Goal: Task Accomplishment & Management: Manage account settings

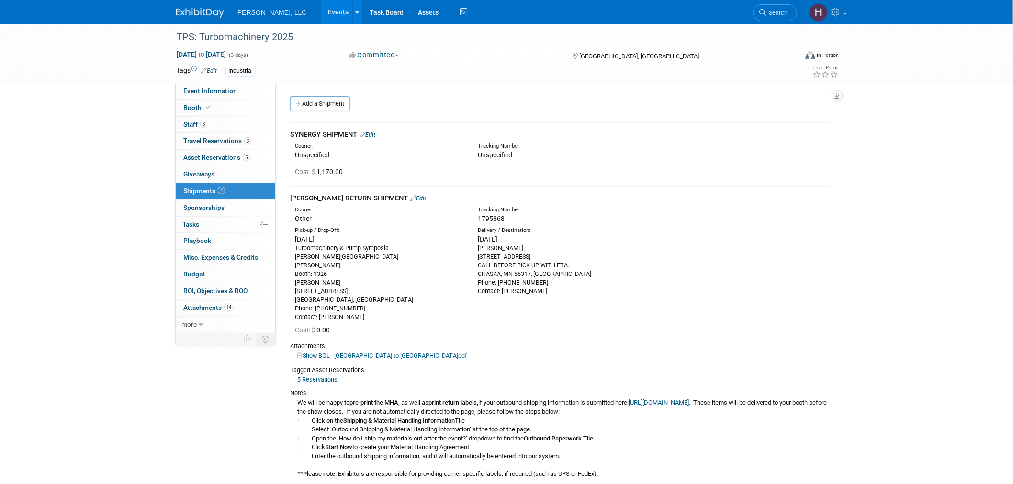
click at [321, 10] on link "Events" at bounding box center [338, 12] width 35 height 24
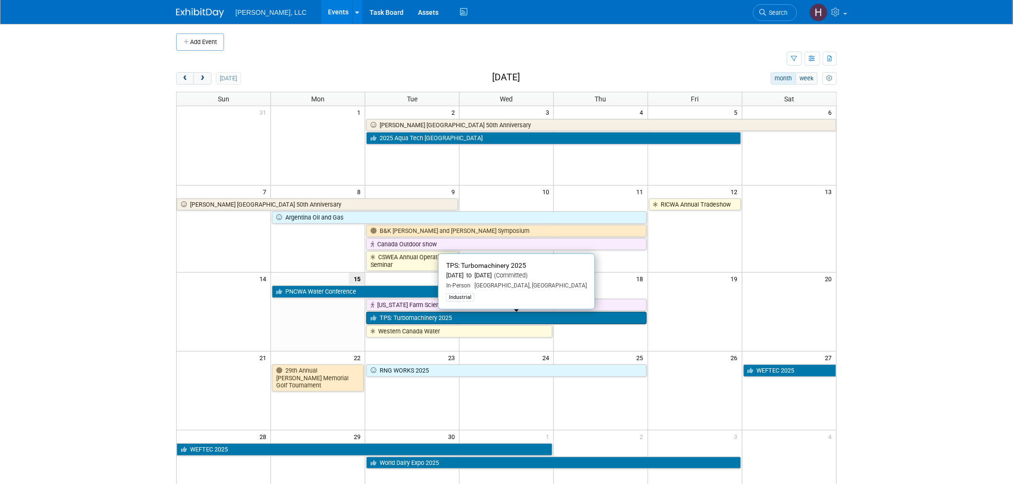
click at [457, 320] on link "TPS: Turbomachinery 2025" at bounding box center [506, 318] width 281 height 12
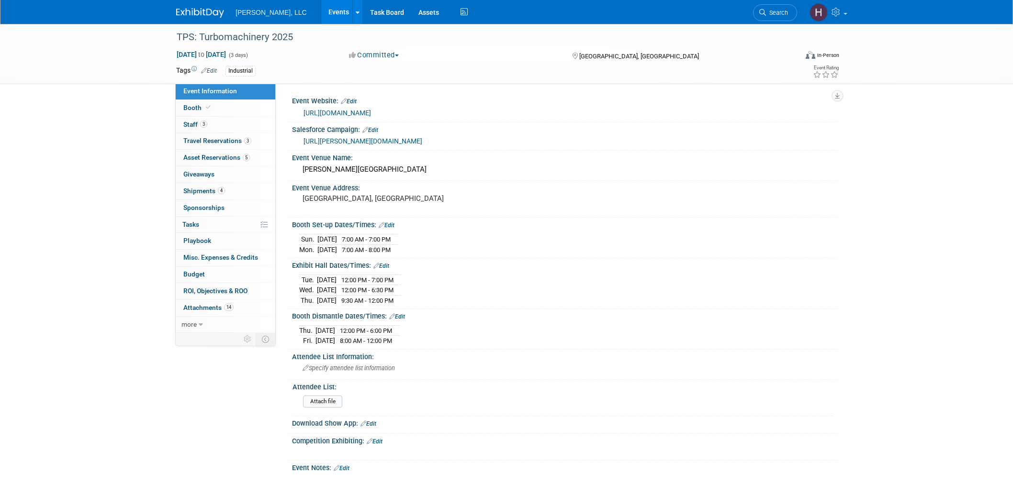
select select "Industrial"
click at [206, 194] on span "Shipments 4" at bounding box center [204, 191] width 42 height 8
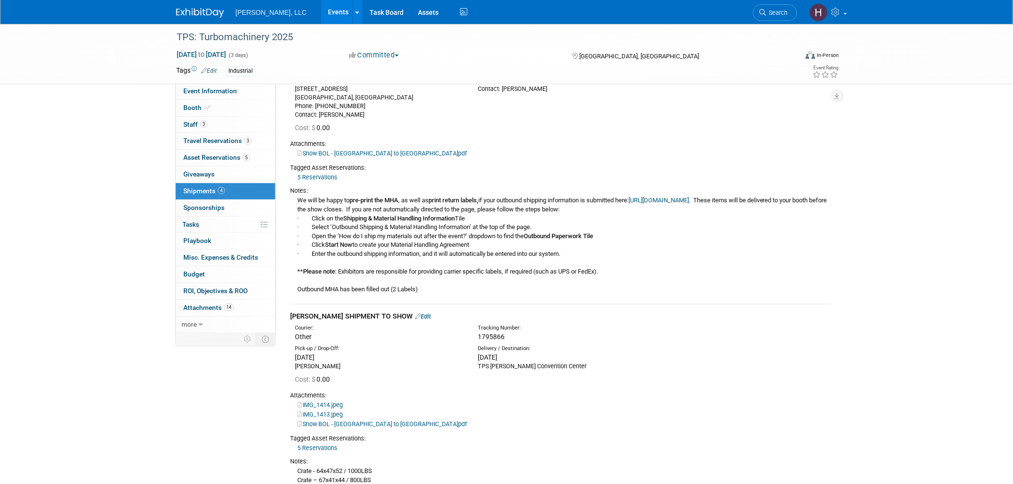
scroll to position [405, 0]
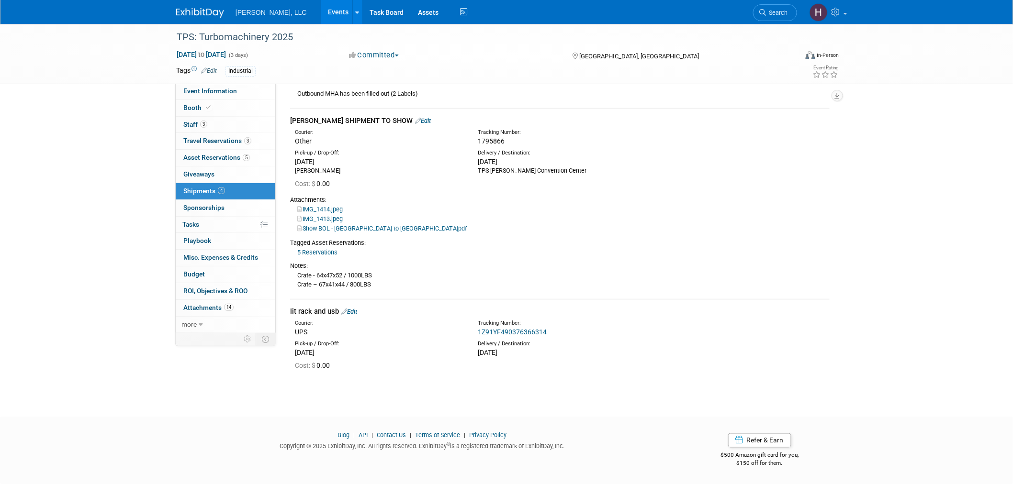
click at [508, 331] on link "1Z91YF490376366314" at bounding box center [512, 332] width 69 height 8
click at [321, 12] on link "Events" at bounding box center [338, 12] width 35 height 24
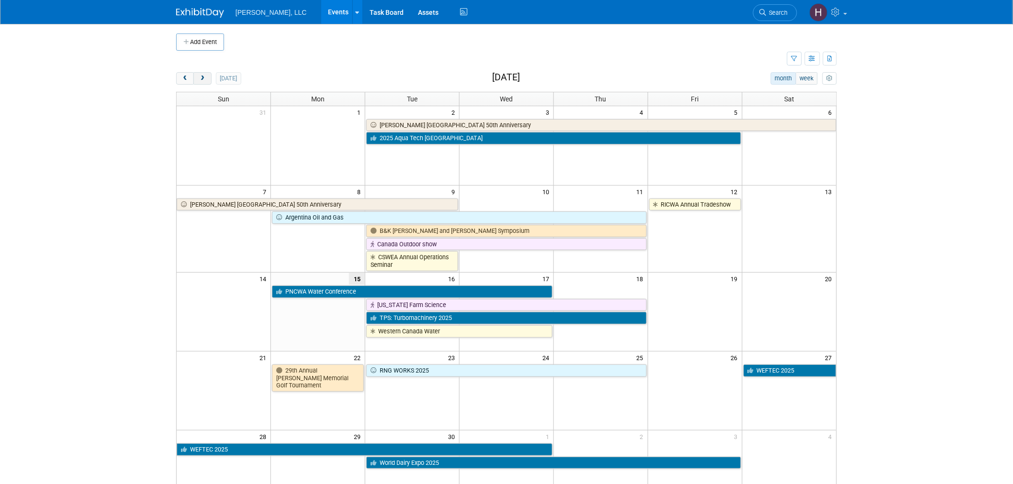
click at [200, 78] on span "next" at bounding box center [202, 79] width 7 height 6
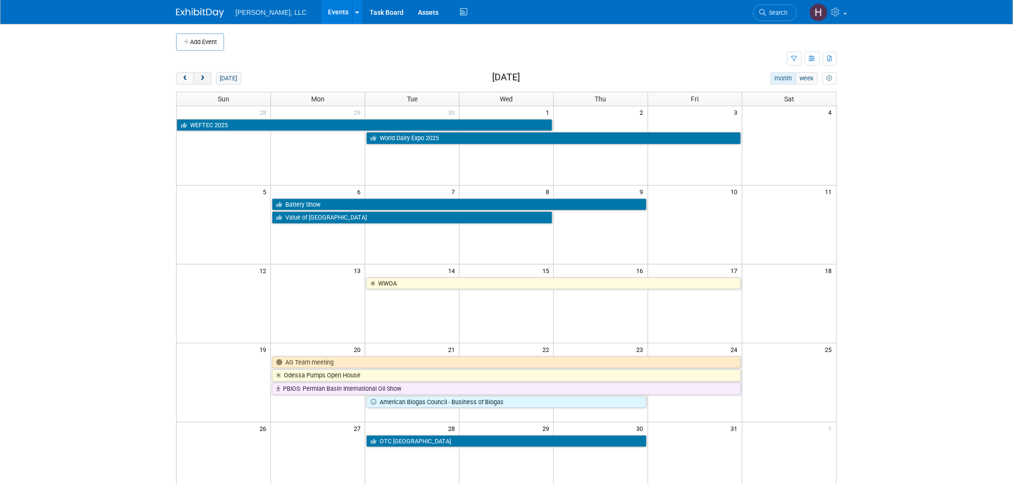
click at [200, 78] on span "next" at bounding box center [202, 79] width 7 height 6
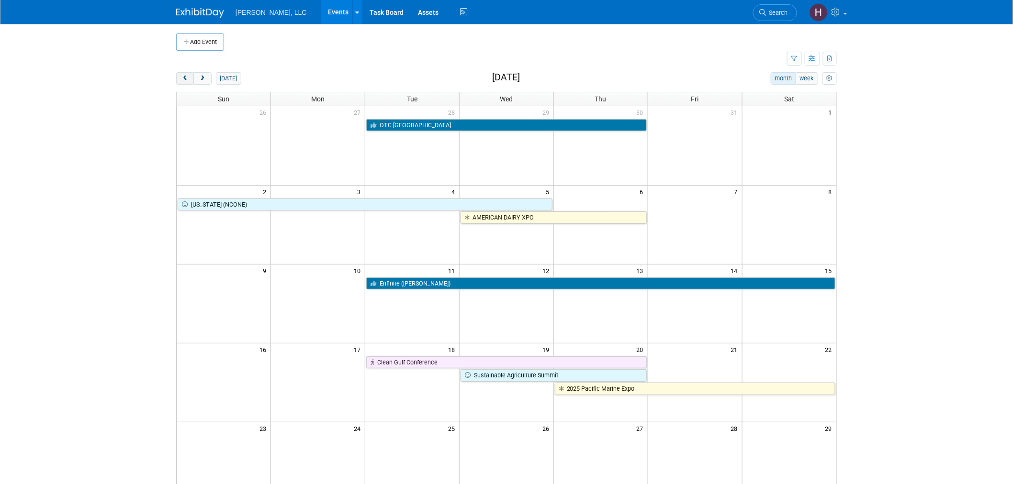
click at [178, 79] on button "prev" at bounding box center [185, 78] width 18 height 12
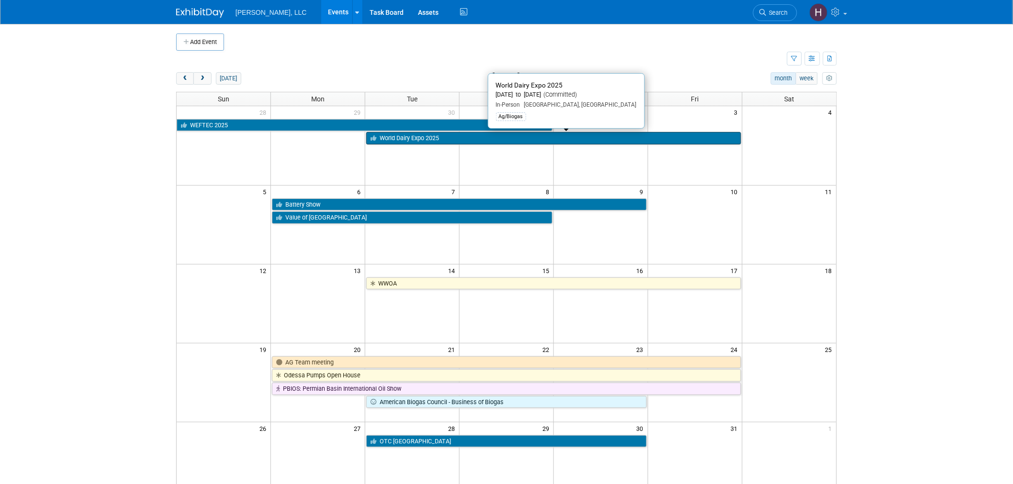
click at [477, 137] on link "World Dairy Expo 2025" at bounding box center [553, 138] width 374 height 12
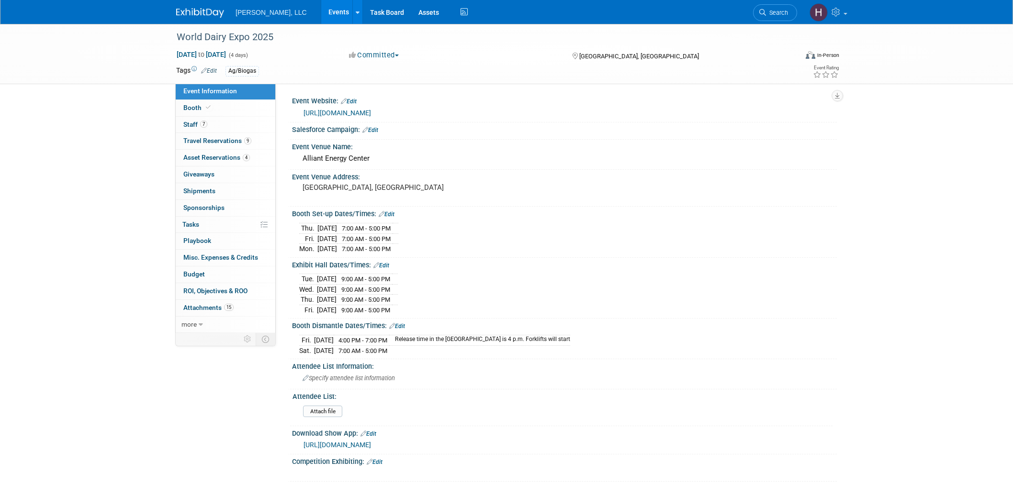
select select "Ag/Biogas"
click at [222, 140] on span "Travel Reservations 9" at bounding box center [217, 141] width 68 height 8
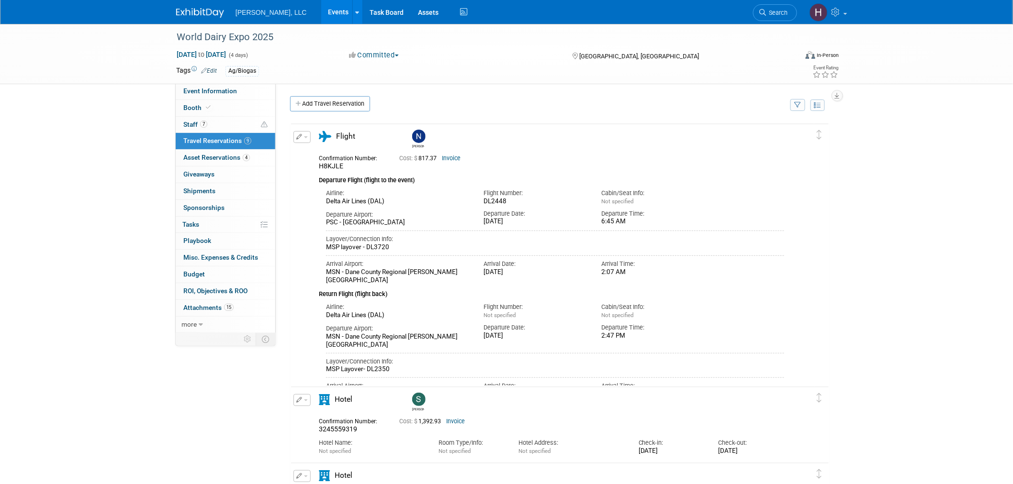
click at [332, 165] on span "H8KJLE" at bounding box center [331, 166] width 24 height 8
copy span "H8KJLE"
click at [454, 158] on link "Invoice" at bounding box center [451, 158] width 19 height 7
click at [305, 137] on button "button" at bounding box center [301, 137] width 17 height 12
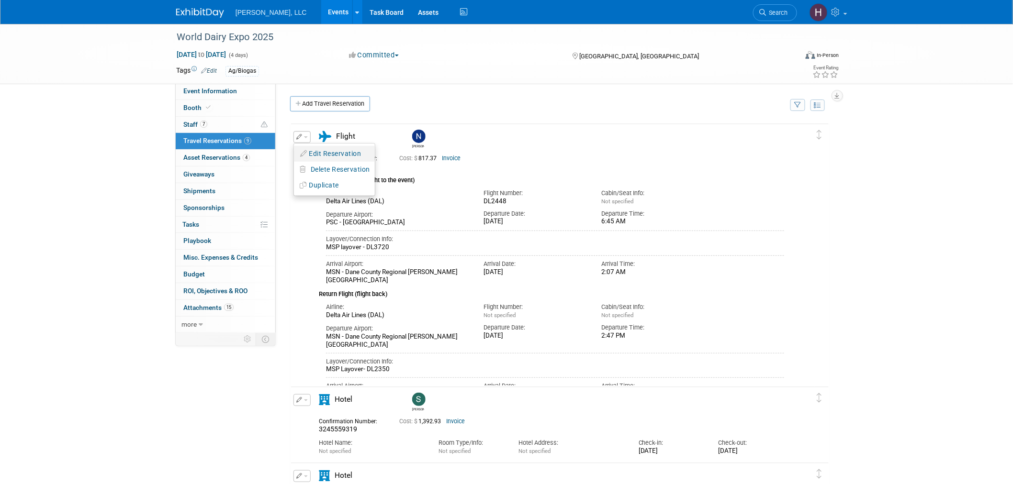
click at [314, 152] on button "Edit Reservation" at bounding box center [334, 154] width 81 height 14
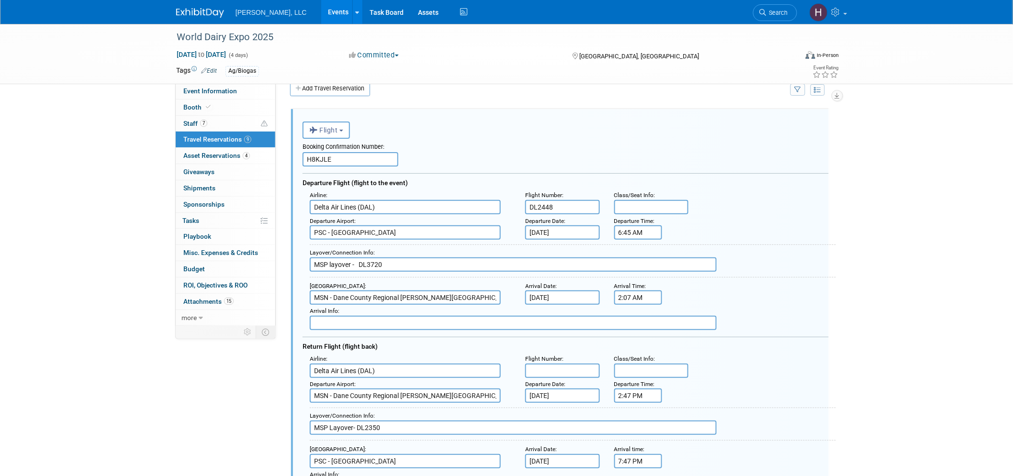
click at [561, 364] on input "text" at bounding box center [562, 371] width 75 height 14
paste input "DL 3720"
drag, startPoint x: 537, startPoint y: 362, endPoint x: 477, endPoint y: 364, distance: 59.4
click at [477, 364] on div "Airline : Delta Air Lines (DAL) Flight Number : DL 3720 Class/Seat Info :" at bounding box center [569, 365] width 533 height 25
type input "3720"
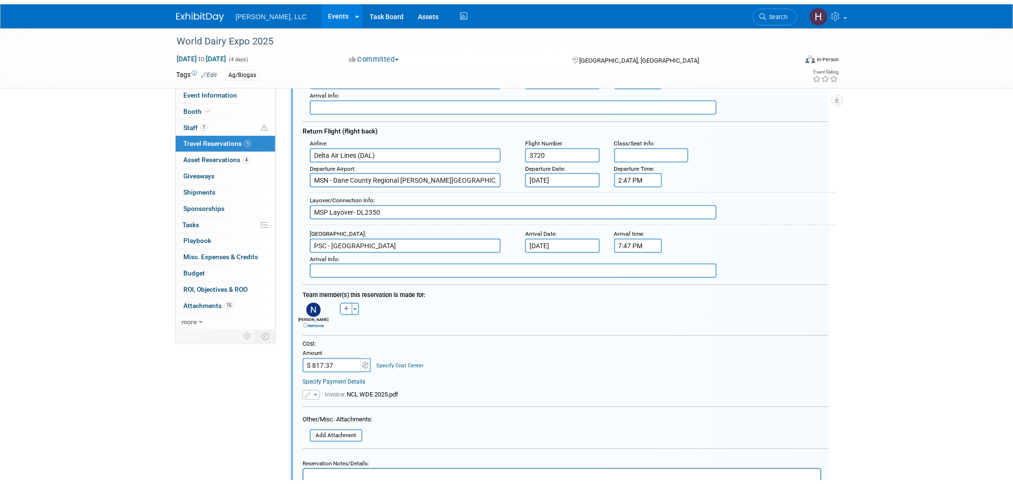
scroll to position [388, 0]
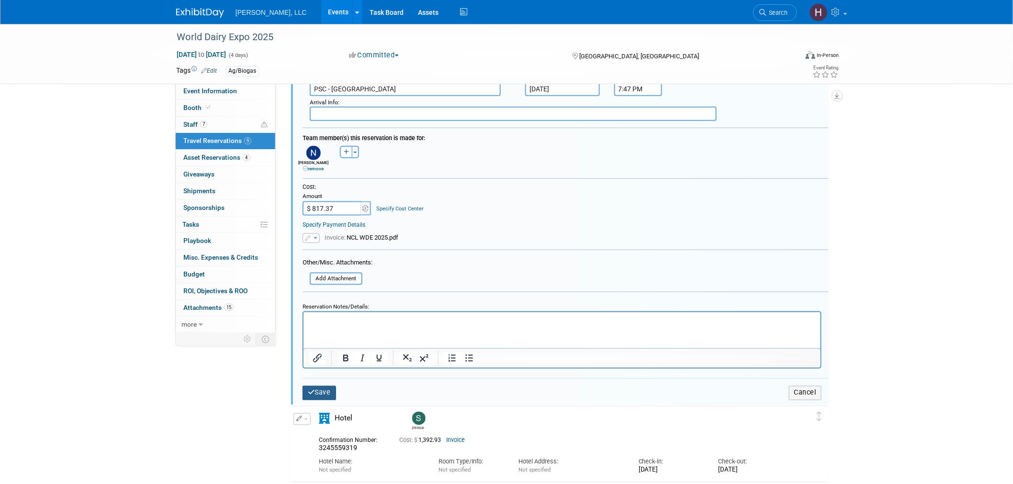
click at [322, 386] on button "Save" at bounding box center [320, 393] width 34 height 14
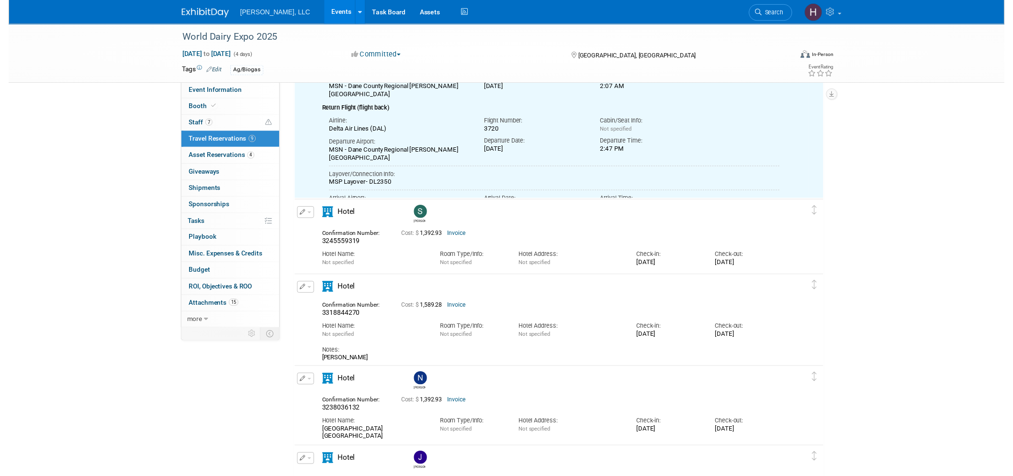
scroll to position [15, 0]
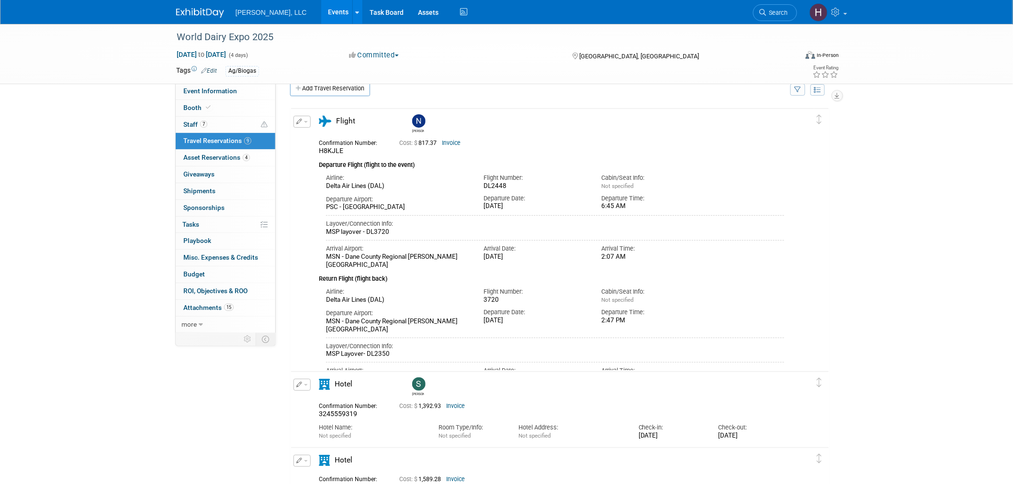
click at [446, 140] on link "Invoice" at bounding box center [451, 143] width 19 height 7
click at [308, 121] on button "button" at bounding box center [301, 122] width 17 height 12
click at [307, 136] on button "Edit Reservation" at bounding box center [334, 139] width 81 height 14
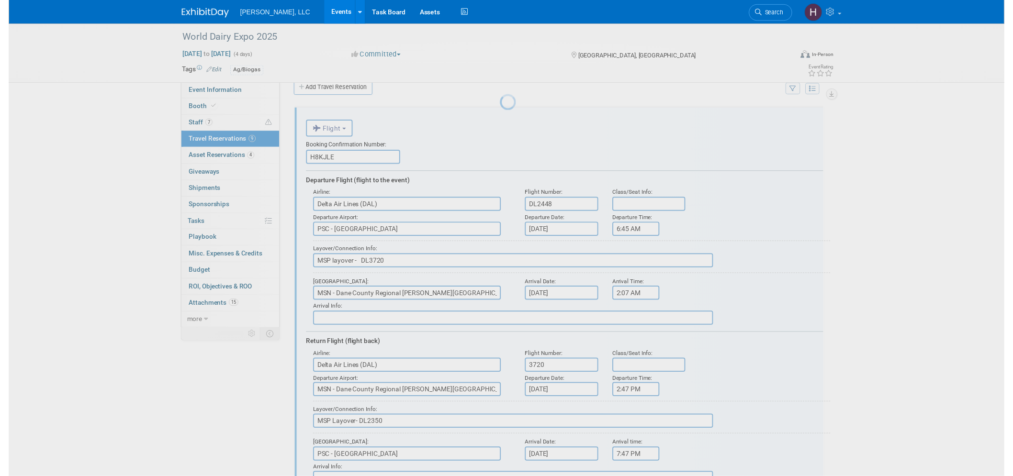
scroll to position [0, 0]
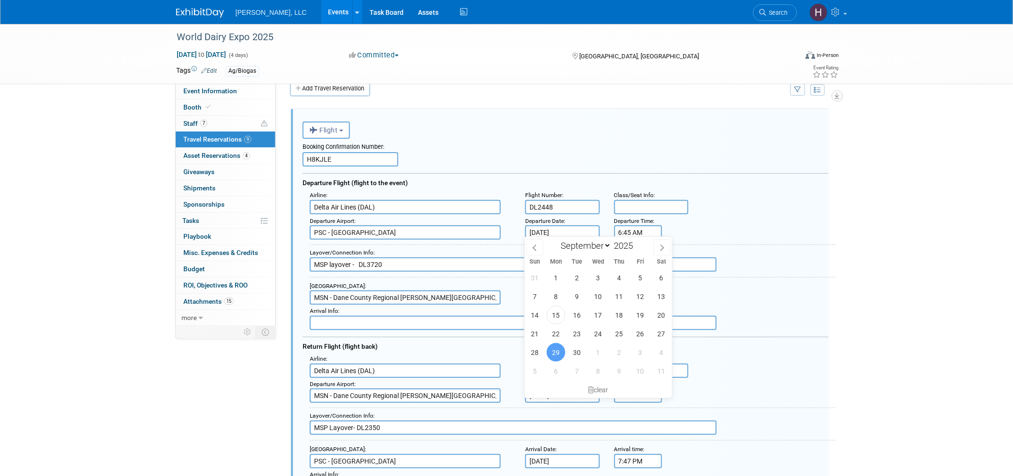
click at [532, 225] on input "[DATE]" at bounding box center [562, 232] width 75 height 14
click at [537, 350] on span "28" at bounding box center [535, 352] width 19 height 19
type input "[DATE]"
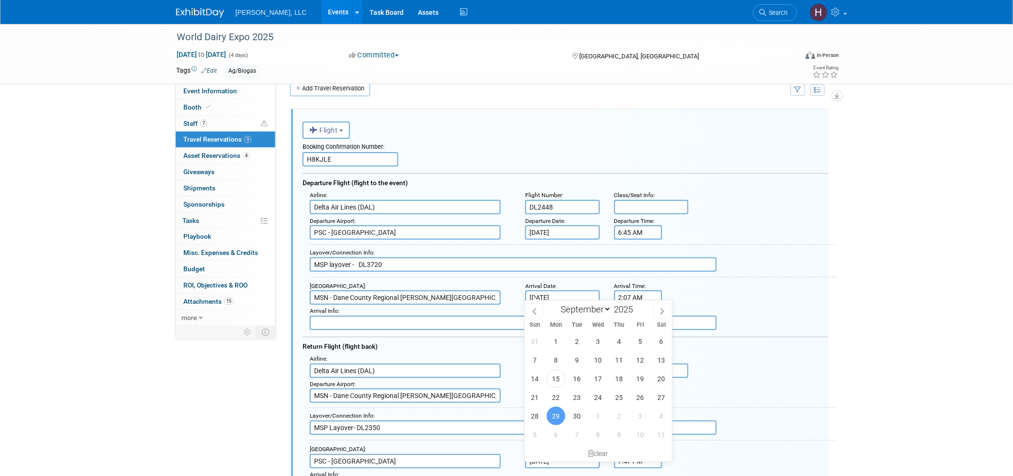
click at [537, 293] on input "[DATE]" at bounding box center [562, 298] width 75 height 14
drag, startPoint x: 534, startPoint y: 415, endPoint x: 566, endPoint y: 390, distance: 40.6
click at [536, 412] on span "28" at bounding box center [535, 416] width 19 height 19
type input "[DATE]"
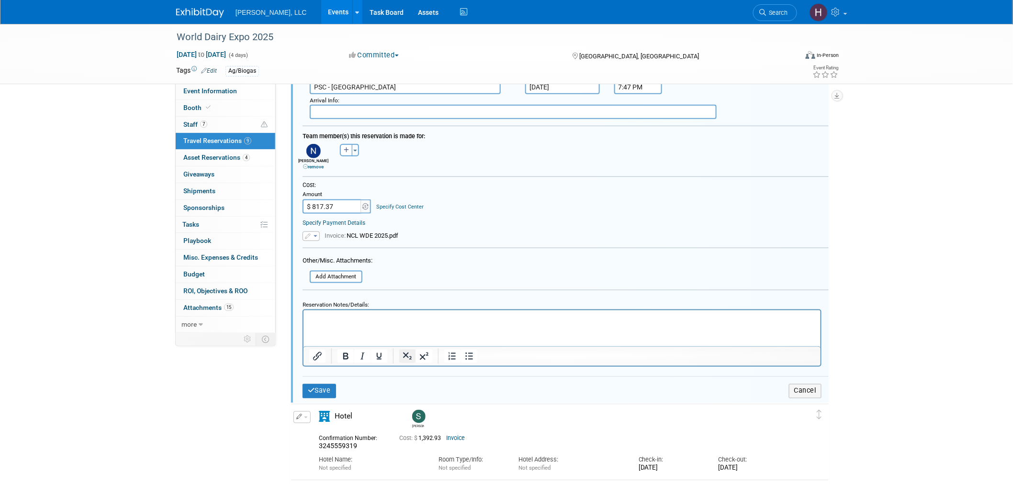
scroll to position [441, 0]
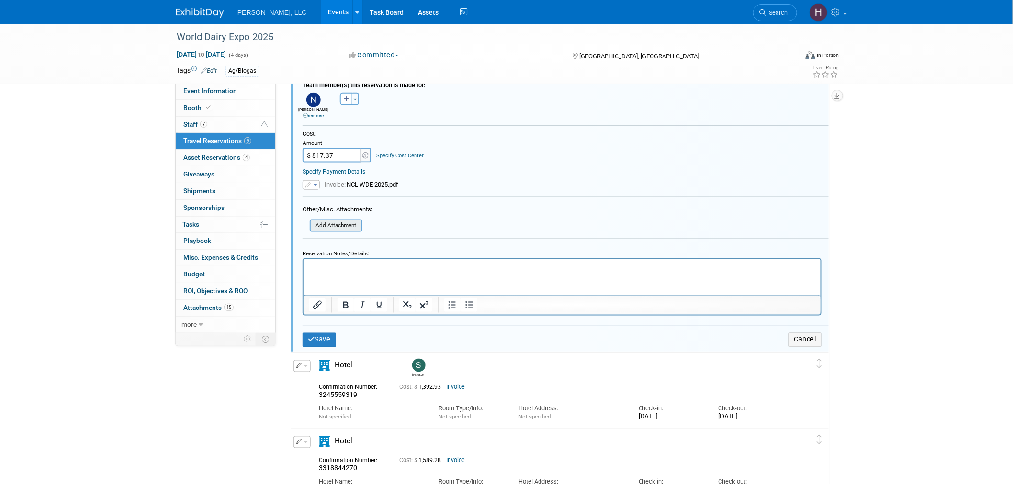
click at [340, 221] on input "file" at bounding box center [304, 226] width 114 height 11
click at [314, 221] on input "file" at bounding box center [304, 226] width 114 height 11
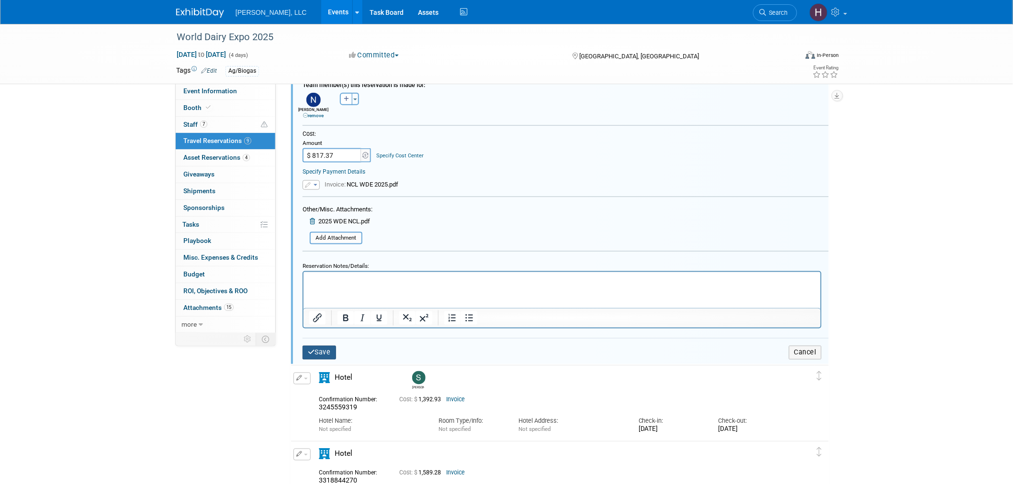
click at [323, 346] on button "Save" at bounding box center [320, 353] width 34 height 14
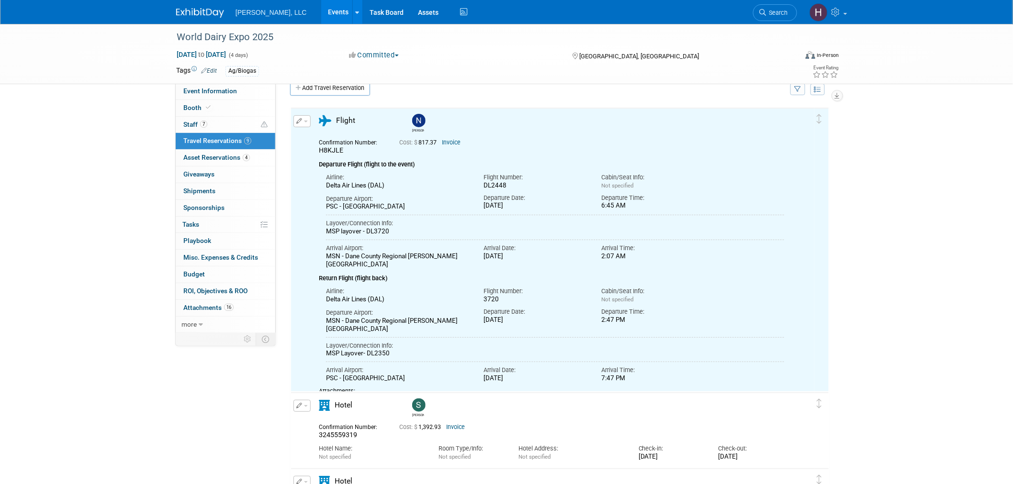
scroll to position [15, 0]
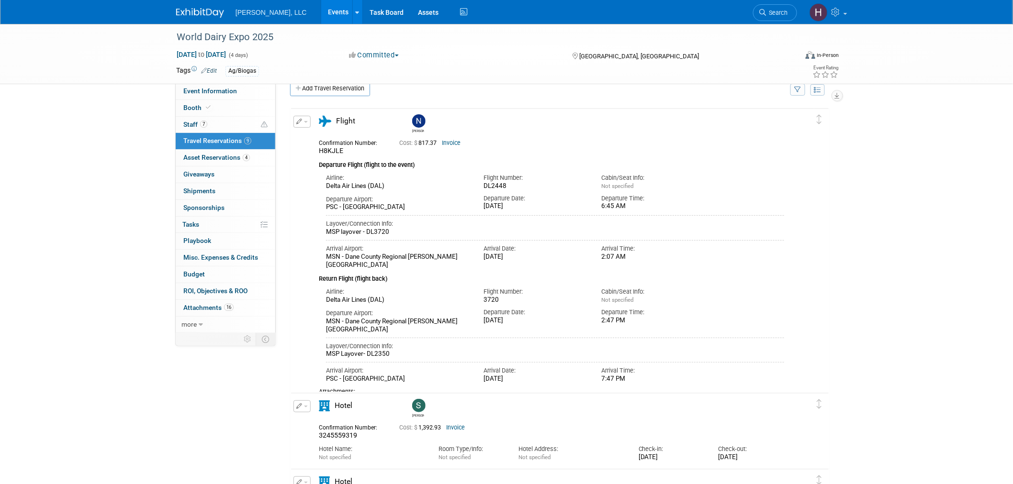
click at [321, 12] on link "Events" at bounding box center [338, 12] width 35 height 24
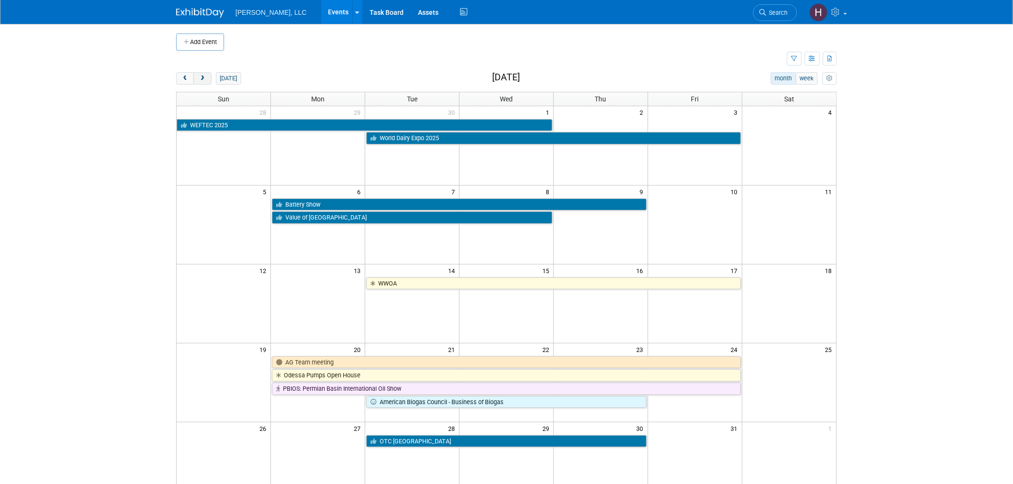
click at [203, 80] on span "next" at bounding box center [202, 79] width 7 height 6
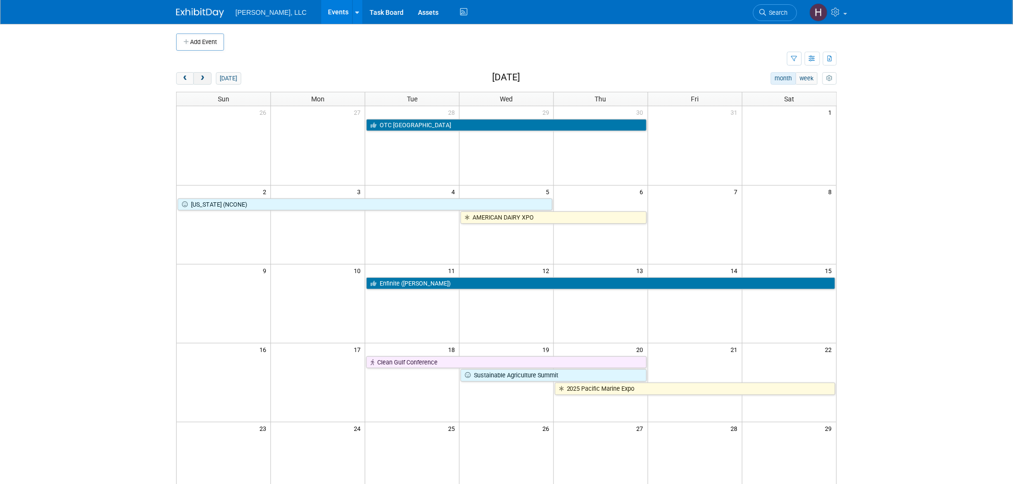
click at [203, 80] on span "next" at bounding box center [202, 79] width 7 height 6
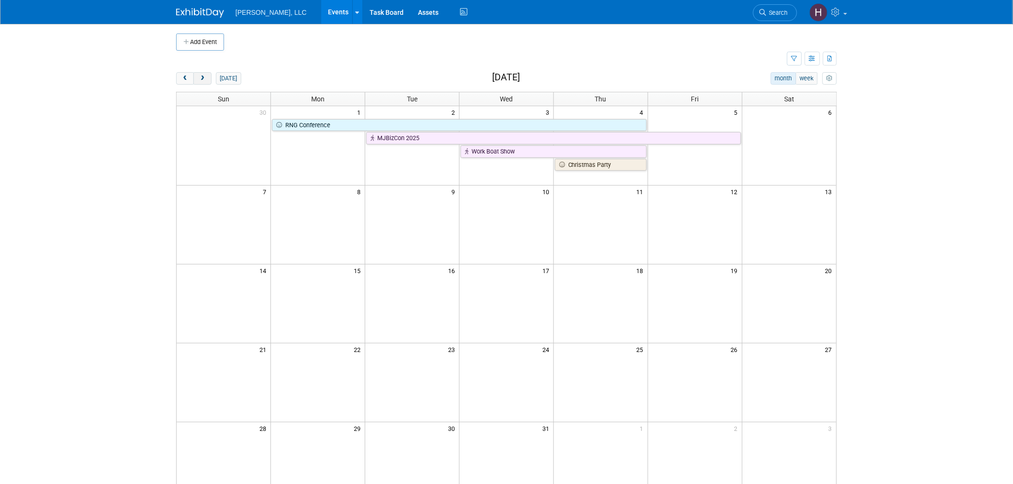
click at [203, 80] on span "next" at bounding box center [202, 79] width 7 height 6
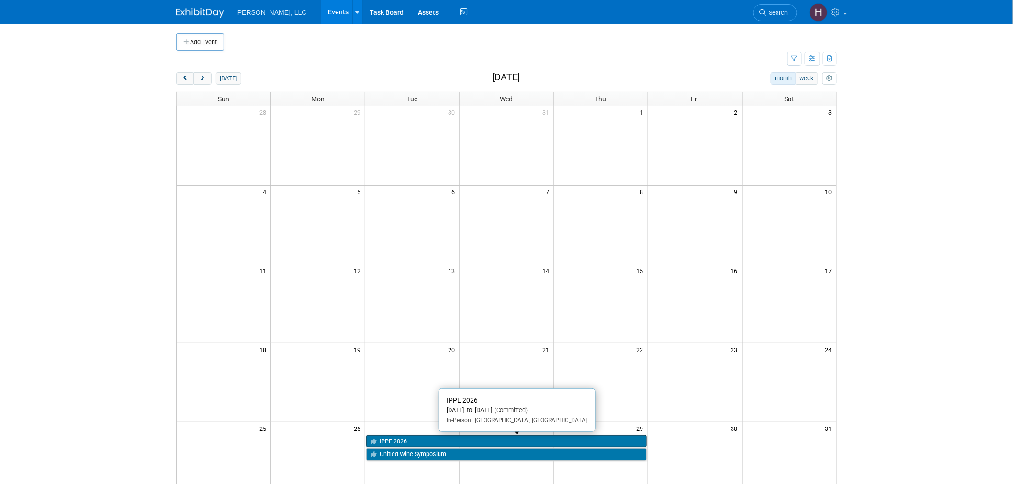
click at [514, 440] on link "IPPE 2026" at bounding box center [506, 442] width 281 height 12
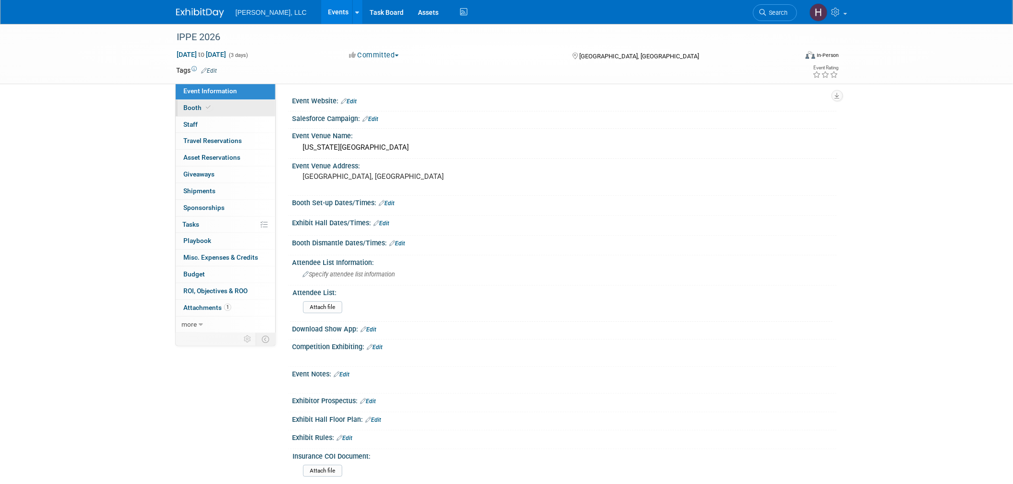
click at [225, 110] on link "Booth" at bounding box center [226, 108] width 100 height 16
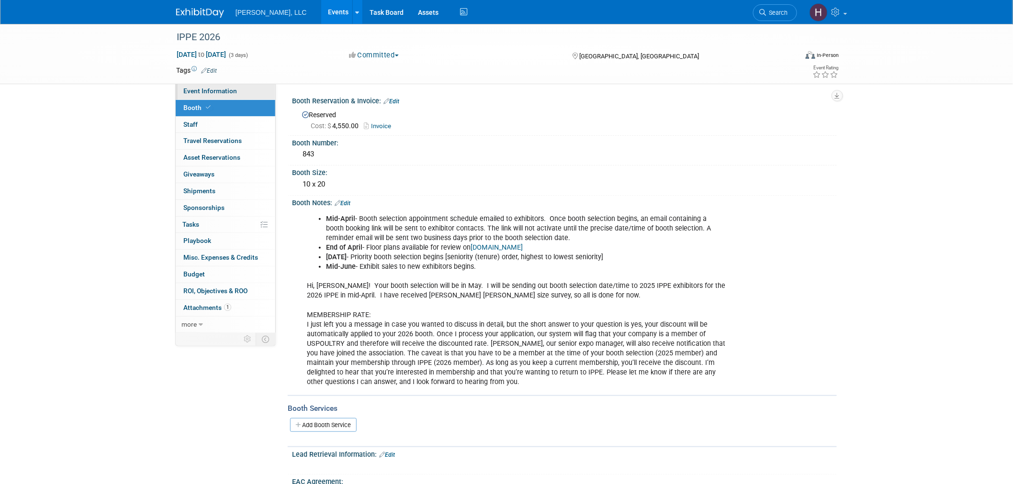
click at [220, 96] on link "Event Information" at bounding box center [226, 91] width 100 height 16
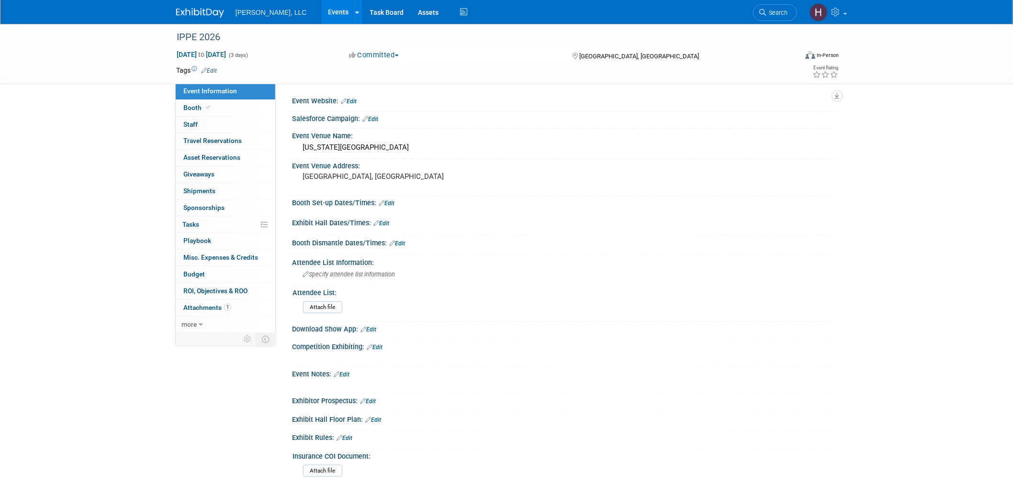
click at [321, 12] on link "Events" at bounding box center [338, 12] width 35 height 24
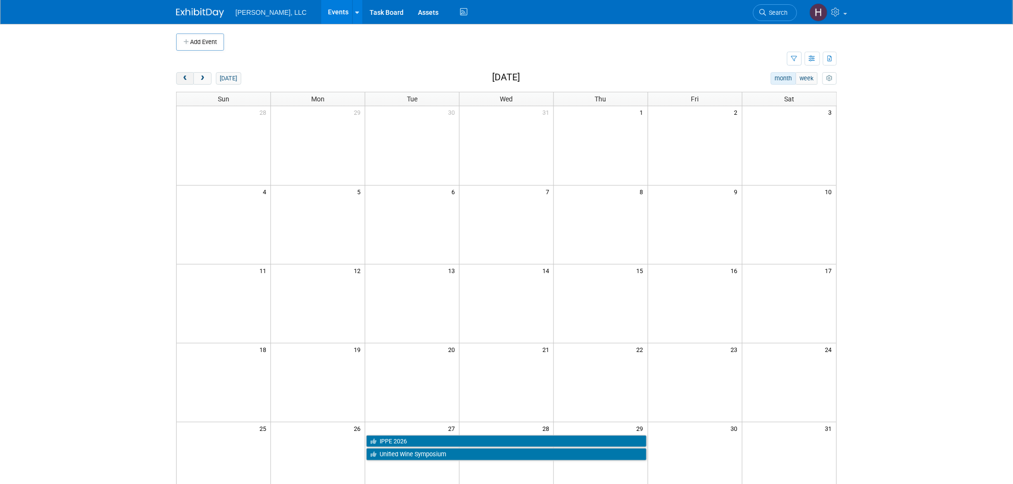
click at [186, 76] on span "prev" at bounding box center [184, 79] width 7 height 6
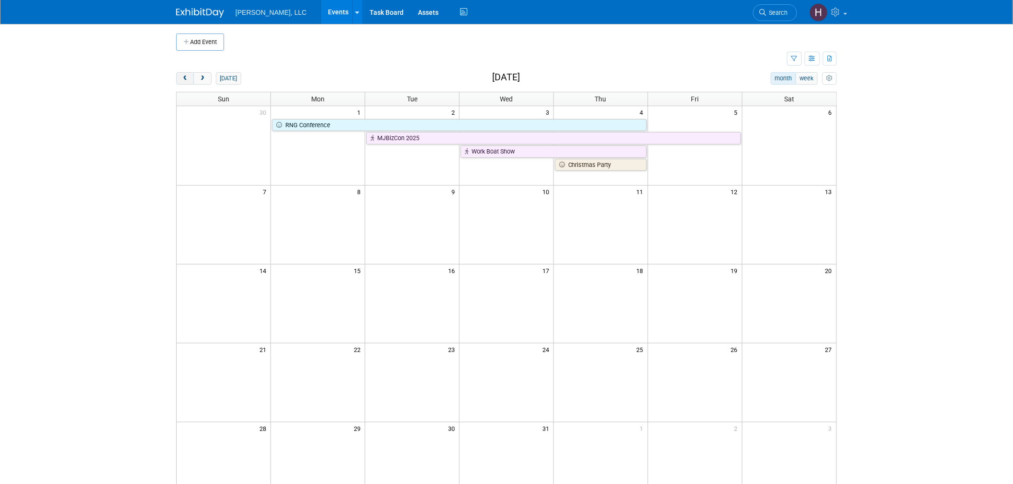
click at [186, 76] on span "prev" at bounding box center [184, 79] width 7 height 6
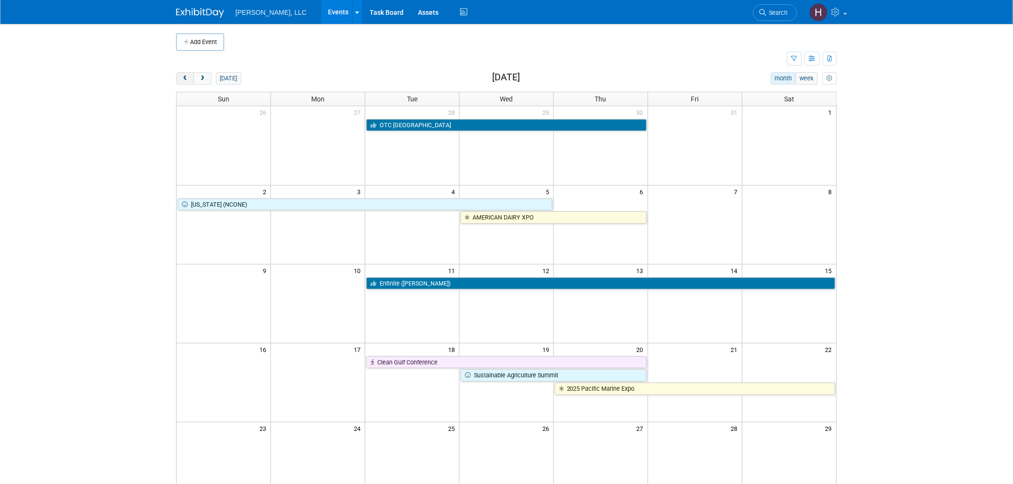
click at [184, 77] on span "prev" at bounding box center [184, 79] width 7 height 6
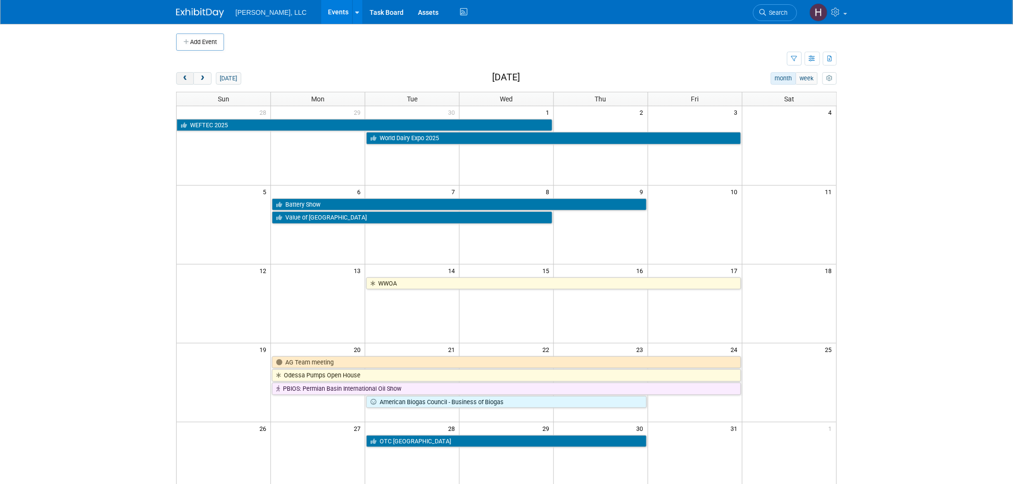
click at [184, 84] on button "prev" at bounding box center [185, 78] width 18 height 12
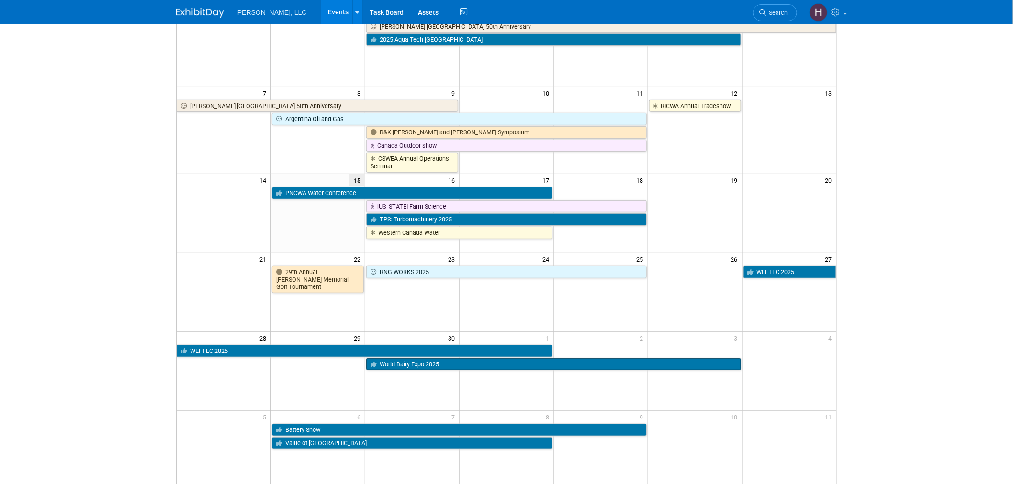
scroll to position [106, 0]
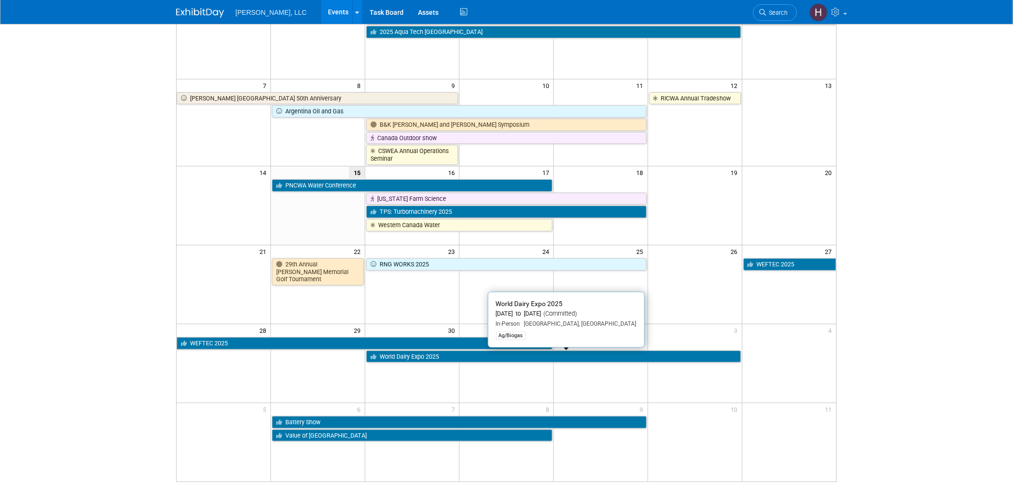
click at [506, 355] on link "World Dairy Expo 2025" at bounding box center [553, 357] width 374 height 12
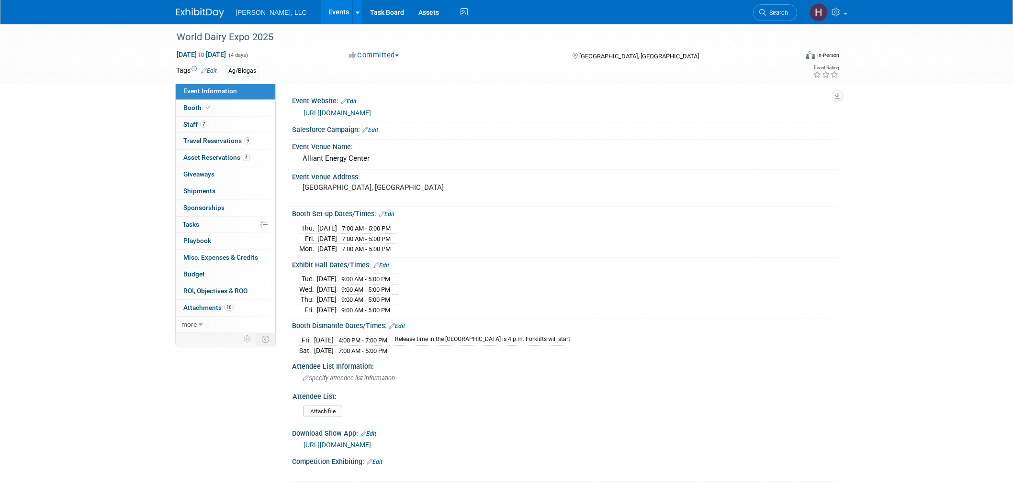
select select "Ag/Biogas"
click at [209, 141] on span "Travel Reservations 9" at bounding box center [217, 141] width 68 height 8
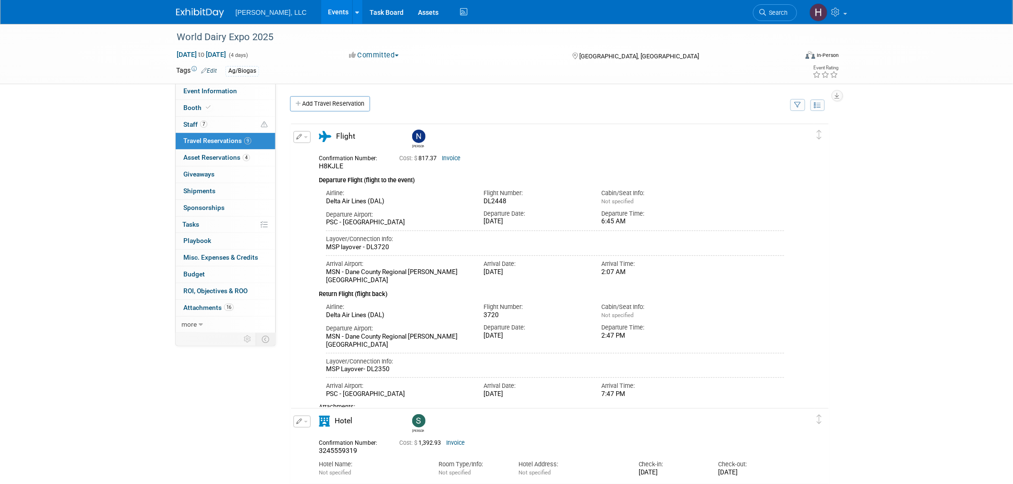
click at [307, 139] on button "button" at bounding box center [301, 137] width 17 height 12
click at [315, 192] on li "Duplicate" at bounding box center [334, 186] width 81 height 16
click at [301, 136] on icon "button" at bounding box center [299, 137] width 6 height 6
click at [307, 188] on icon "button" at bounding box center [305, 185] width 10 height 7
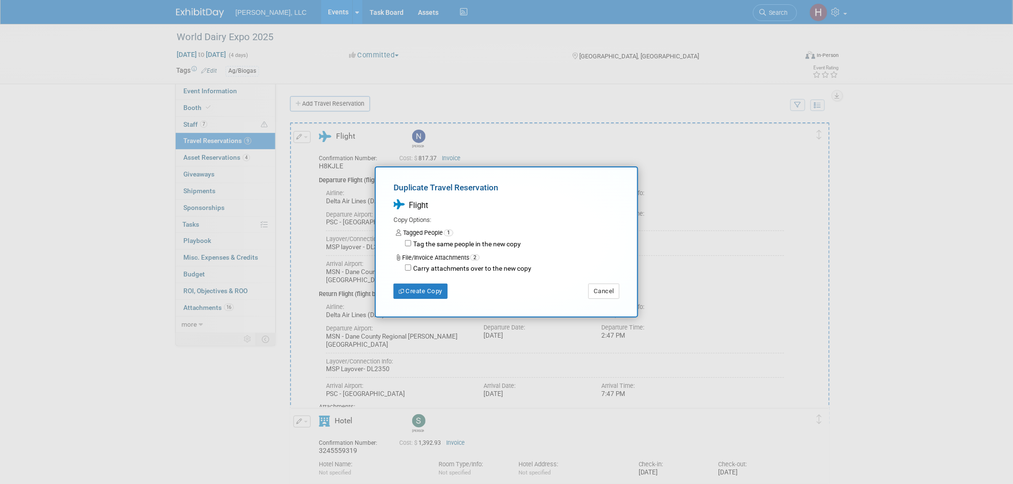
click at [407, 281] on div "Duplicate Travel Reservation Flight Copy Options: Tagged People 1 Tag the same …" at bounding box center [506, 240] width 226 height 117
drag, startPoint x: 409, startPoint y: 286, endPoint x: 419, endPoint y: 283, distance: 10.5
click at [410, 287] on button "Create Copy" at bounding box center [420, 291] width 54 height 15
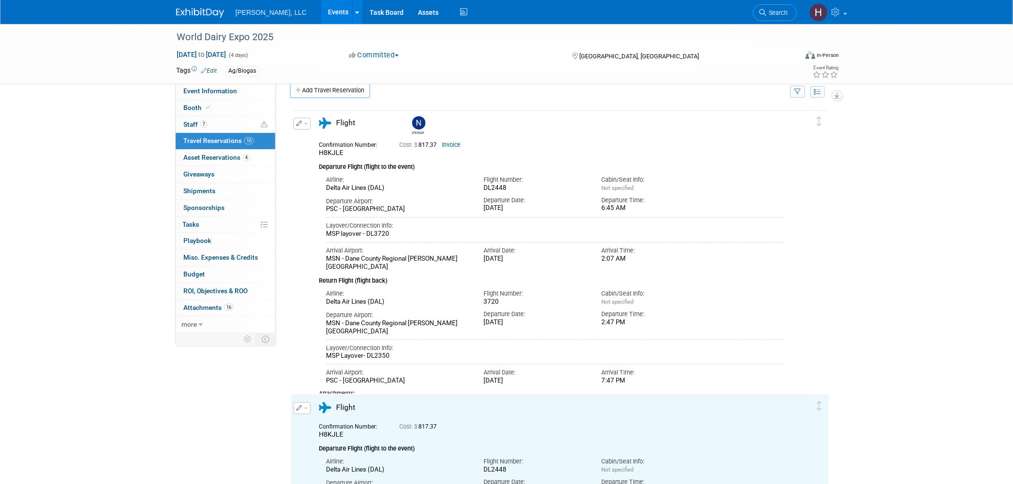
scroll to position [18, 0]
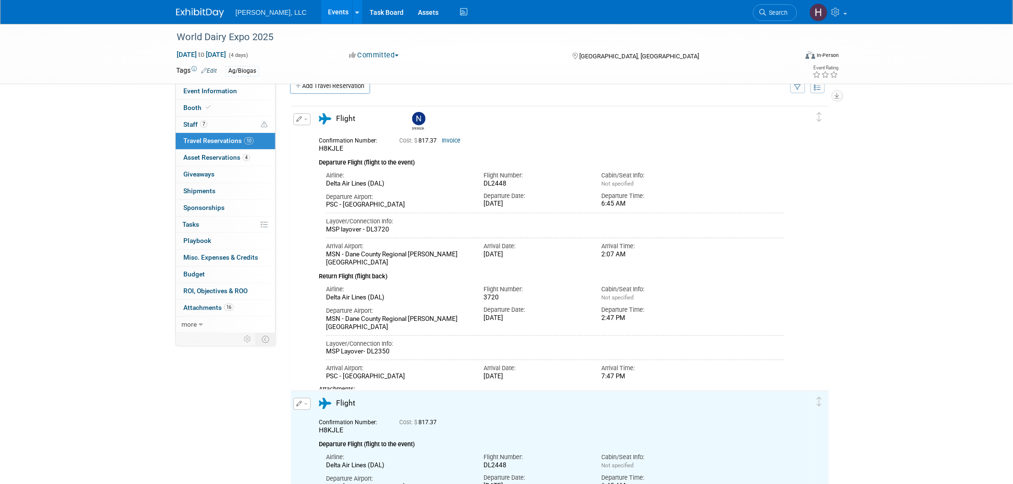
click at [308, 408] on button "button" at bounding box center [301, 404] width 17 height 12
click at [317, 422] on button "Edit Reservation" at bounding box center [334, 421] width 81 height 14
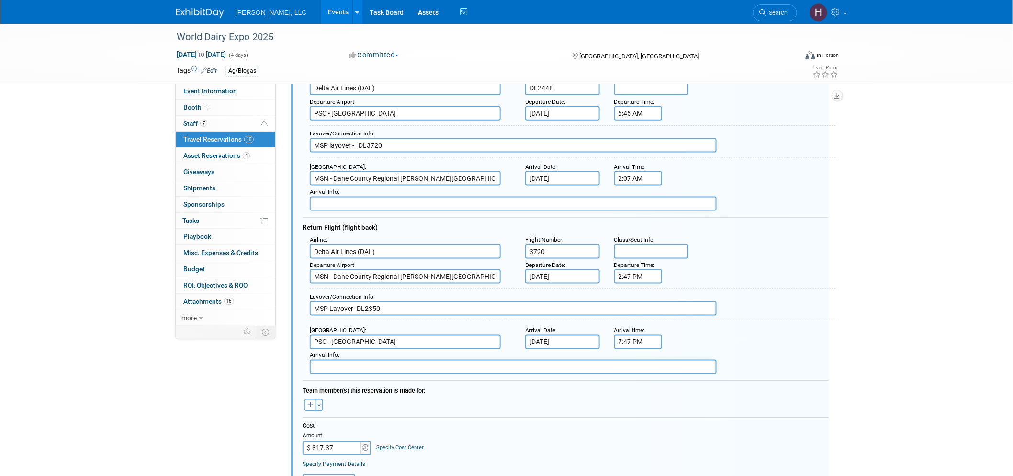
scroll to position [300, 0]
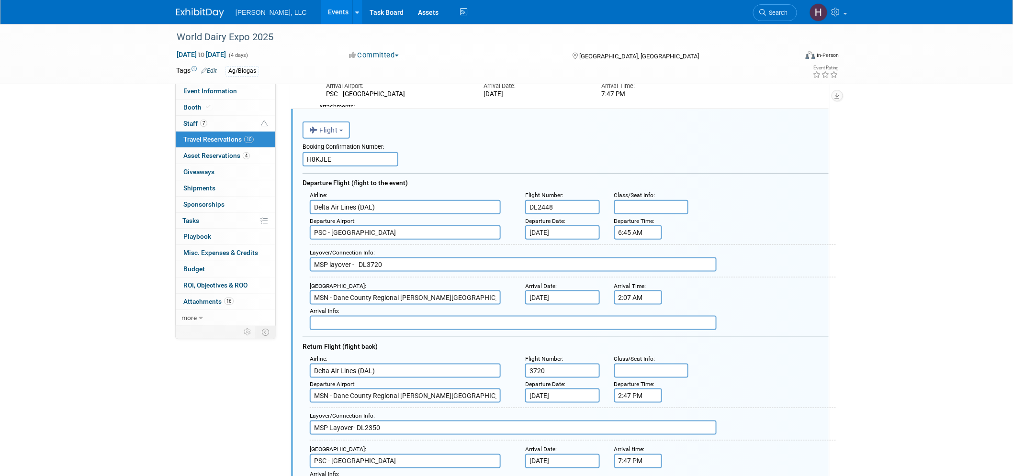
click at [352, 228] on input "PSC - [GEOGRAPHIC_DATA]" at bounding box center [405, 232] width 191 height 14
type input "M"
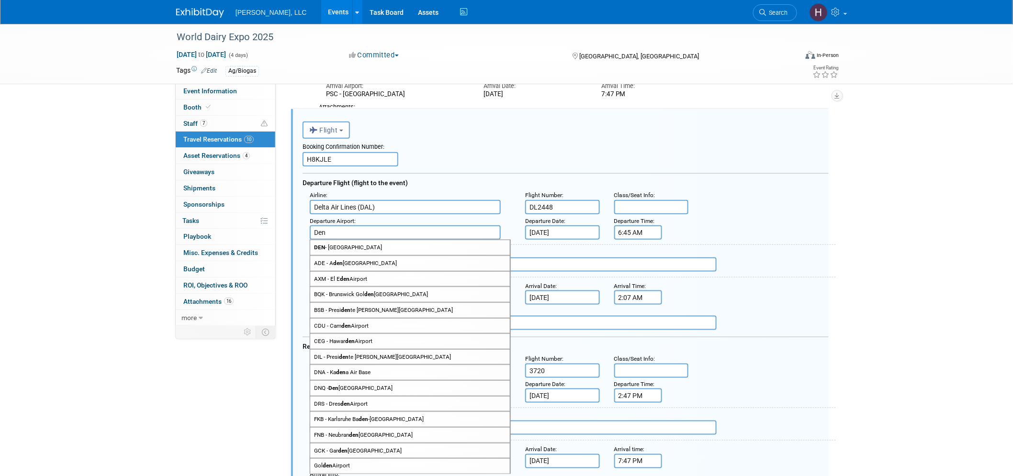
click at [363, 241] on span "DEN - Denver International Airport" at bounding box center [410, 247] width 200 height 15
type input "DEN - [GEOGRAPHIC_DATA]"
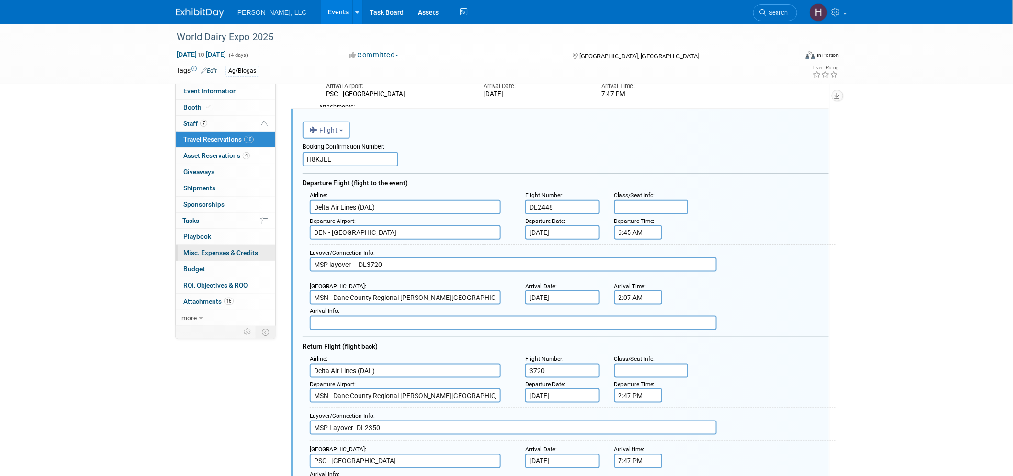
drag, startPoint x: 400, startPoint y: 255, endPoint x: 177, endPoint y: 252, distance: 223.1
type input "="
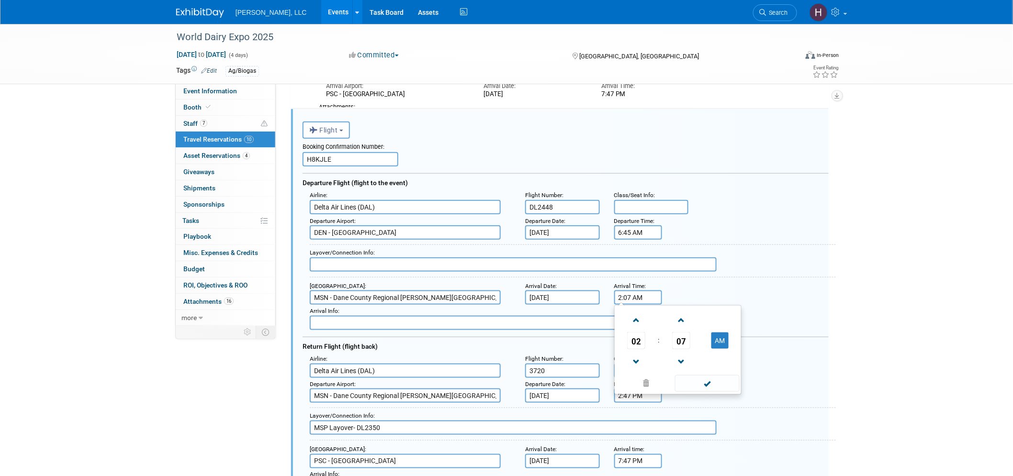
click at [638, 291] on input "2:07 AM" at bounding box center [638, 298] width 48 height 14
click at [634, 355] on span at bounding box center [636, 362] width 17 height 17
click at [721, 340] on button "AM" at bounding box center [719, 341] width 17 height 16
click at [685, 335] on span "07" at bounding box center [681, 340] width 18 height 17
click at [637, 340] on td "20" at bounding box center [632, 347] width 31 height 26
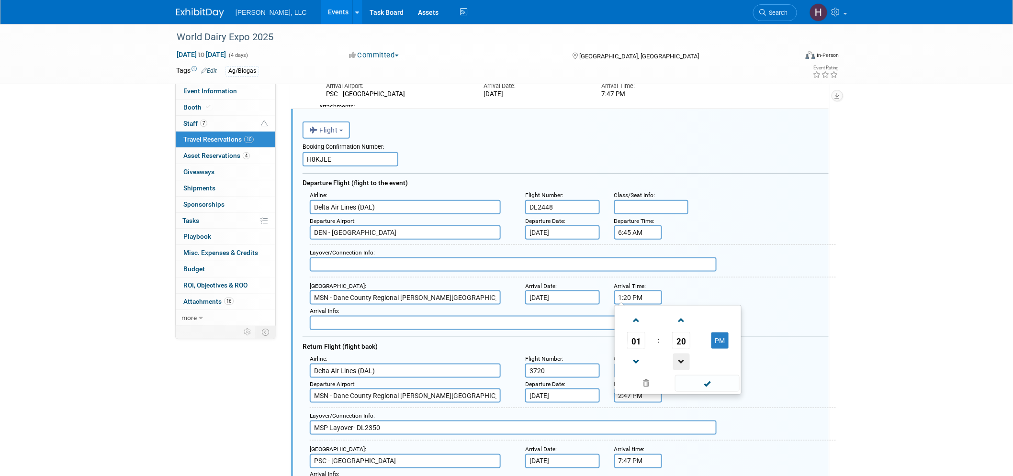
click at [683, 359] on span at bounding box center [681, 362] width 17 height 17
type input "1:18 PM"
click at [713, 380] on span at bounding box center [707, 383] width 65 height 17
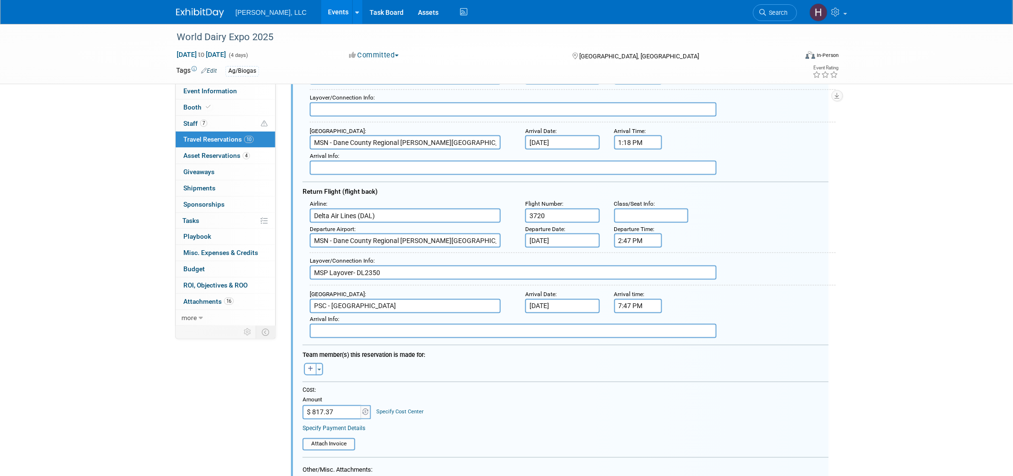
scroll to position [460, 0]
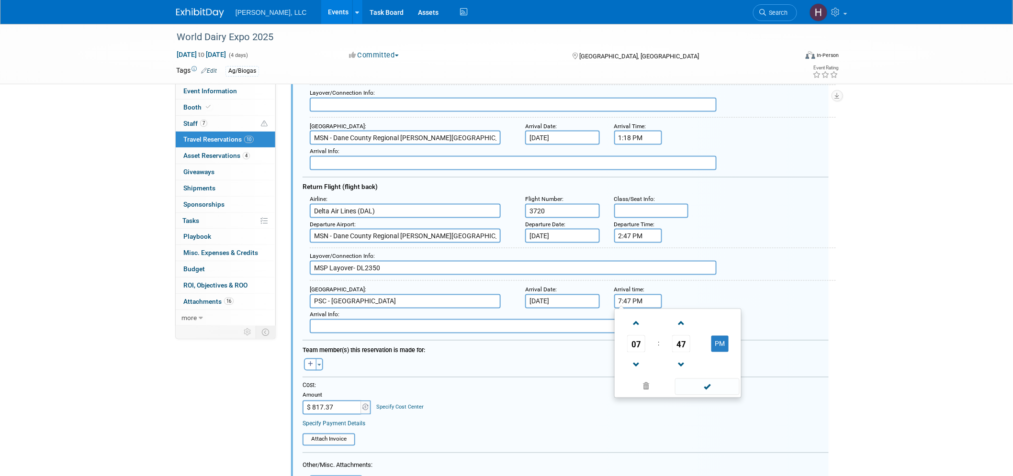
click at [629, 294] on input "7:47 PM" at bounding box center [638, 301] width 48 height 14
click at [636, 360] on span at bounding box center [636, 365] width 17 height 17
click at [680, 336] on span "47" at bounding box center [681, 344] width 18 height 17
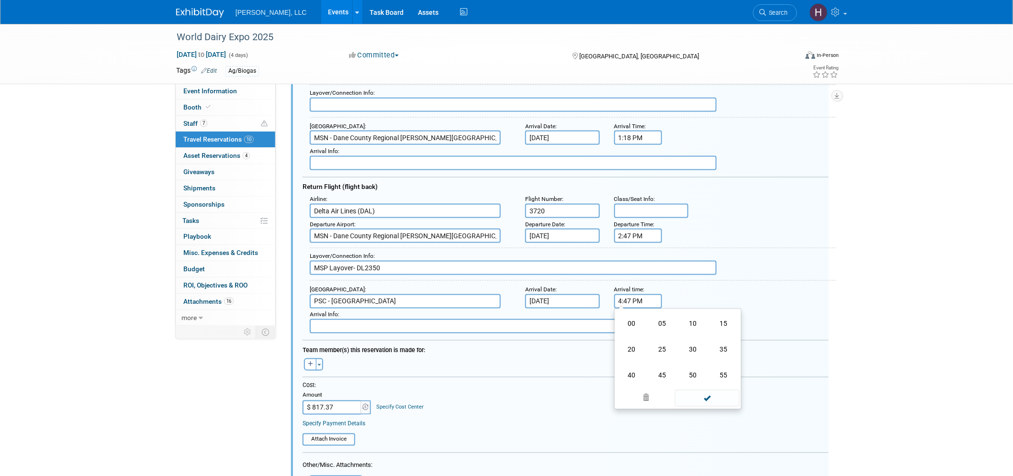
drag, startPoint x: 624, startPoint y: 342, endPoint x: 632, endPoint y: 341, distance: 7.7
click at [625, 342] on td "20" at bounding box center [632, 350] width 31 height 26
click at [685, 357] on span at bounding box center [681, 365] width 17 height 17
type input "4:18 PM"
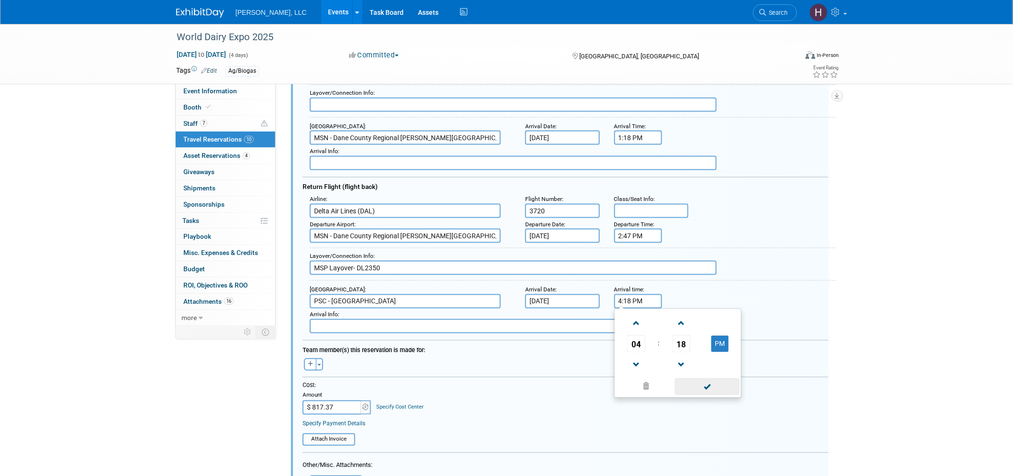
click at [704, 379] on span at bounding box center [707, 387] width 65 height 17
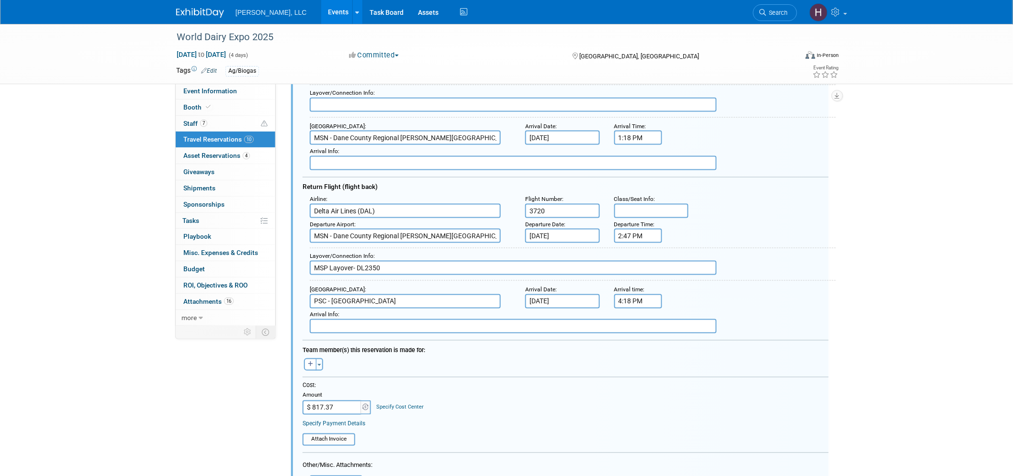
click at [641, 248] on div "Layover/Connection Info : MSP Layover- DL2350" at bounding box center [573, 264] width 526 height 33
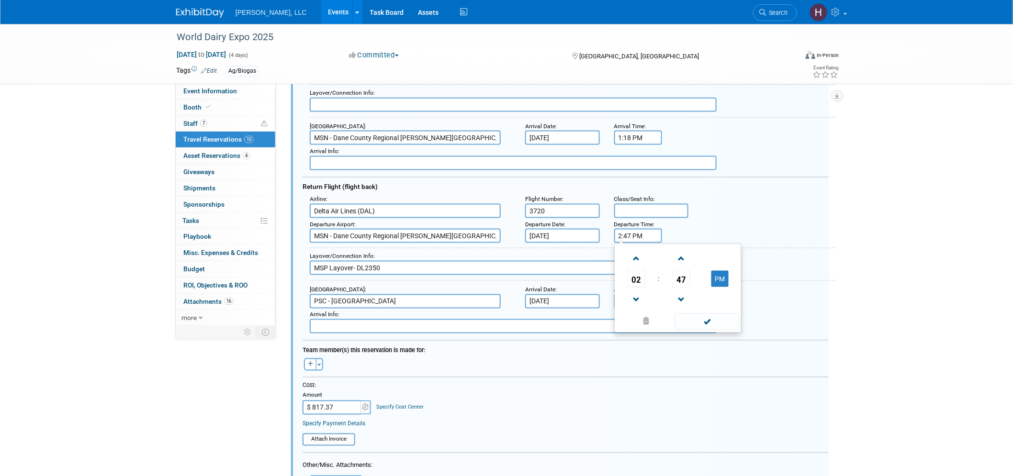
click at [639, 234] on input "2:47 PM" at bounding box center [638, 236] width 48 height 14
click at [682, 251] on span at bounding box center [681, 258] width 17 height 17
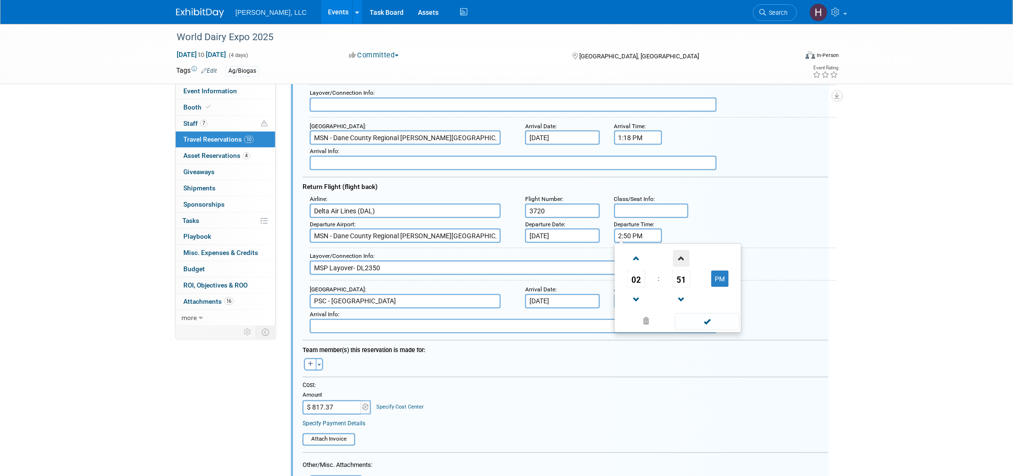
type input "2:51 PM"
click at [710, 314] on span at bounding box center [707, 322] width 65 height 17
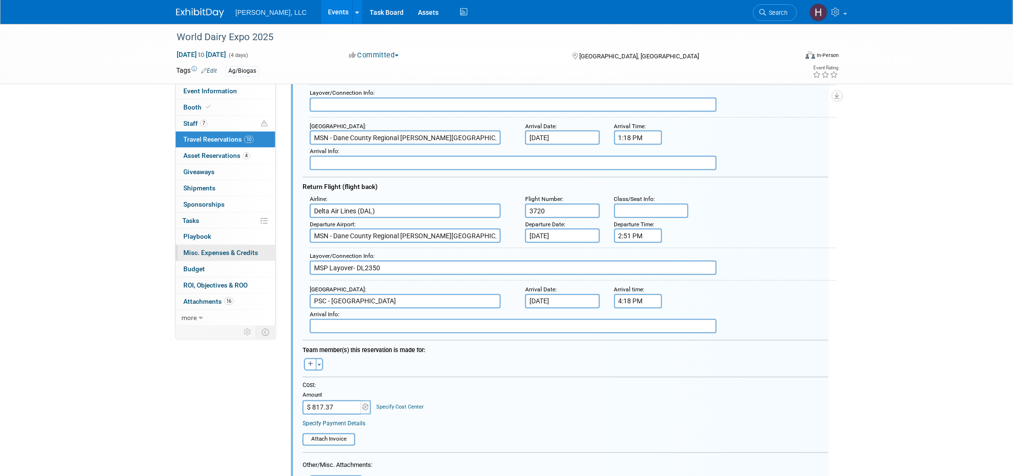
drag, startPoint x: 402, startPoint y: 261, endPoint x: 211, endPoint y: 261, distance: 191.5
click at [211, 261] on div "Event Information Event Info Booth Booth 7 Staff 7 Staff 10 Travel Reservations…" at bounding box center [506, 430] width 675 height 1732
click at [391, 298] on input "PSC - [GEOGRAPHIC_DATA]" at bounding box center [405, 301] width 191 height 14
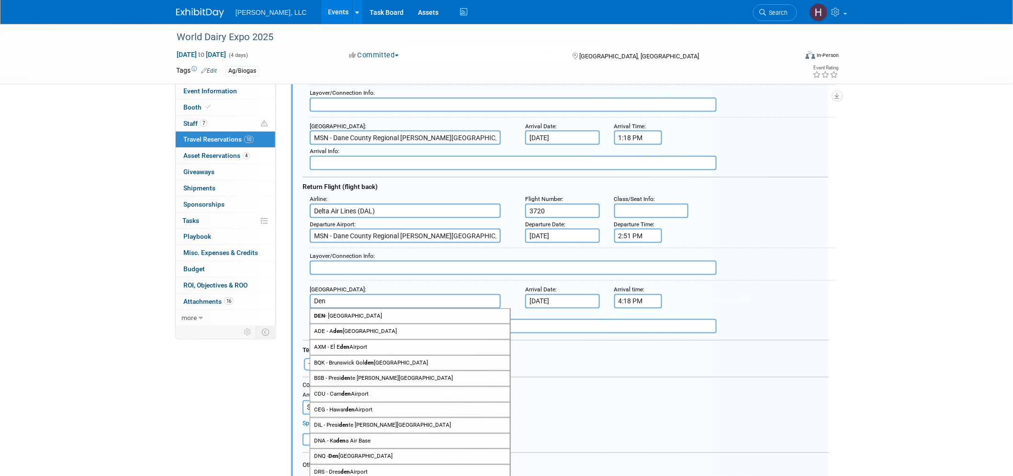
click at [390, 309] on span "DEN - Denver International Airport" at bounding box center [410, 316] width 200 height 15
type input "DEN - [GEOGRAPHIC_DATA]"
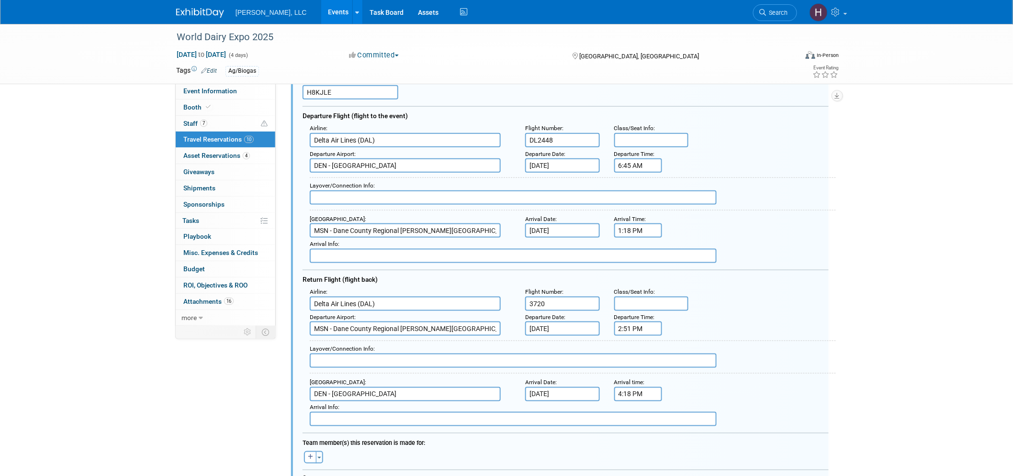
scroll to position [353, 0]
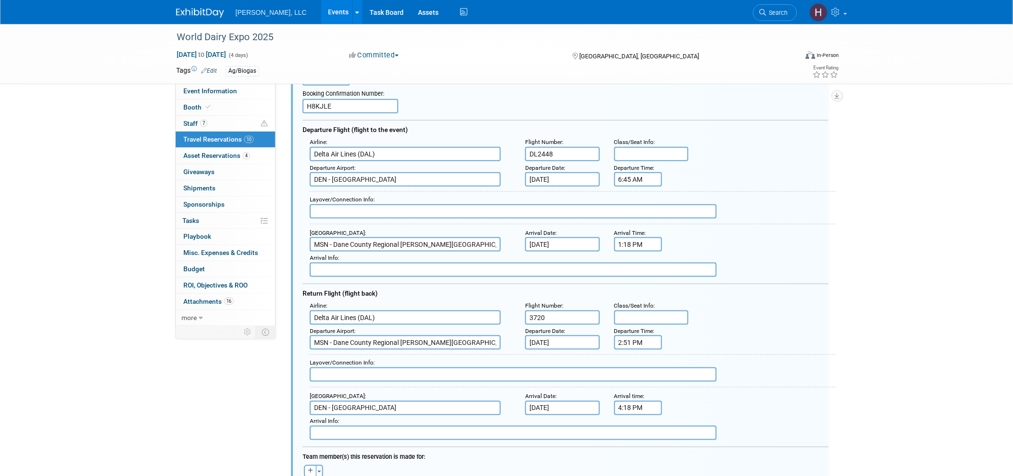
click at [554, 313] on input "3720" at bounding box center [562, 318] width 75 height 14
paste input "UA1055"
drag, startPoint x: 539, startPoint y: 309, endPoint x: 509, endPoint y: 309, distance: 29.2
click at [509, 309] on div "Airline : Delta Air Lines (DAL) Flight Number : UA1055 Class/Seat Info :" at bounding box center [569, 312] width 533 height 25
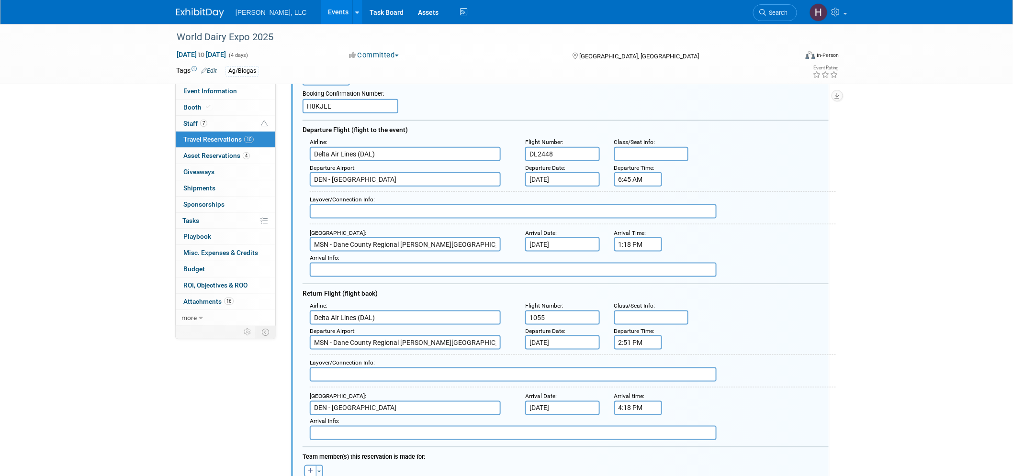
type input "1055"
drag, startPoint x: 565, startPoint y: 150, endPoint x: 400, endPoint y: 157, distance: 164.8
click at [400, 157] on div "Airline : Delta Air Lines (DAL) Flight Number : DL2448 Class/Seat Info :" at bounding box center [569, 149] width 533 height 26
paste input "1235"
type input "1235"
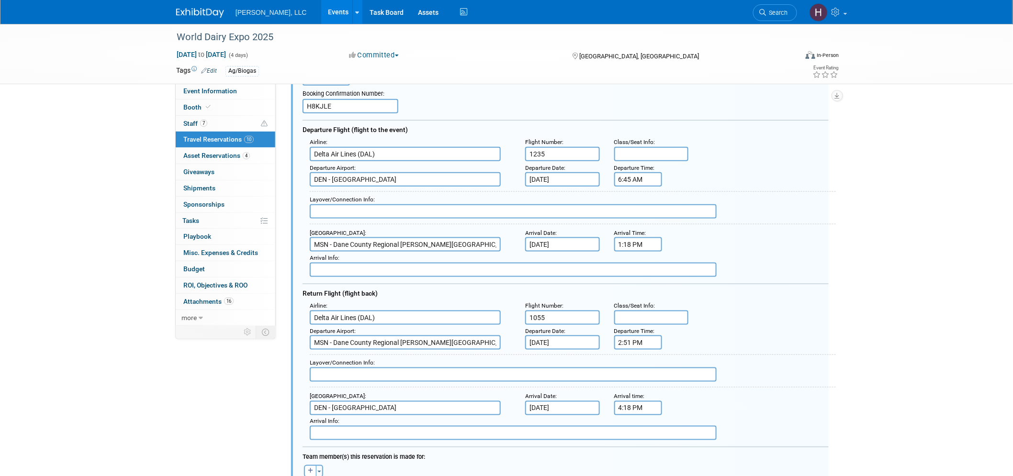
click at [420, 147] on input "Delta Air Lines (DAL)" at bounding box center [405, 154] width 191 height 14
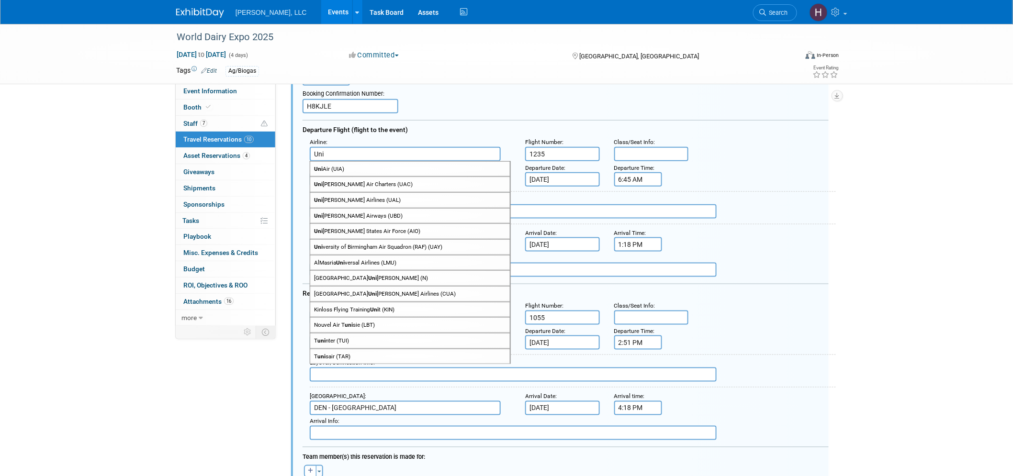
click at [424, 198] on span "Uni ted Airlines (UAL)" at bounding box center [410, 200] width 200 height 15
type input "United Airlines (UAL)"
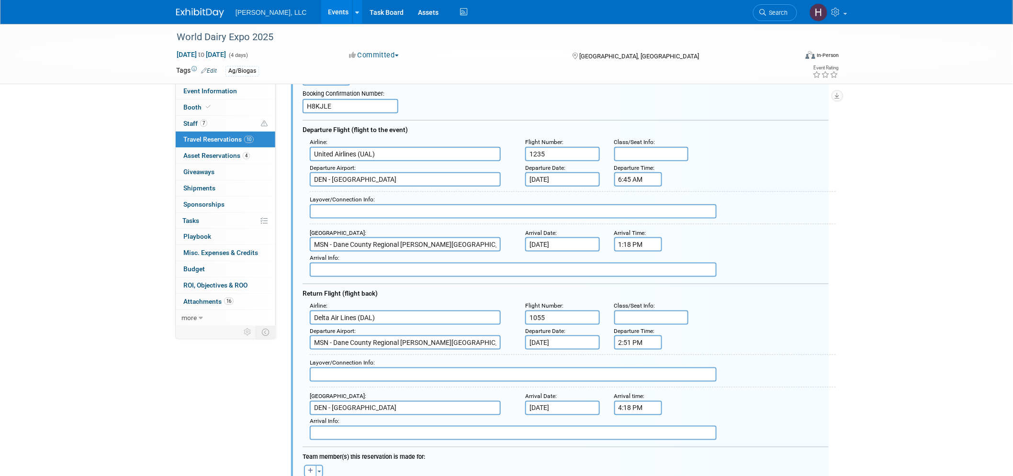
click at [357, 312] on input "Delta Air Lines (DAL)" at bounding box center [405, 318] width 191 height 14
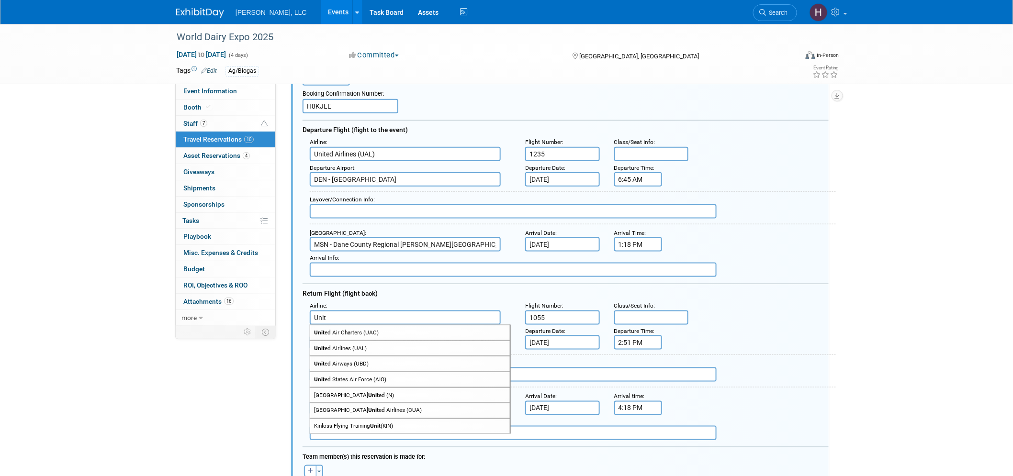
click at [355, 341] on span "Unit ed Airlines (UAL)" at bounding box center [410, 348] width 200 height 15
type input "United Airlines (UAL)"
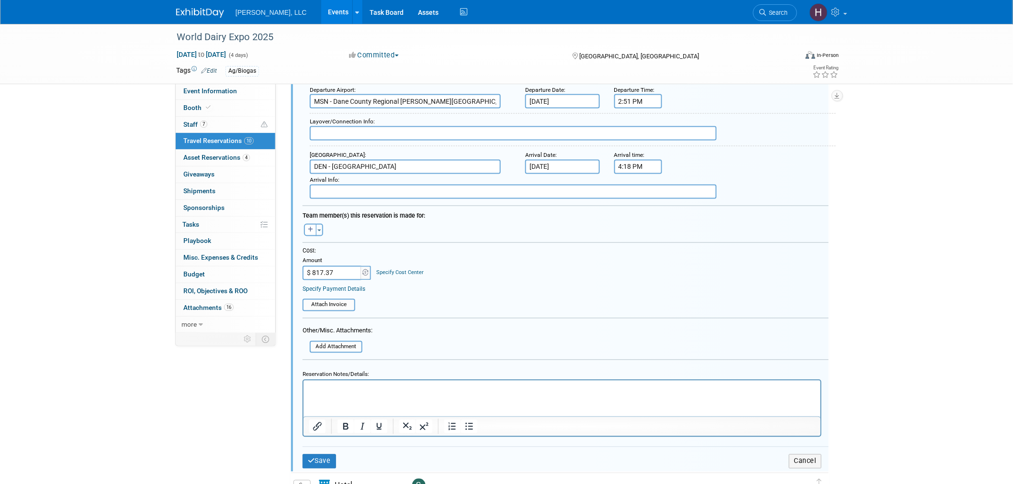
scroll to position [619, 0]
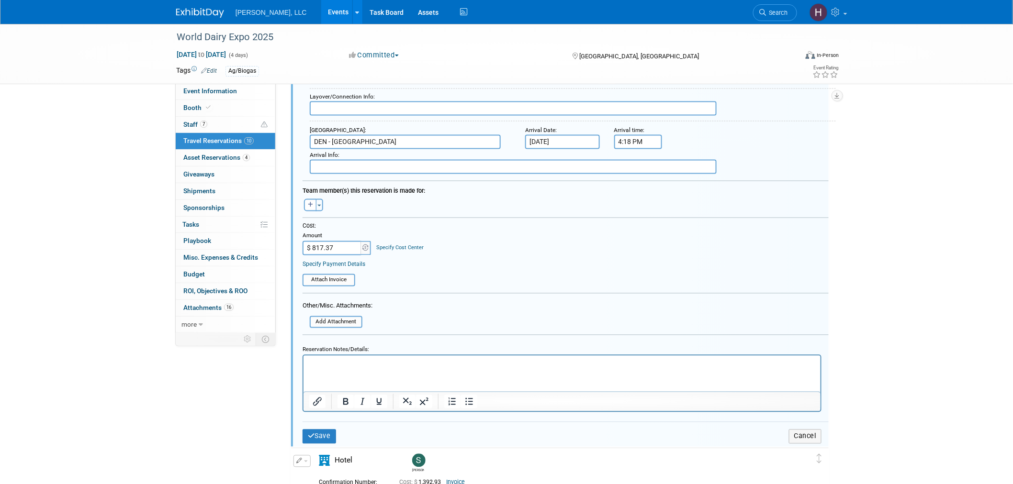
click at [324, 241] on input "$ 817.37" at bounding box center [333, 248] width 60 height 14
paste input "415.1"
type input "$ 415.17"
click at [345, 275] on input "file" at bounding box center [297, 280] width 114 height 11
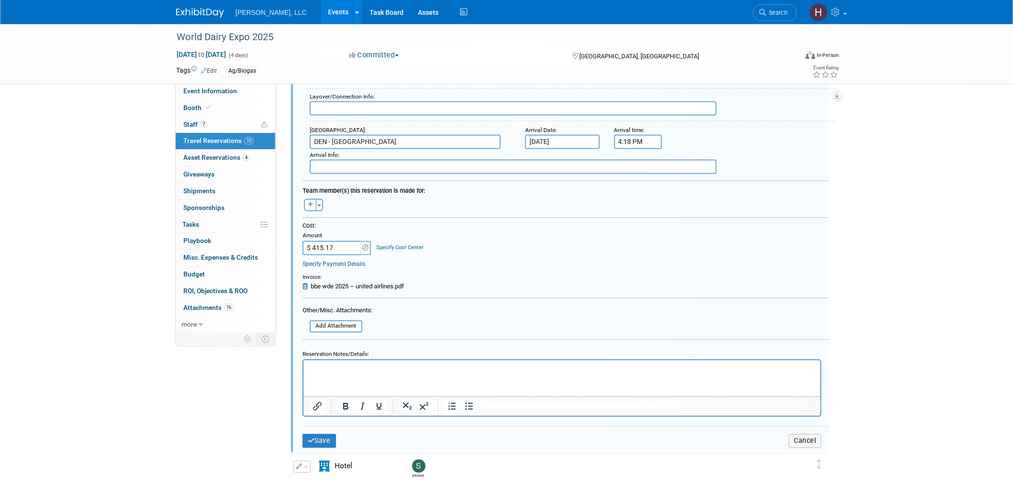
click at [332, 373] on html at bounding box center [561, 366] width 517 height 13
click at [321, 435] on button "Save" at bounding box center [320, 442] width 34 height 14
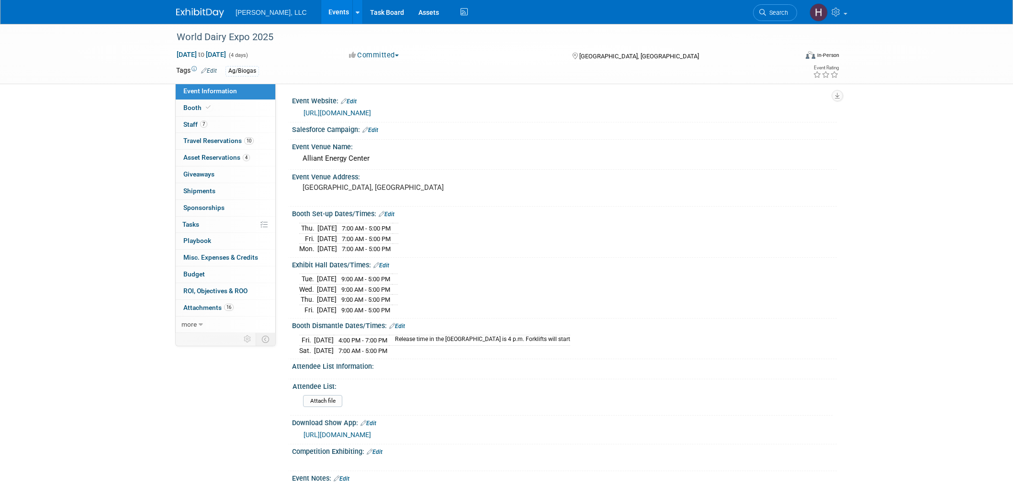
select select "Ag/Biogas"
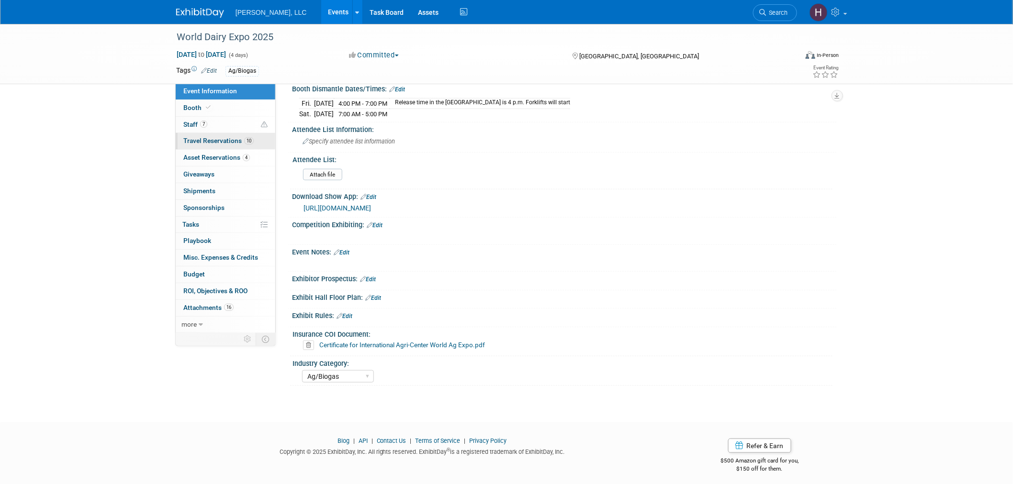
click at [216, 142] on span "Travel Reservations 10" at bounding box center [218, 141] width 70 height 8
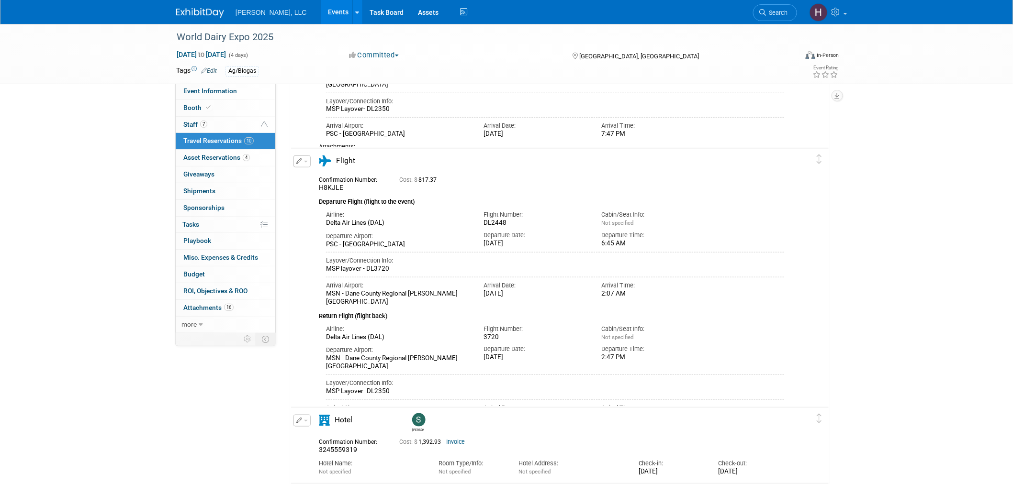
scroll to position [319, 0]
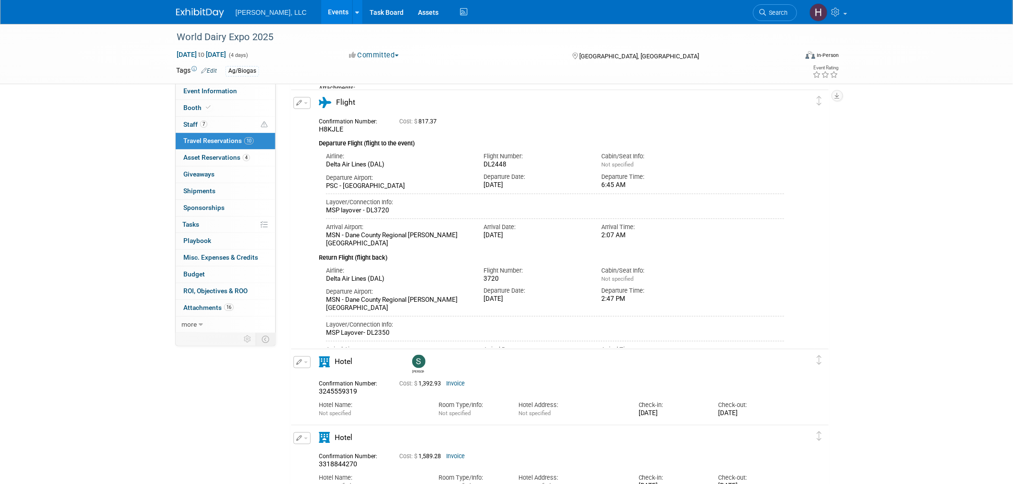
click at [304, 103] on button "button" at bounding box center [301, 103] width 17 height 12
click at [313, 123] on button "Edit Reservation" at bounding box center [334, 120] width 81 height 14
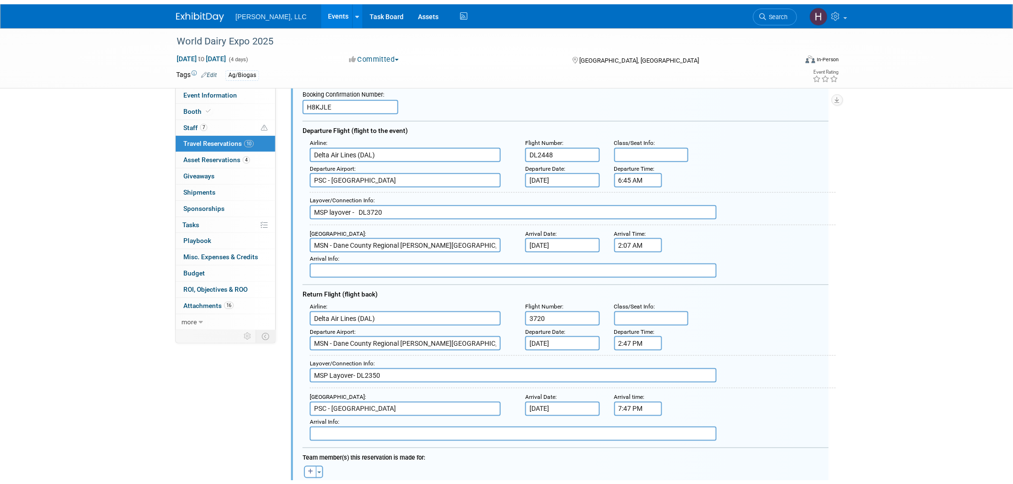
scroll to position [566, 0]
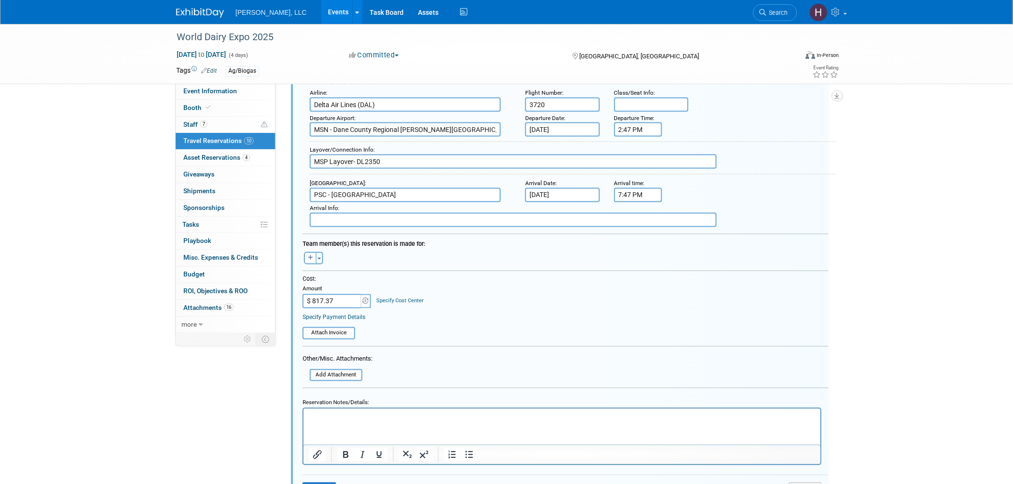
click at [408, 420] on p "Rich Text Area. Press ALT-0 for help." at bounding box center [562, 417] width 506 height 9
click at [315, 294] on input "$ 817.37" at bounding box center [333, 301] width 60 height 14
type input "$ 415.17"
click at [329, 328] on input "file" at bounding box center [297, 333] width 114 height 11
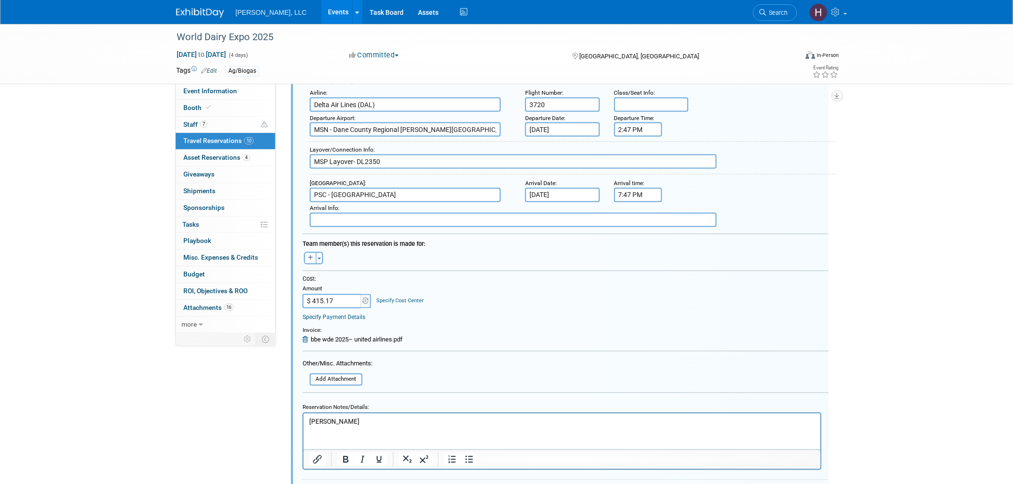
click at [430, 188] on input "PSC - [GEOGRAPHIC_DATA]" at bounding box center [405, 195] width 191 height 14
click at [428, 203] on span "DEN - [GEOGRAPHIC_DATA]" at bounding box center [410, 210] width 200 height 15
type input "DEN - [GEOGRAPHIC_DATA]"
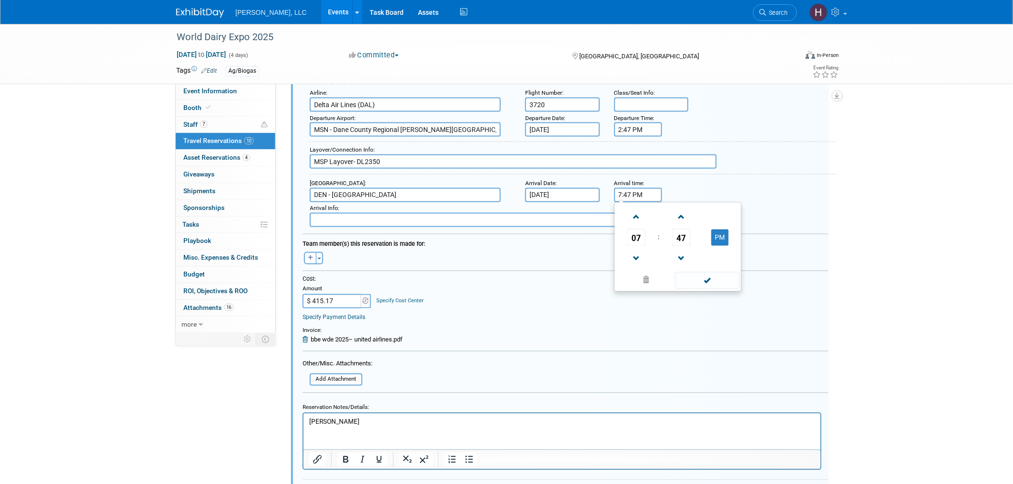
click at [633, 188] on input "7:47 PM" at bounding box center [638, 195] width 48 height 14
click at [623, 253] on td at bounding box center [637, 259] width 40 height 24
click at [630, 252] on span at bounding box center [636, 259] width 17 height 17
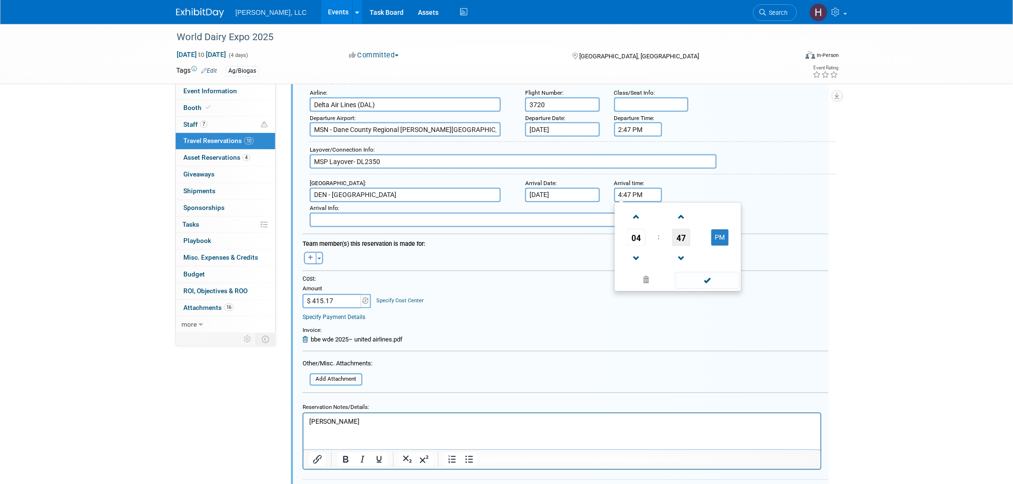
click at [681, 231] on span "47" at bounding box center [681, 237] width 18 height 17
click at [634, 239] on td "20" at bounding box center [632, 244] width 31 height 26
click at [684, 251] on span at bounding box center [681, 259] width 17 height 17
type input "4:18 PM"
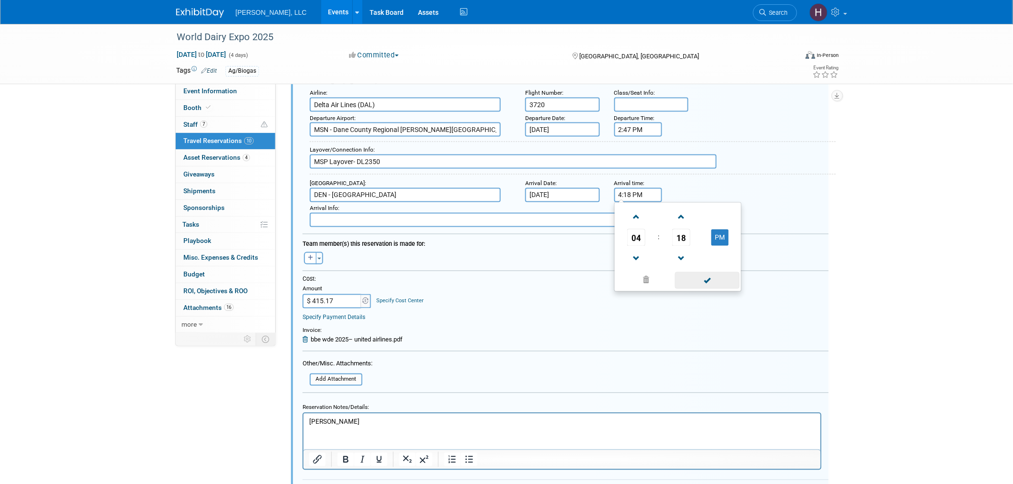
click at [699, 272] on span at bounding box center [707, 280] width 65 height 17
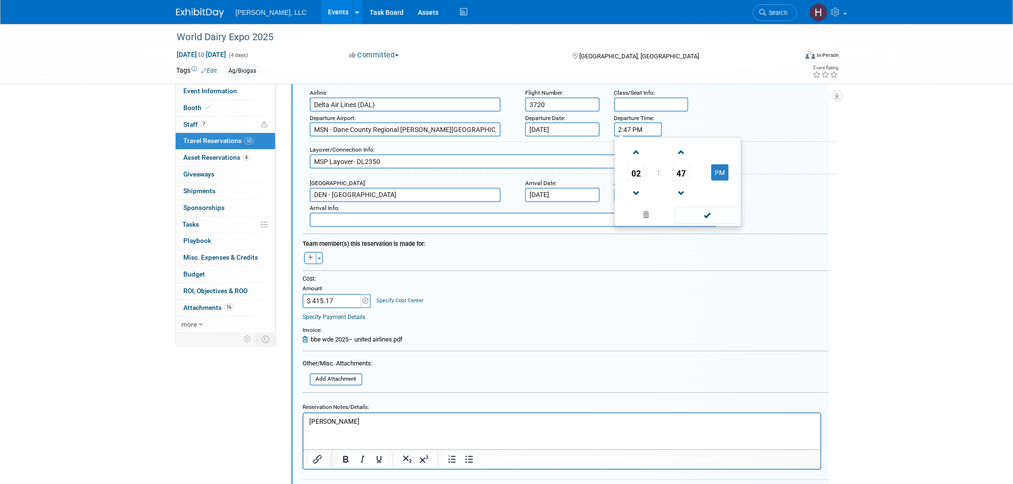
click at [642, 123] on input "2:47 PM" at bounding box center [638, 130] width 48 height 14
click at [637, 186] on span at bounding box center [636, 194] width 17 height 17
click at [682, 164] on span "47" at bounding box center [681, 172] width 18 height 17
click at [632, 169] on td "20" at bounding box center [632, 179] width 31 height 26
click at [685, 186] on span at bounding box center [681, 194] width 17 height 17
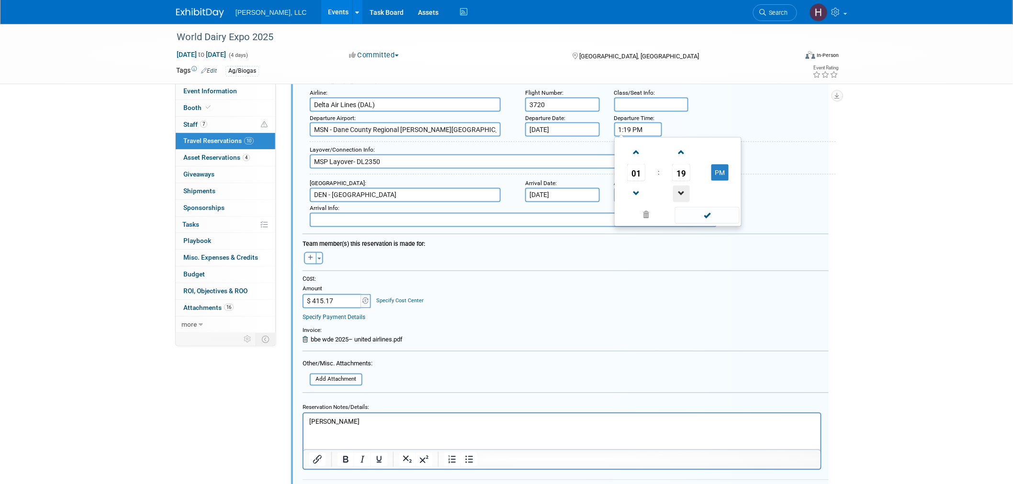
click at [685, 186] on span at bounding box center [681, 194] width 17 height 17
click at [696, 207] on span at bounding box center [707, 215] width 65 height 17
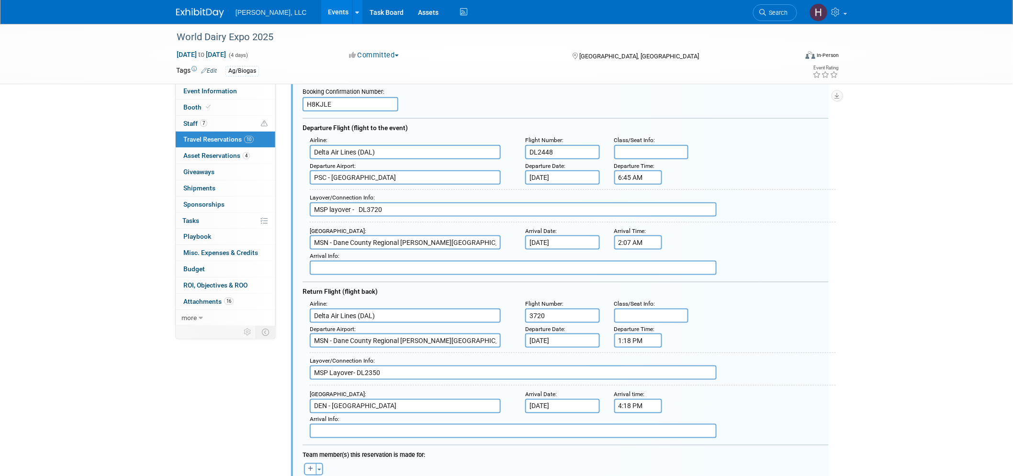
scroll to position [407, 0]
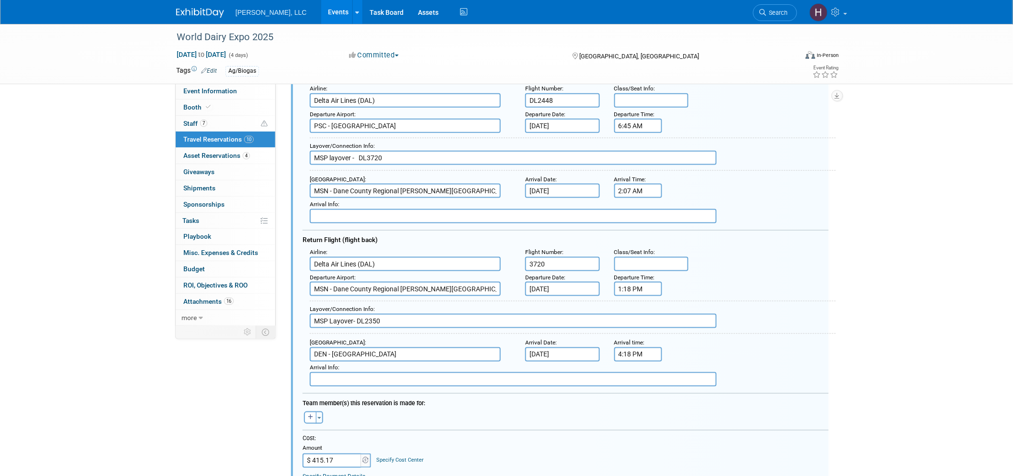
click at [626, 282] on input "1:18 PM" at bounding box center [638, 289] width 48 height 14
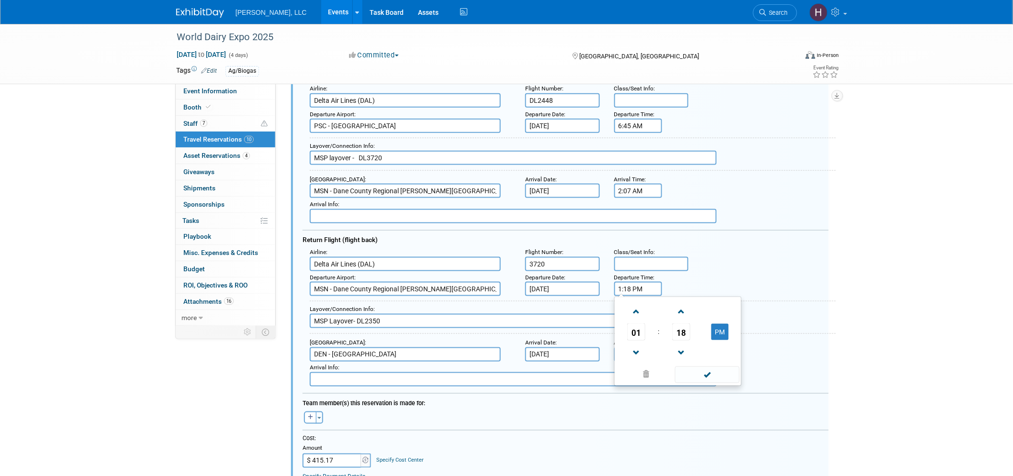
drag, startPoint x: 637, startPoint y: 303, endPoint x: 888, endPoint y: 329, distance: 252.6
click at [641, 303] on span at bounding box center [636, 311] width 17 height 17
click at [684, 324] on span "18" at bounding box center [681, 332] width 18 height 17
click at [697, 357] on td "50" at bounding box center [693, 364] width 31 height 26
click at [681, 303] on span at bounding box center [681, 311] width 17 height 17
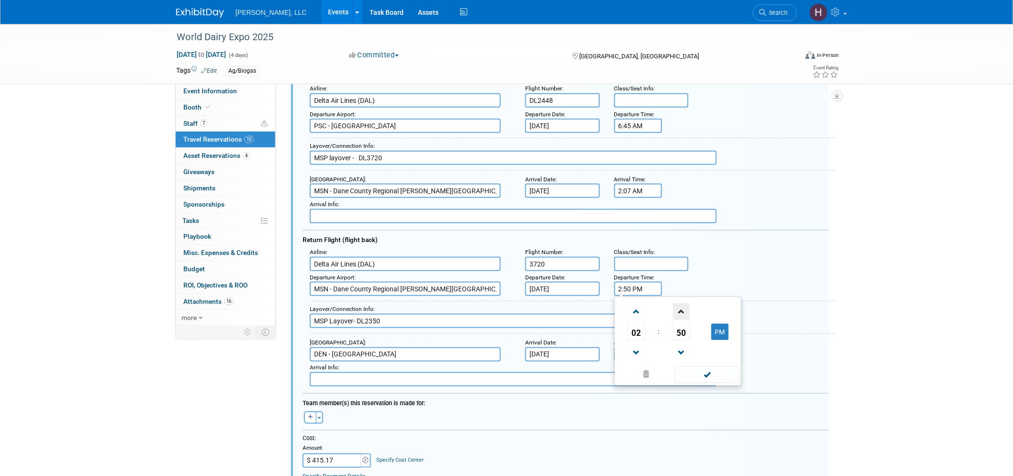
type input "2:51 PM"
click at [710, 367] on span at bounding box center [707, 375] width 65 height 17
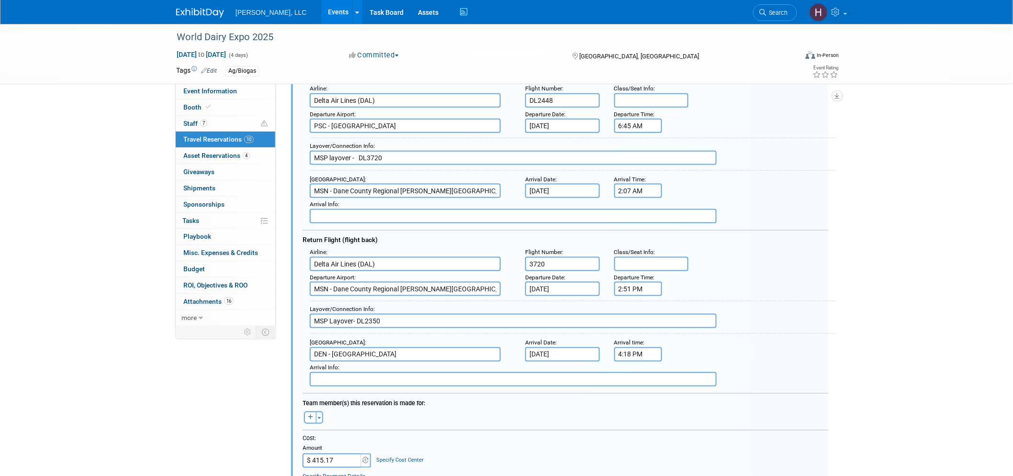
click at [642, 124] on input "6:45 AM" at bounding box center [638, 126] width 48 height 14
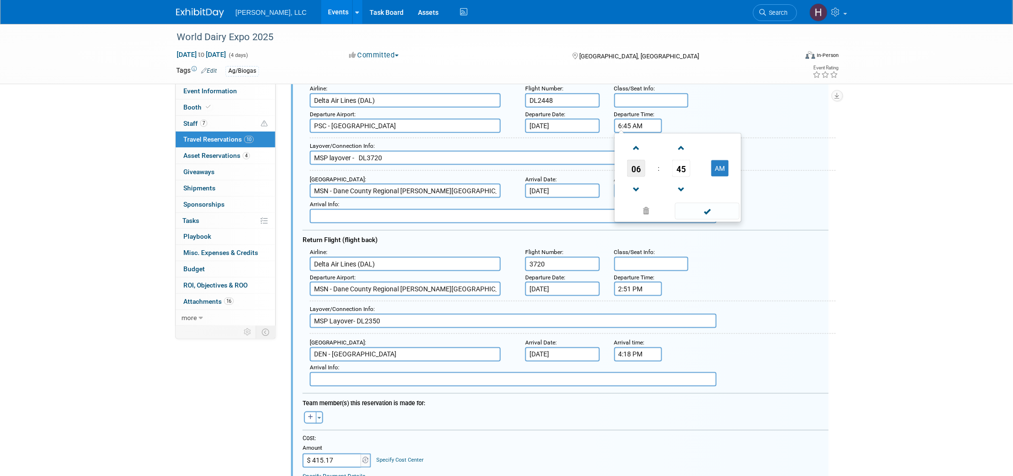
click at [635, 162] on span "06" at bounding box center [636, 168] width 18 height 17
click at [690, 201] on td "10" at bounding box center [693, 200] width 31 height 26
click at [682, 167] on span "45" at bounding box center [681, 168] width 18 height 17
click at [659, 150] on td "05" at bounding box center [662, 148] width 31 height 26
type input "10:05 AM"
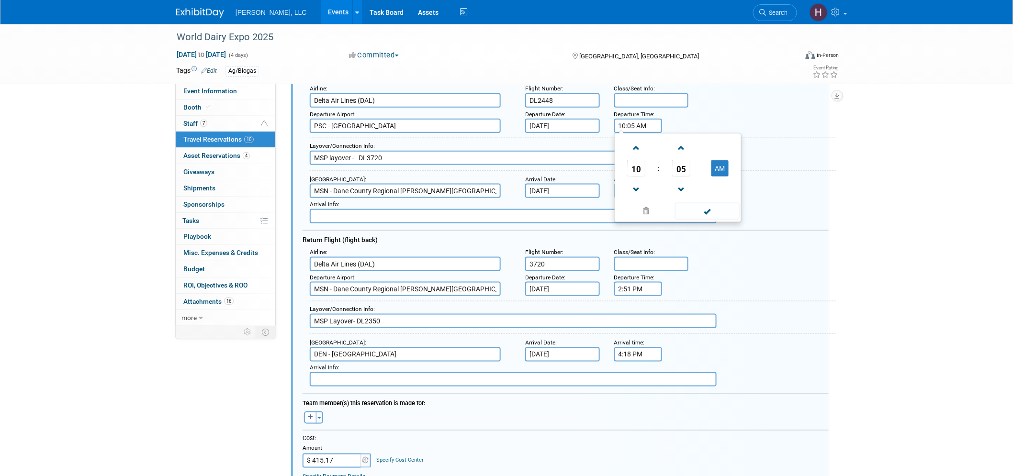
click at [724, 217] on td at bounding box center [706, 211] width 65 height 19
click at [703, 208] on span at bounding box center [707, 211] width 65 height 17
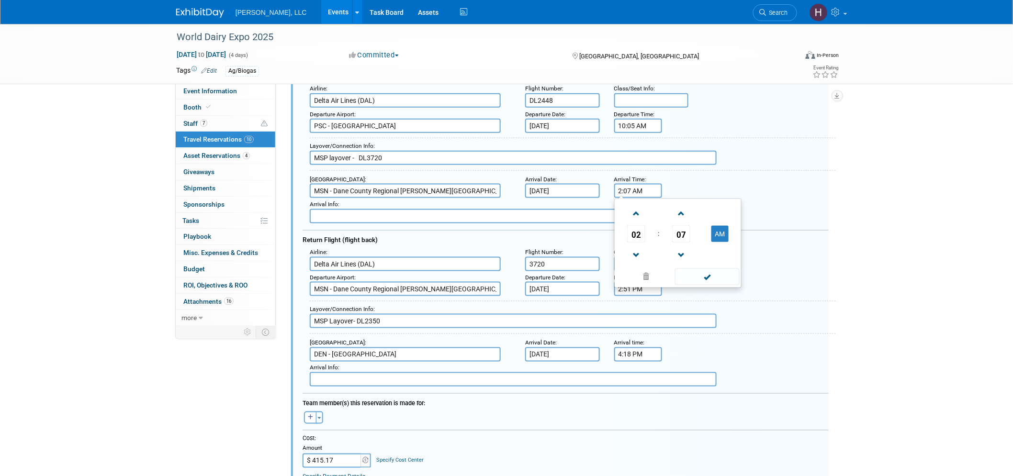
click at [630, 184] on input "2:07 AM" at bounding box center [638, 191] width 48 height 14
click at [639, 250] on span at bounding box center [636, 255] width 17 height 17
click at [677, 225] on span "07" at bounding box center [681, 233] width 18 height 17
click at [640, 238] on td "20" at bounding box center [632, 240] width 31 height 26
click at [681, 259] on link at bounding box center [681, 255] width 18 height 24
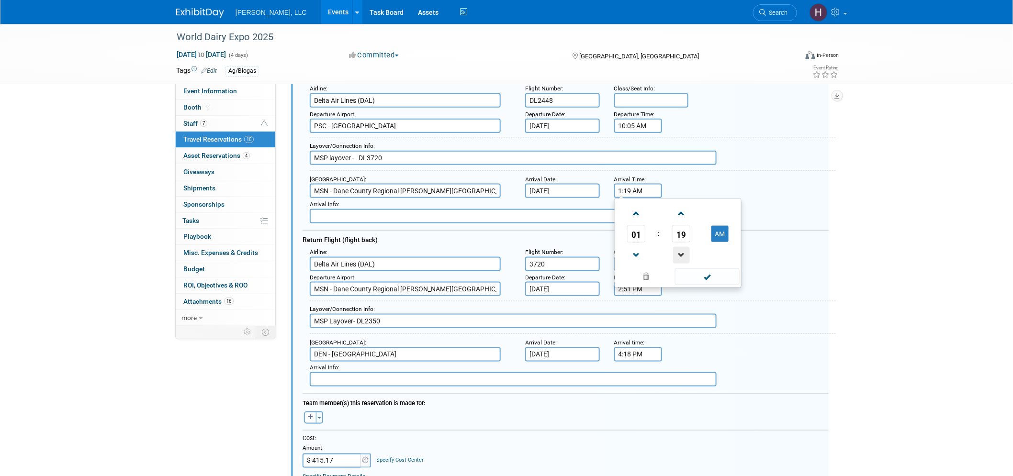
click at [678, 254] on span at bounding box center [681, 255] width 17 height 17
type input "1:18 AM"
click at [700, 269] on span at bounding box center [707, 277] width 65 height 17
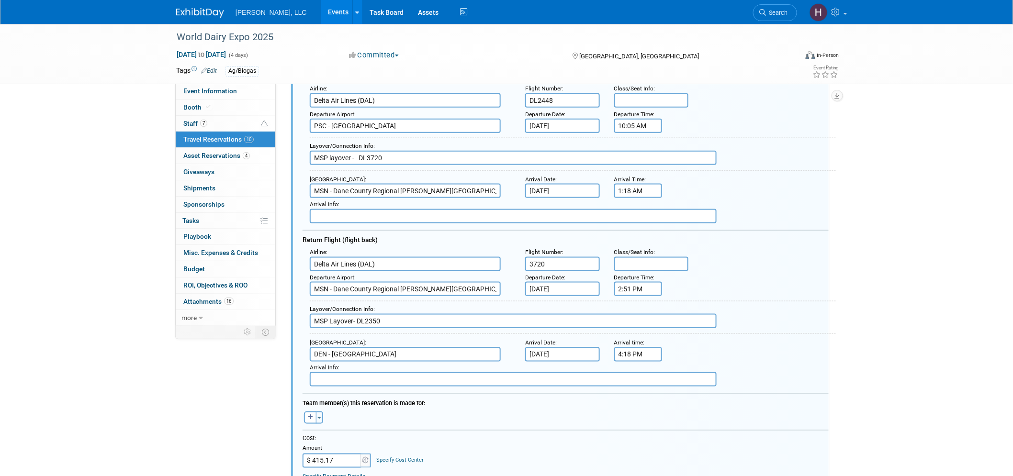
click at [374, 123] on input "PSC - [GEOGRAPHIC_DATA]" at bounding box center [405, 126] width 191 height 14
click at [372, 134] on span "DEN - Denv er [GEOGRAPHIC_DATA]" at bounding box center [410, 141] width 200 height 15
type input "DEN - [GEOGRAPHIC_DATA]"
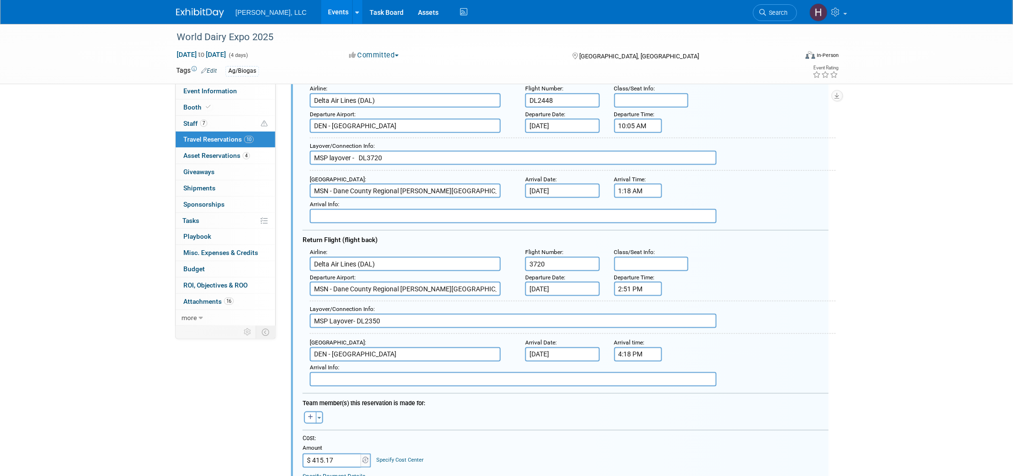
drag, startPoint x: 401, startPoint y: 156, endPoint x: 299, endPoint y: 165, distance: 101.8
click at [299, 165] on div "<i class="fas fa-plane" style="padding: 6px 4px 6px 1px;"></i> Flight <i class=…" at bounding box center [560, 339] width 538 height 674
drag, startPoint x: 397, startPoint y: 314, endPoint x: 247, endPoint y: 304, distance: 150.2
click at [551, 450] on div "Cost: Amount $ 415.17 Specify Cost Center Cost Center -- Not Specified --" at bounding box center [566, 451] width 526 height 33
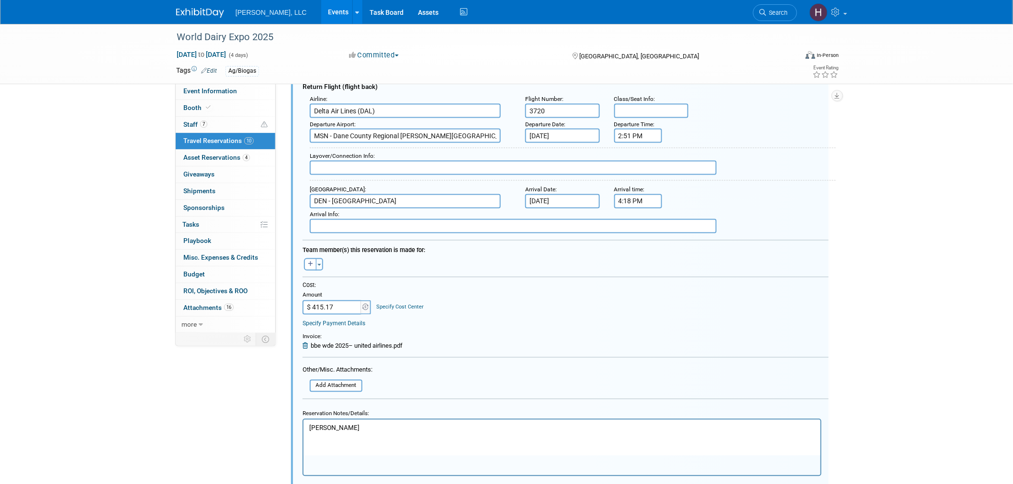
scroll to position [619, 0]
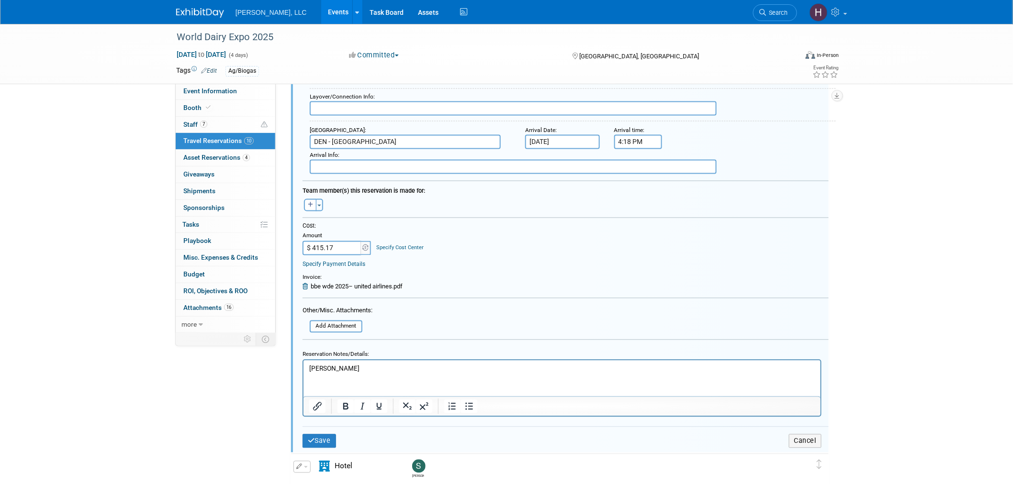
click at [325, 427] on div "Save Cancel" at bounding box center [566, 441] width 526 height 29
click at [323, 435] on button "Save" at bounding box center [320, 442] width 34 height 14
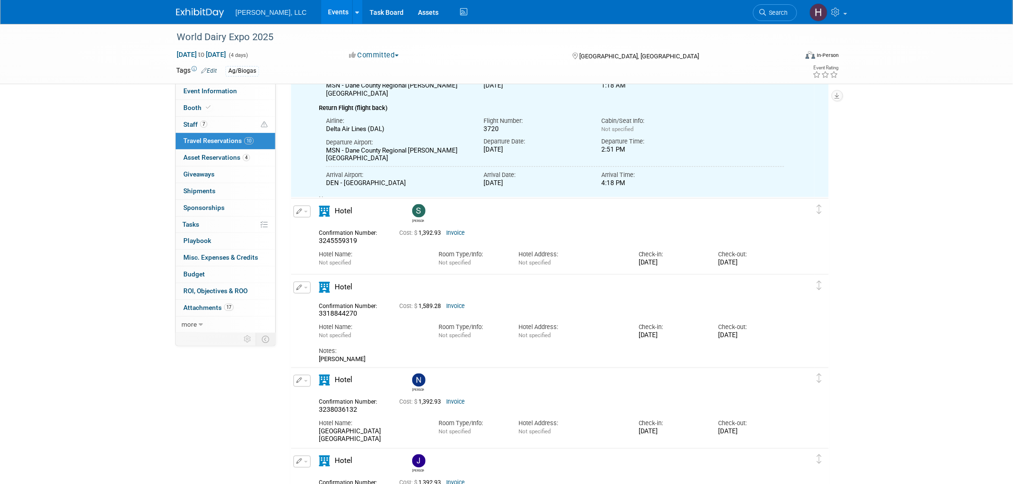
scroll to position [300, 0]
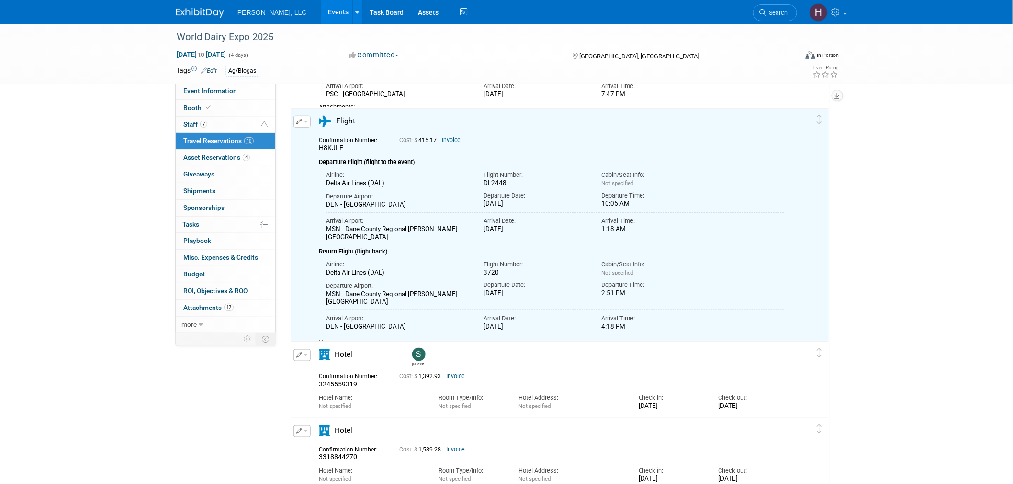
click at [959, 262] on div "World Dairy Expo 2025 [DATE] to [DATE] (4 days) [DATE] to [DATE] Committed Comm…" at bounding box center [506, 392] width 1013 height 1336
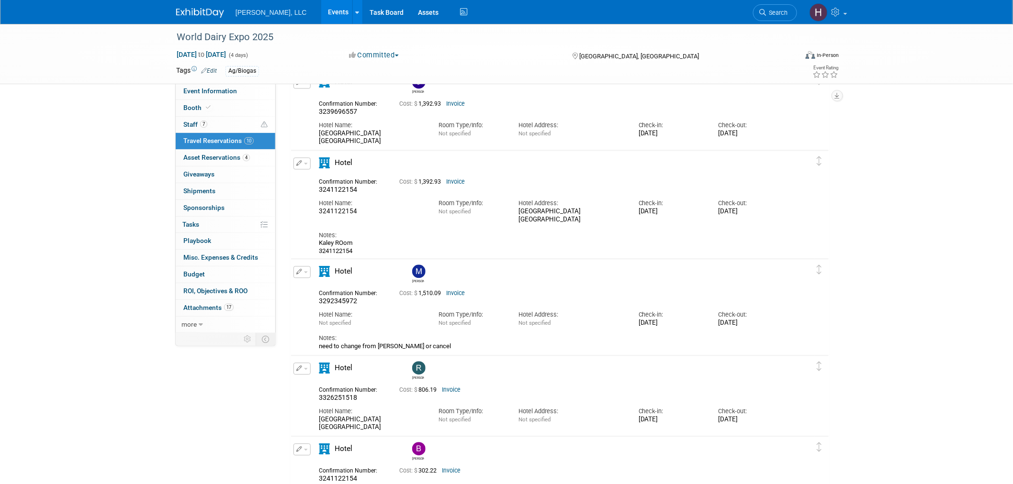
scroll to position [798, 0]
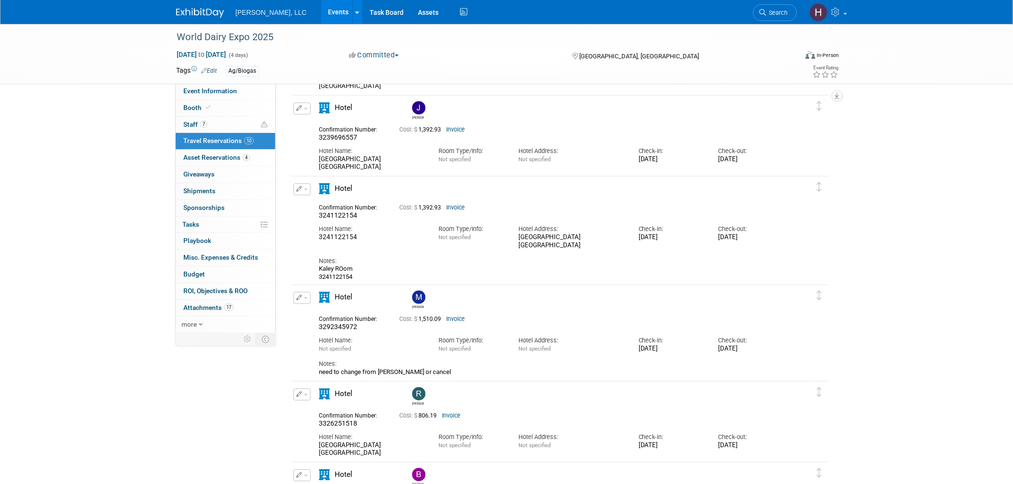
click at [461, 316] on link "Invoice" at bounding box center [455, 319] width 19 height 7
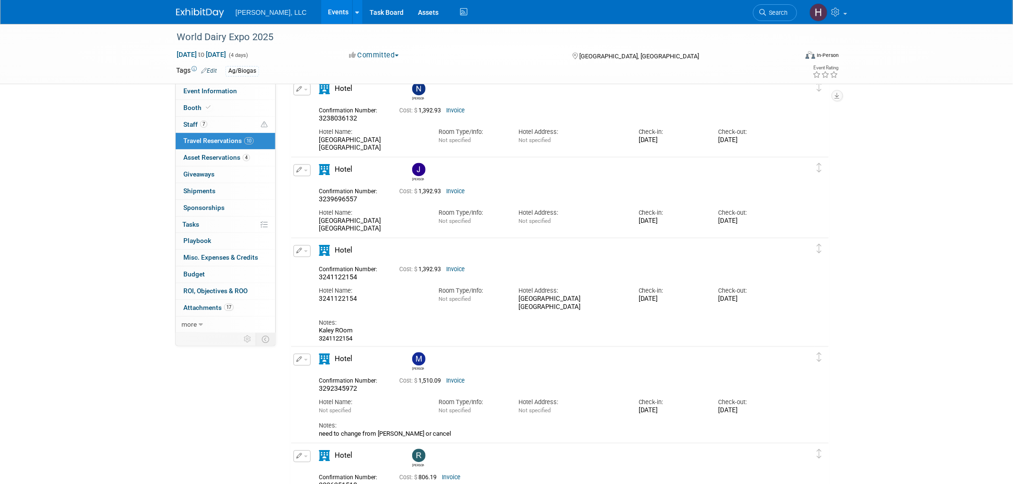
scroll to position [691, 0]
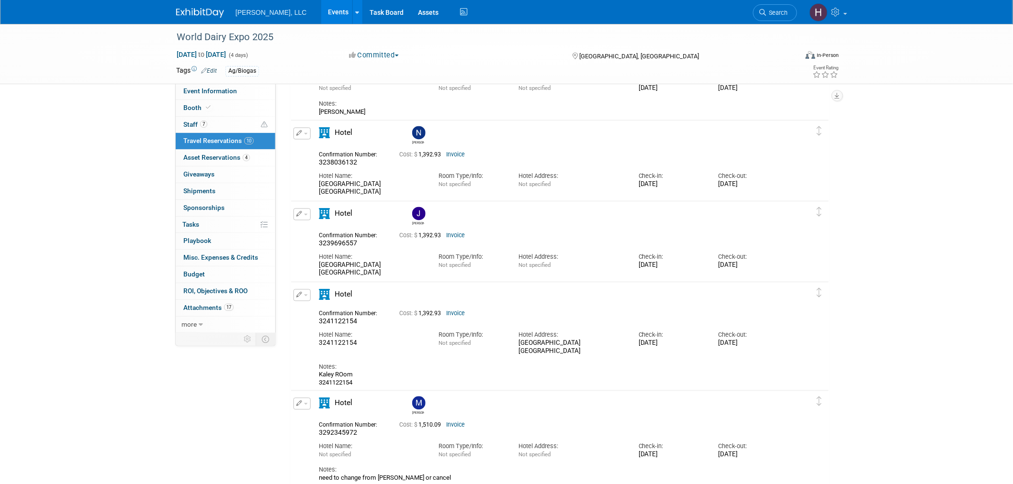
click at [462, 152] on link "Invoice" at bounding box center [455, 155] width 19 height 7
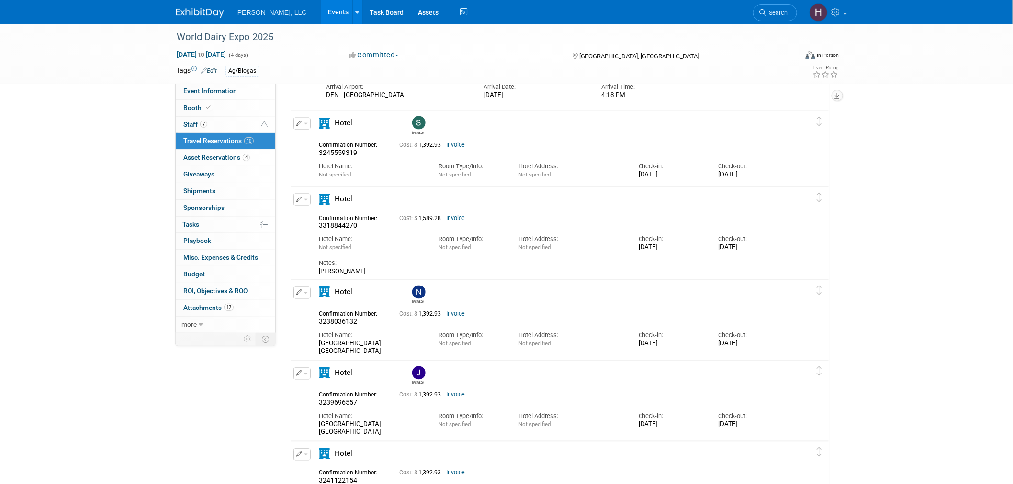
scroll to position [479, 0]
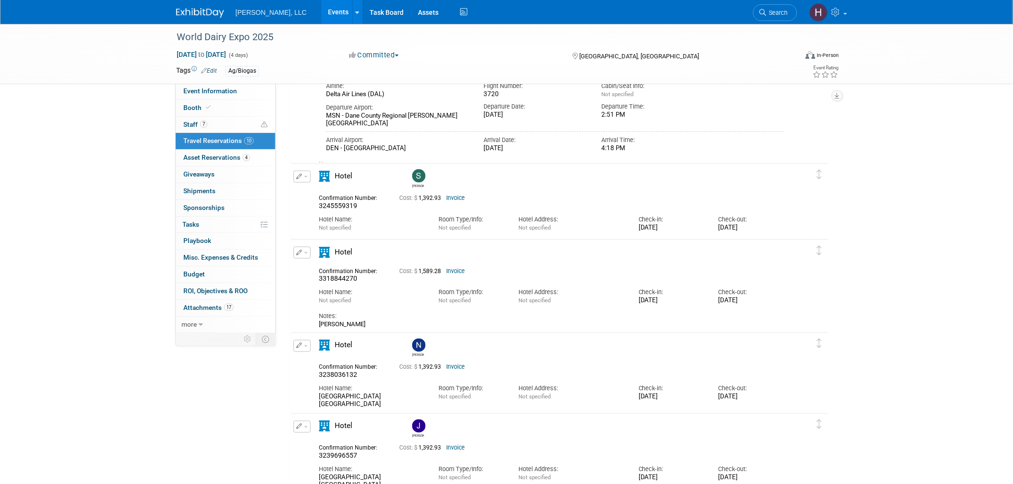
click at [456, 273] on link "Invoice" at bounding box center [455, 271] width 19 height 7
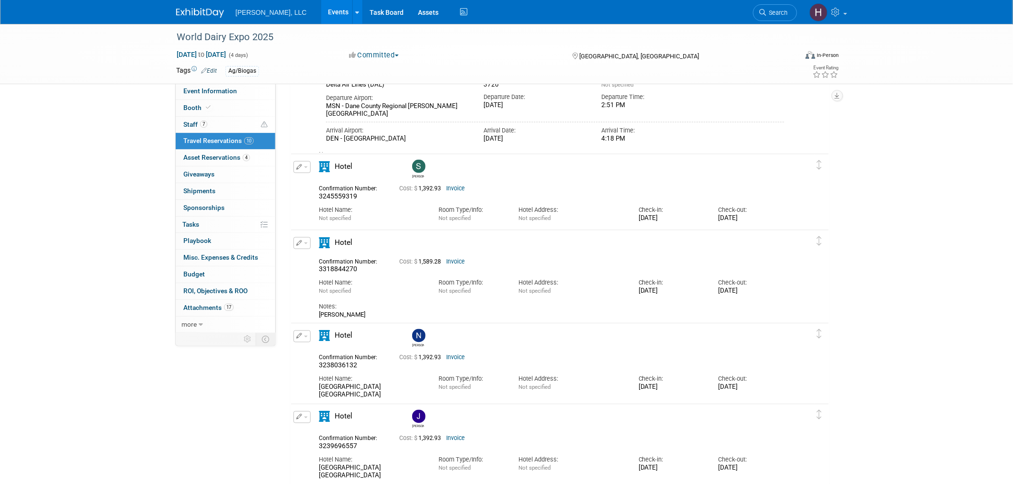
scroll to position [481, 0]
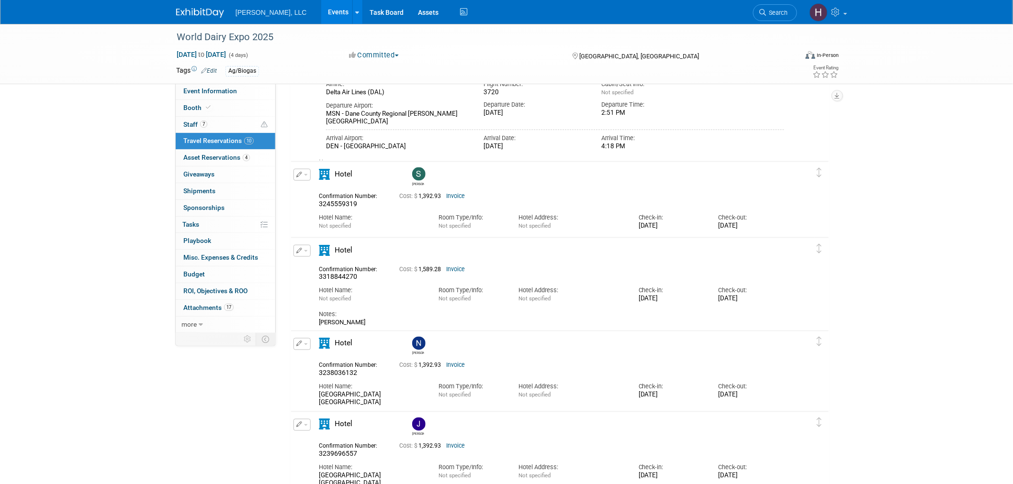
click at [307, 247] on button "button" at bounding box center [301, 251] width 17 height 12
click at [313, 269] on button "Edit Reservation" at bounding box center [334, 268] width 81 height 14
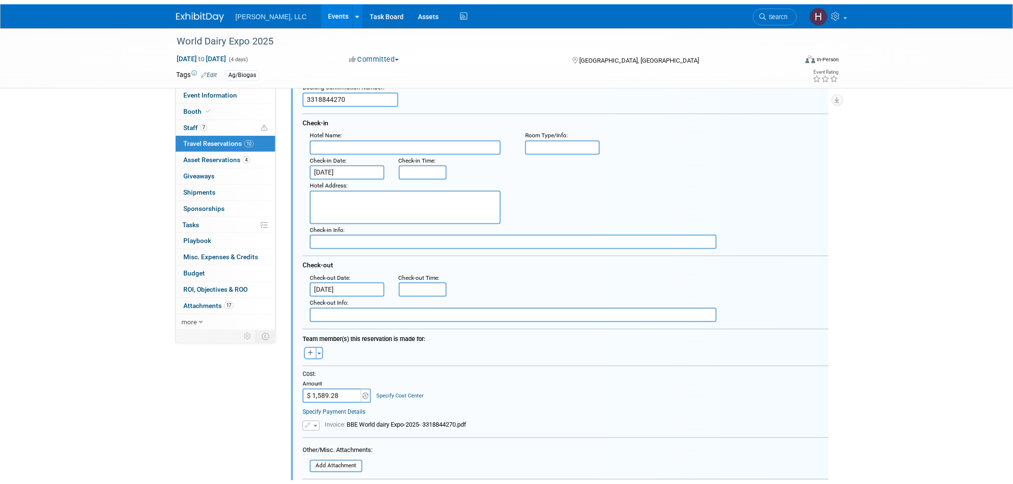
scroll to position [822, 0]
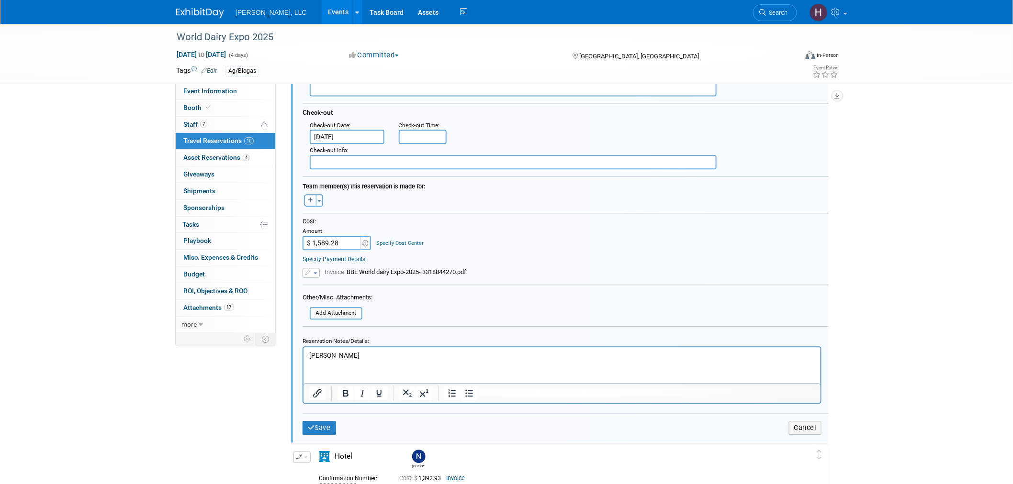
click at [314, 272] on span "button" at bounding box center [316, 273] width 4 height 2
click at [319, 281] on link "Replace with a new file" at bounding box center [351, 287] width 96 height 13
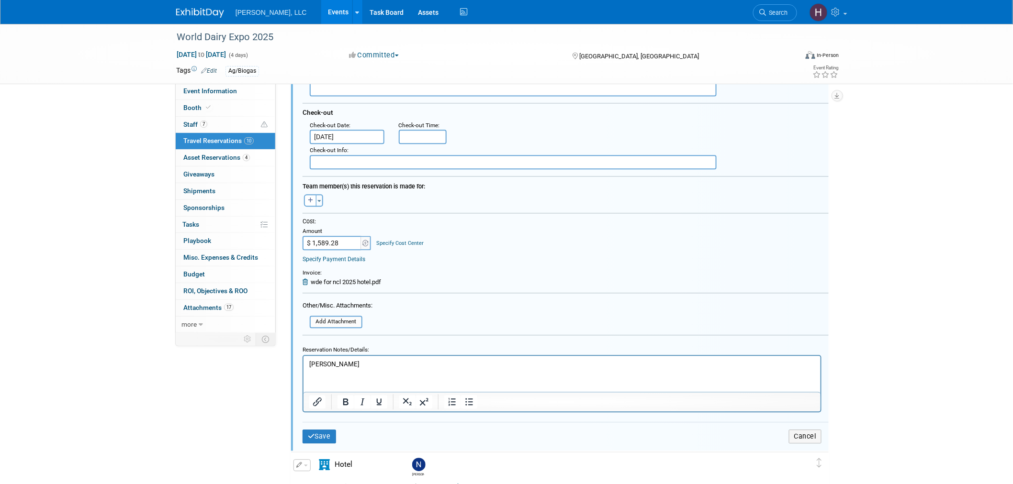
click at [301, 271] on div "Cost: Amount $ 1,589.28 Specify Cost Center Cost Center -- Not Specified --" at bounding box center [565, 252] width 540 height 68
click at [308, 279] on icon at bounding box center [307, 282] width 8 height 6
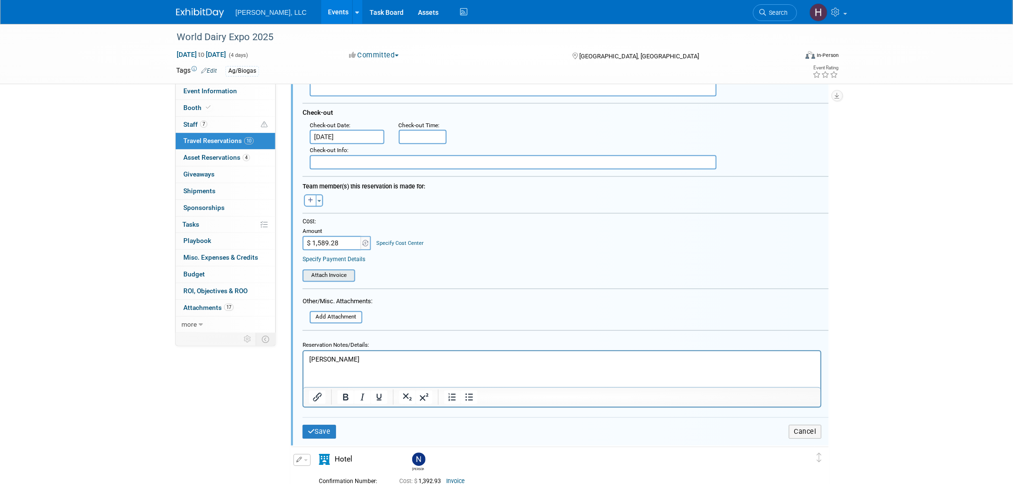
click at [315, 270] on input "file" at bounding box center [297, 275] width 114 height 11
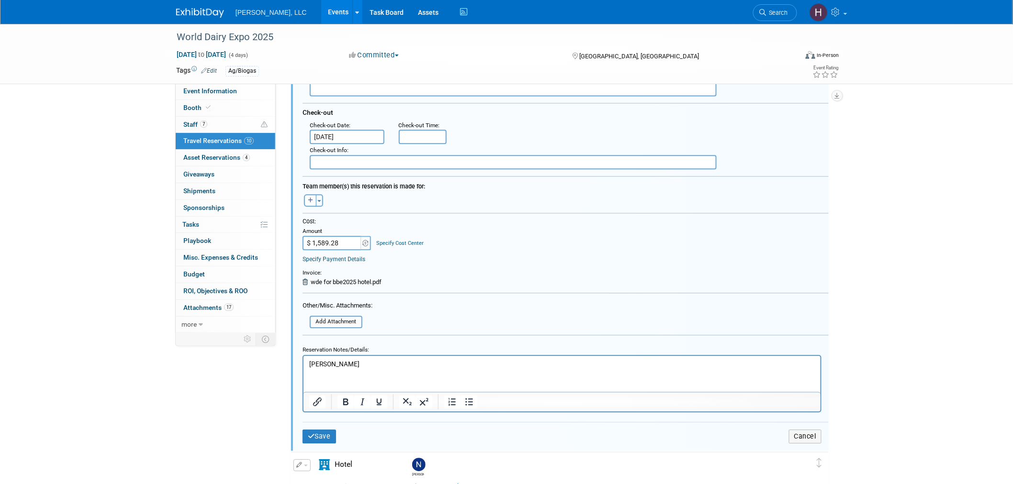
click at [342, 239] on input "$ 1,589.28" at bounding box center [333, 243] width 60 height 14
paste input "312.0"
type input "$ 1,312.08"
click at [316, 430] on button "Save" at bounding box center [320, 437] width 34 height 14
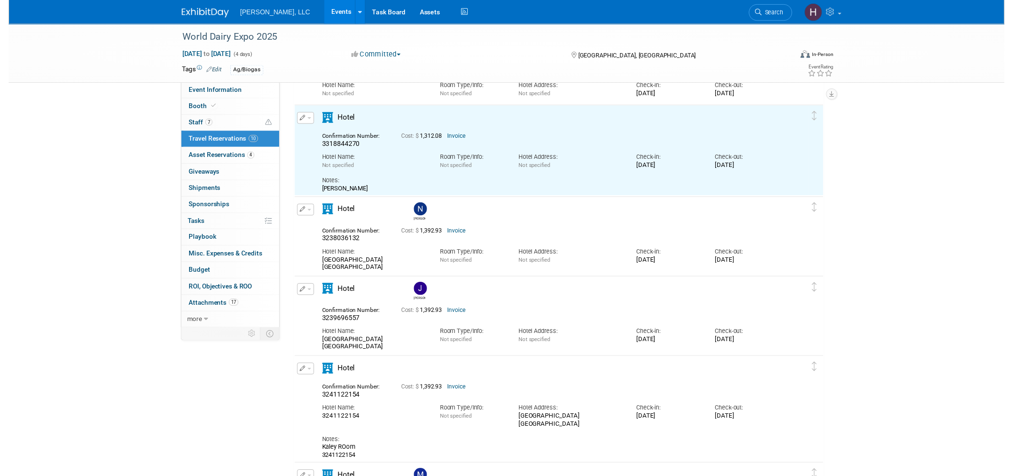
scroll to position [610, 0]
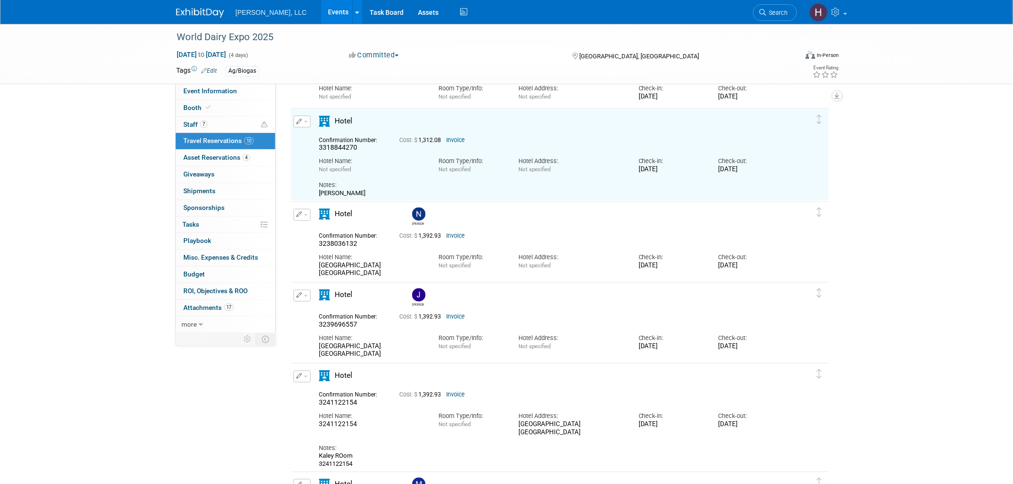
click at [306, 119] on button "button" at bounding box center [301, 122] width 17 height 12
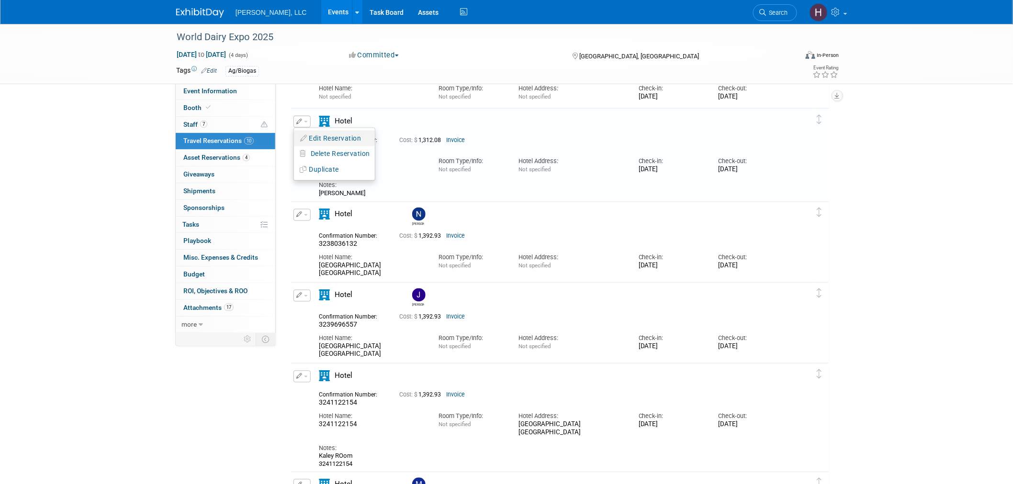
click at [303, 140] on icon "button" at bounding box center [304, 138] width 8 height 7
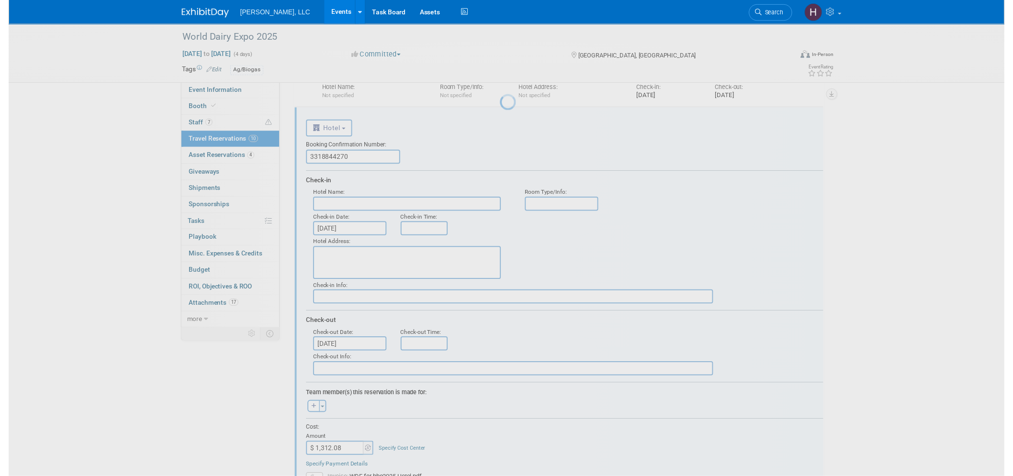
scroll to position [0, 0]
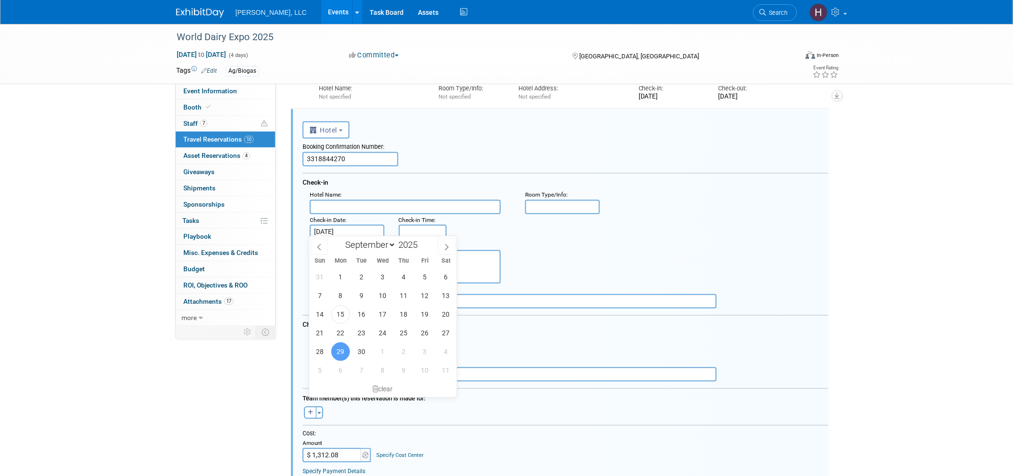
click at [330, 227] on input "[DATE]" at bounding box center [347, 232] width 75 height 14
click at [317, 352] on span "28" at bounding box center [319, 352] width 19 height 19
type input "[DATE]"
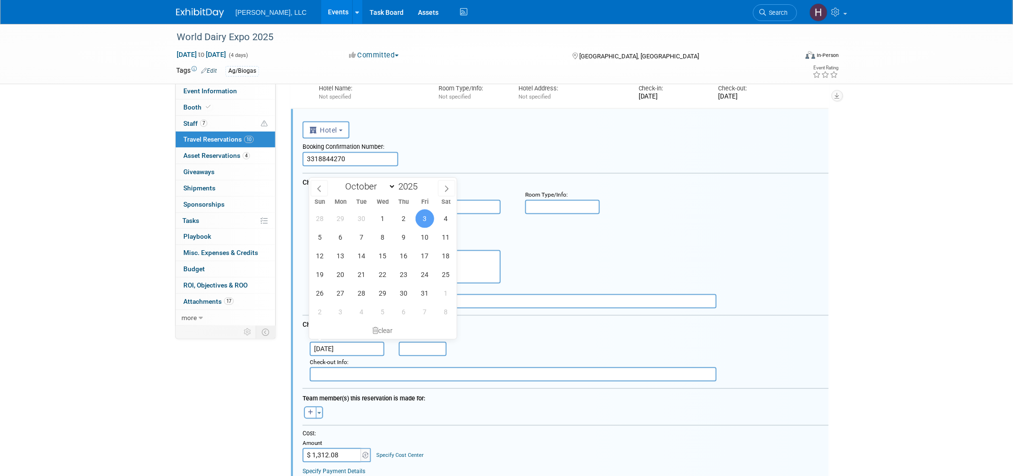
click at [332, 342] on input "[DATE]" at bounding box center [347, 349] width 75 height 14
click at [407, 217] on span "2" at bounding box center [403, 219] width 19 height 19
type input "[DATE]"
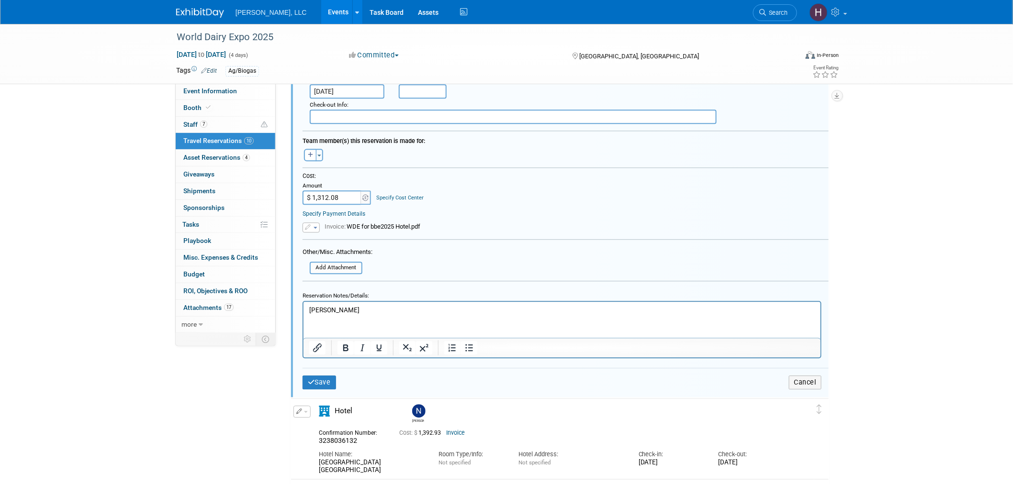
scroll to position [929, 0]
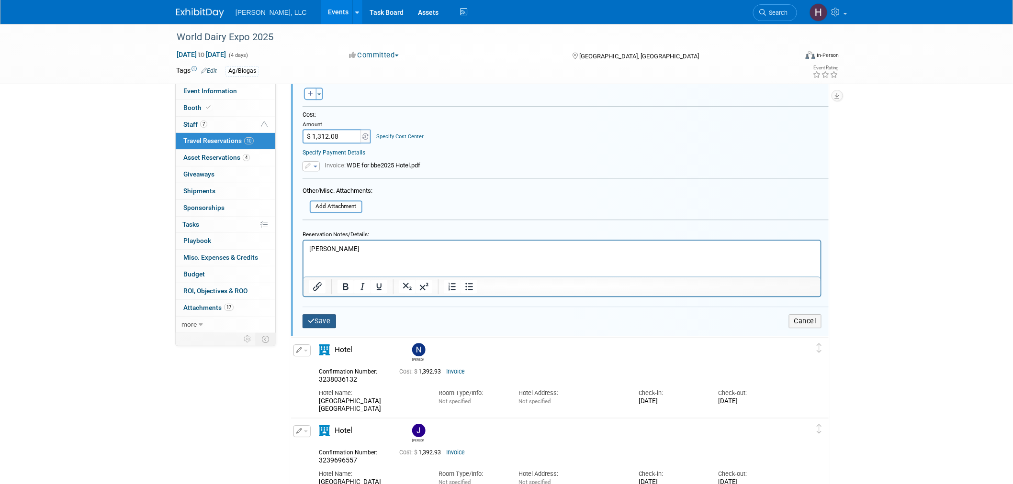
click at [325, 315] on button "Save" at bounding box center [320, 322] width 34 height 14
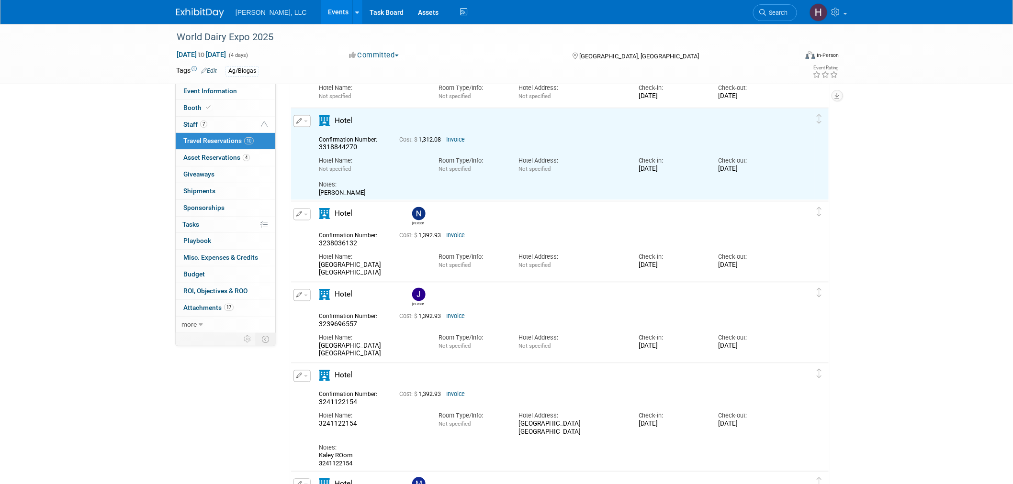
scroll to position [610, 0]
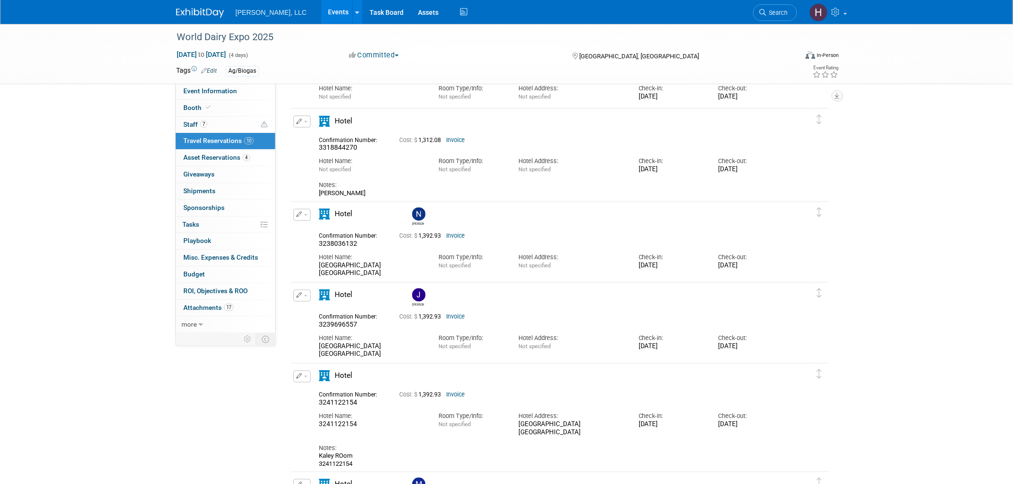
click at [461, 234] on link "Invoice" at bounding box center [455, 236] width 19 height 7
click at [306, 215] on button "button" at bounding box center [301, 215] width 17 height 12
click at [307, 235] on button "Edit Reservation" at bounding box center [334, 232] width 81 height 14
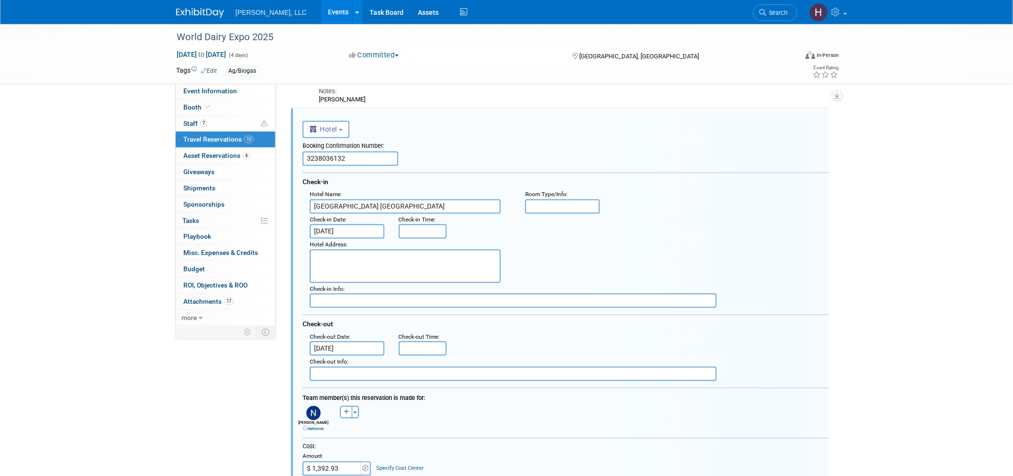
scroll to position [0, 0]
click at [347, 342] on input "[DATE]" at bounding box center [347, 349] width 75 height 14
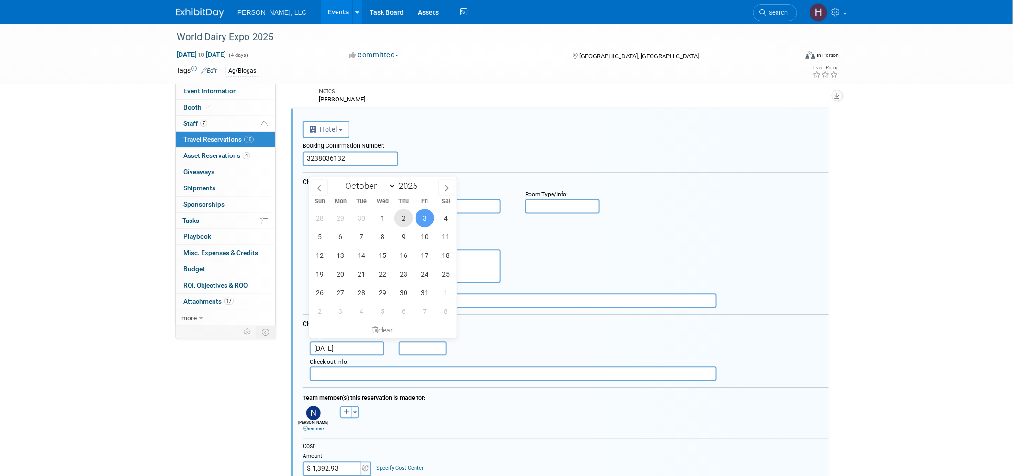
click at [404, 217] on span "2" at bounding box center [403, 218] width 19 height 19
type input "[DATE]"
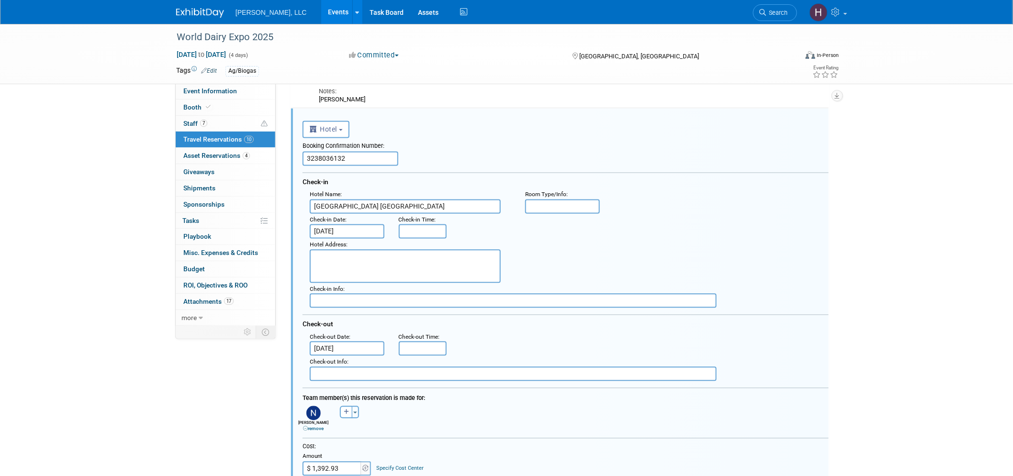
click at [354, 225] on input "[DATE]" at bounding box center [347, 232] width 75 height 14
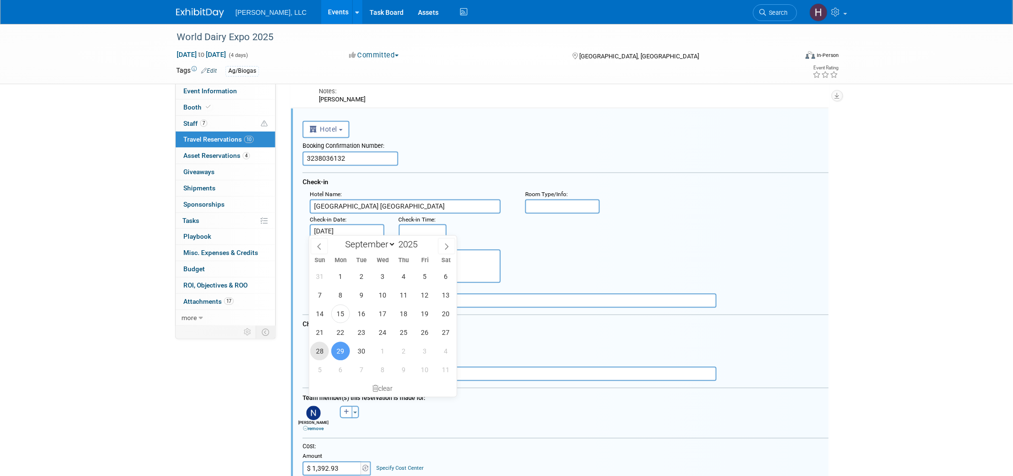
click at [316, 351] on span "28" at bounding box center [319, 351] width 19 height 19
type input "[DATE]"
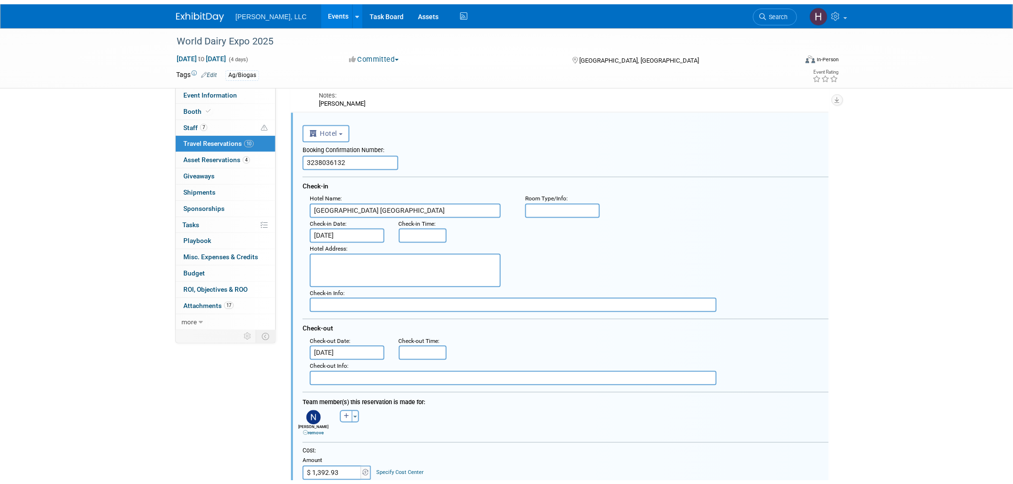
scroll to position [916, 0]
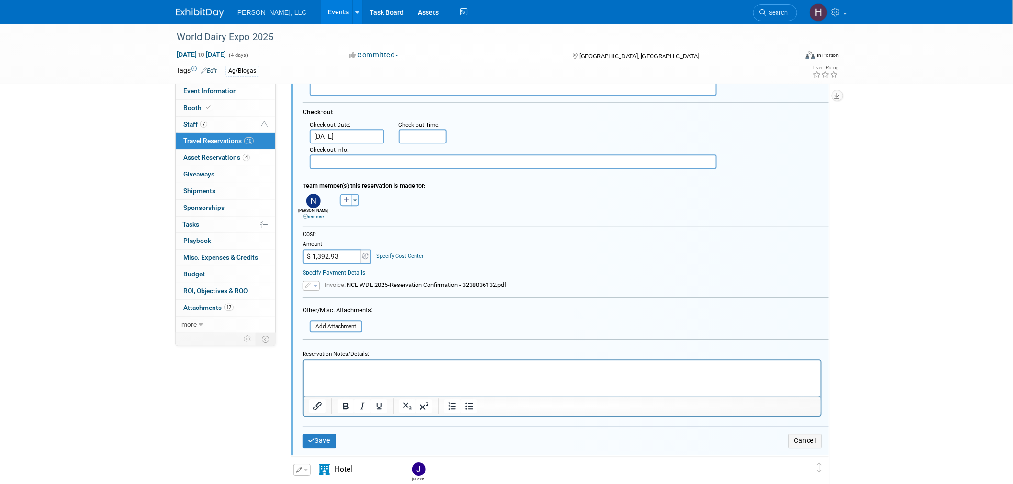
click at [314, 285] on span "button" at bounding box center [316, 286] width 4 height 2
click at [313, 297] on icon at bounding box center [316, 300] width 7 height 7
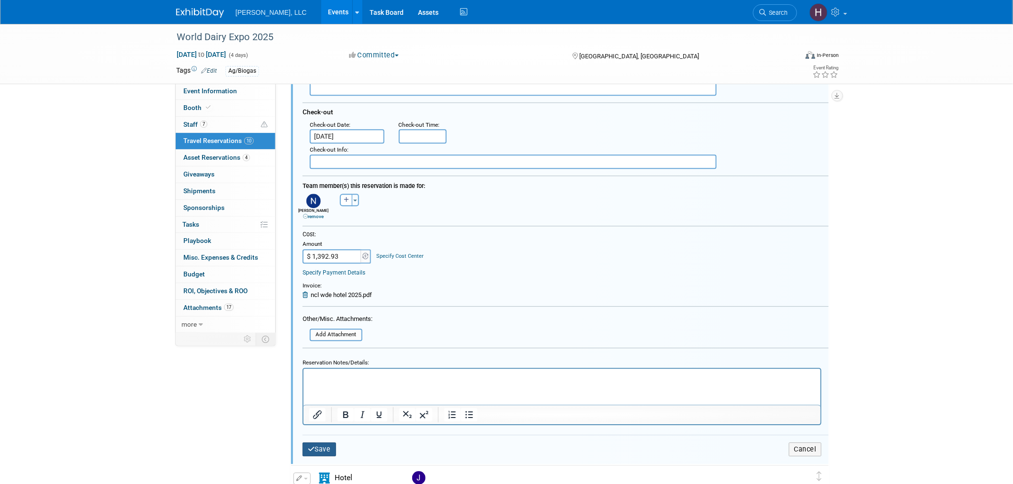
click at [319, 443] on button "Save" at bounding box center [320, 450] width 34 height 14
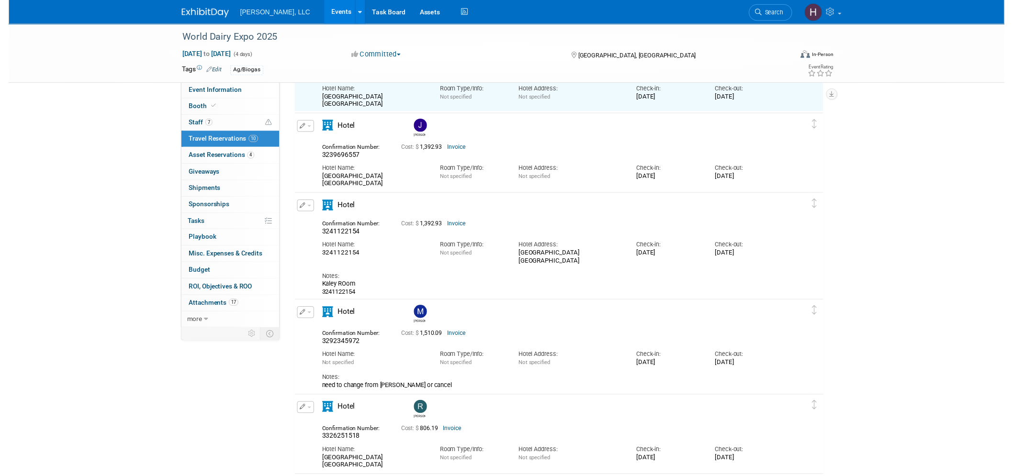
scroll to position [704, 0]
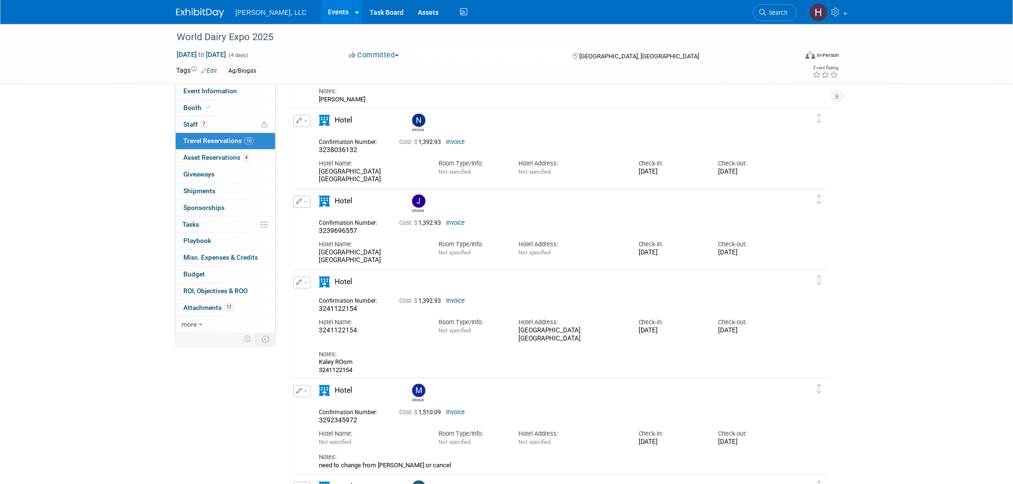
click at [306, 121] on span "button" at bounding box center [306, 122] width 4 height 2
click at [313, 138] on button "Edit Reservation" at bounding box center [334, 138] width 81 height 14
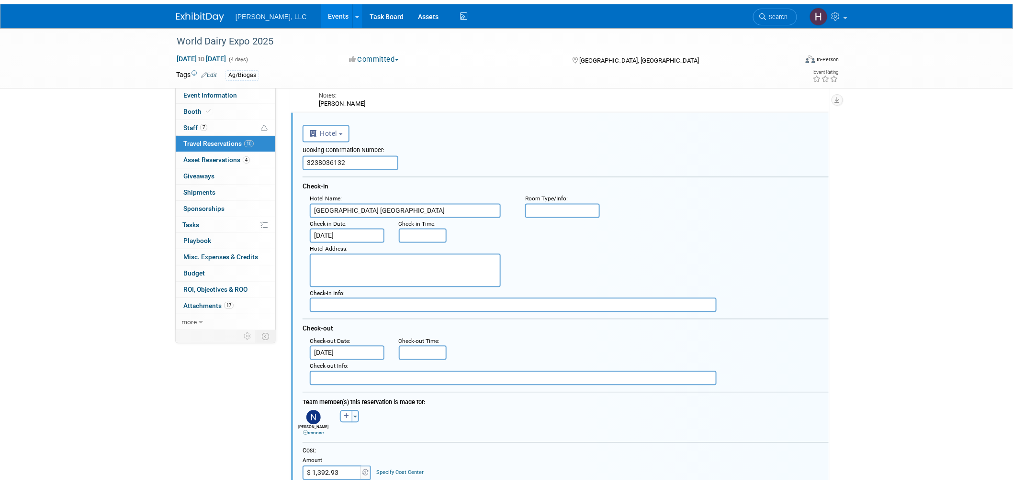
scroll to position [969, 0]
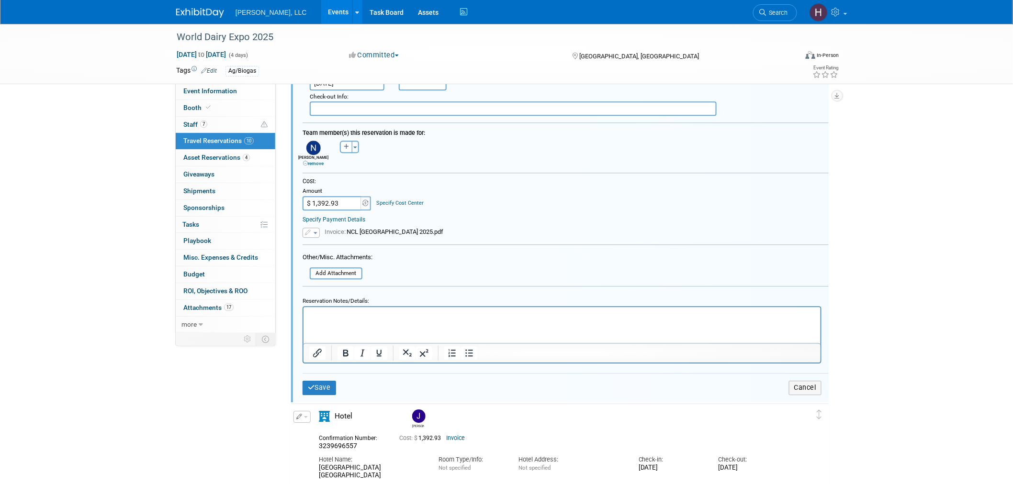
click at [316, 188] on td "Amount $ 1,392.93" at bounding box center [337, 198] width 69 height 25
drag, startPoint x: 316, startPoint y: 190, endPoint x: 310, endPoint y: 206, distance: 17.4
click at [315, 196] on input "$ 1,392.93" at bounding box center [333, 203] width 60 height 14
paste input "12.08"
type input "$ 1,312.08"
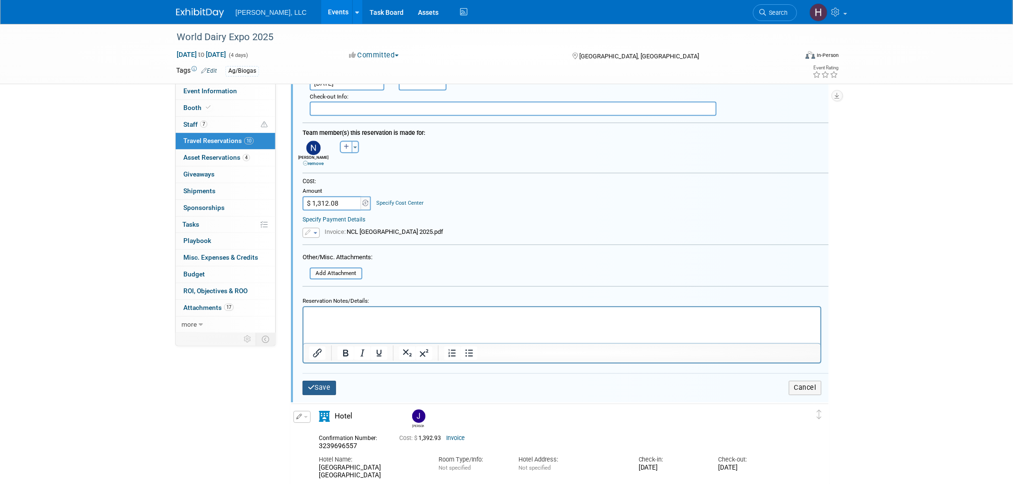
click at [319, 381] on button "Save" at bounding box center [320, 388] width 34 height 14
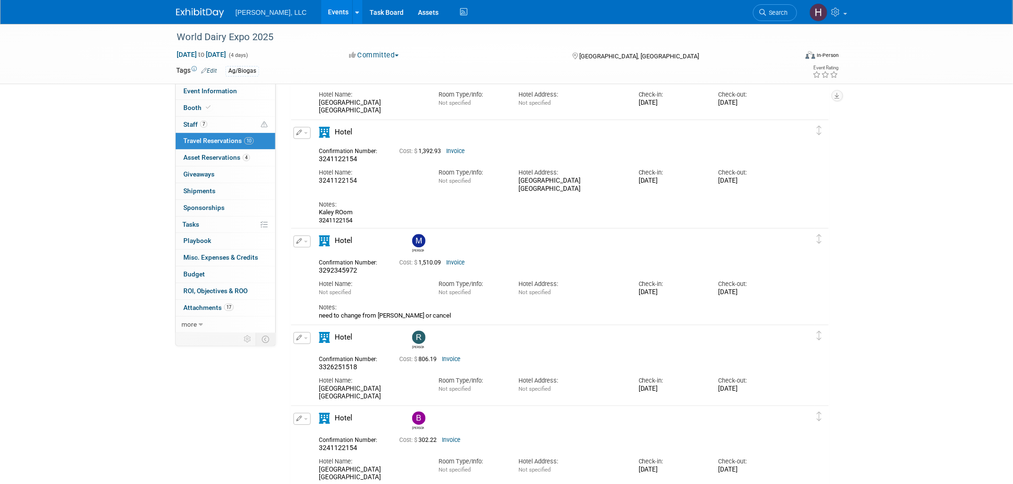
scroll to position [863, 0]
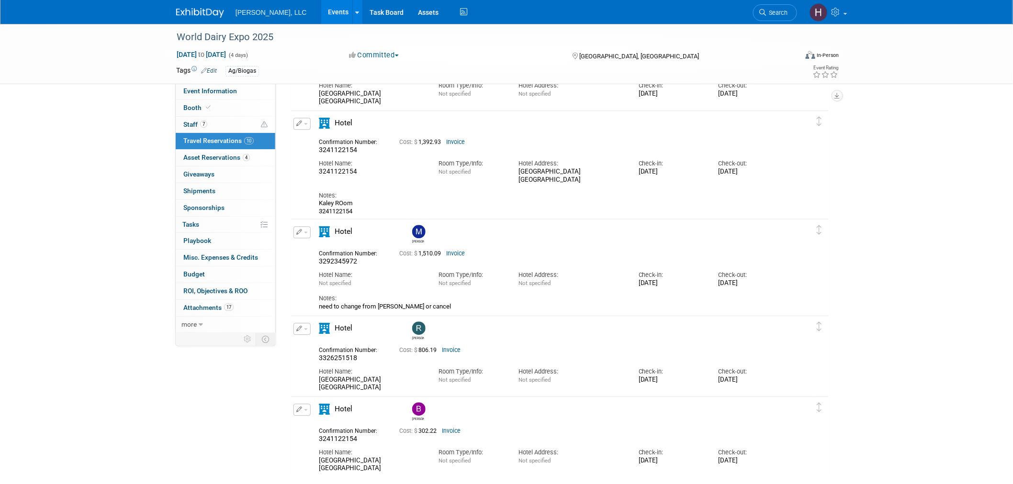
click at [307, 228] on button "button" at bounding box center [301, 232] width 17 height 12
click at [310, 248] on button "Edit Reservation" at bounding box center [334, 249] width 81 height 14
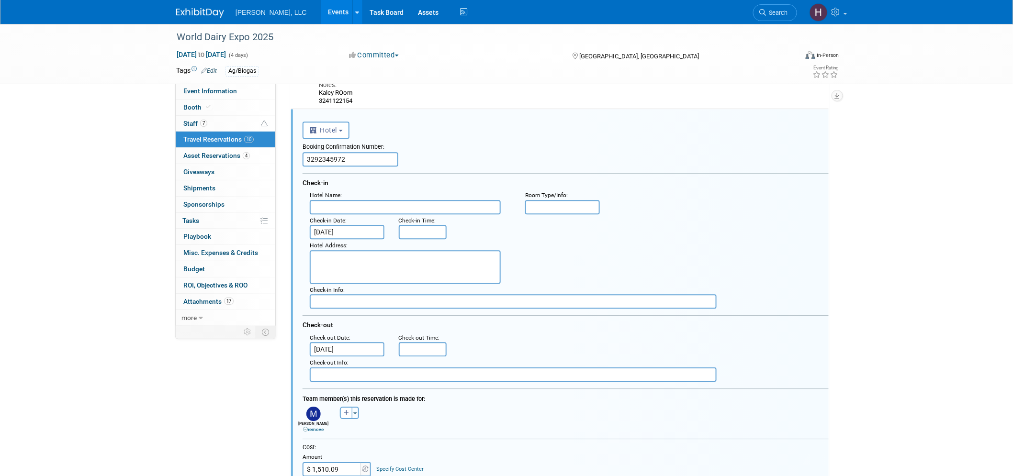
scroll to position [0, 0]
click at [340, 154] on input "3292345972" at bounding box center [351, 159] width 96 height 14
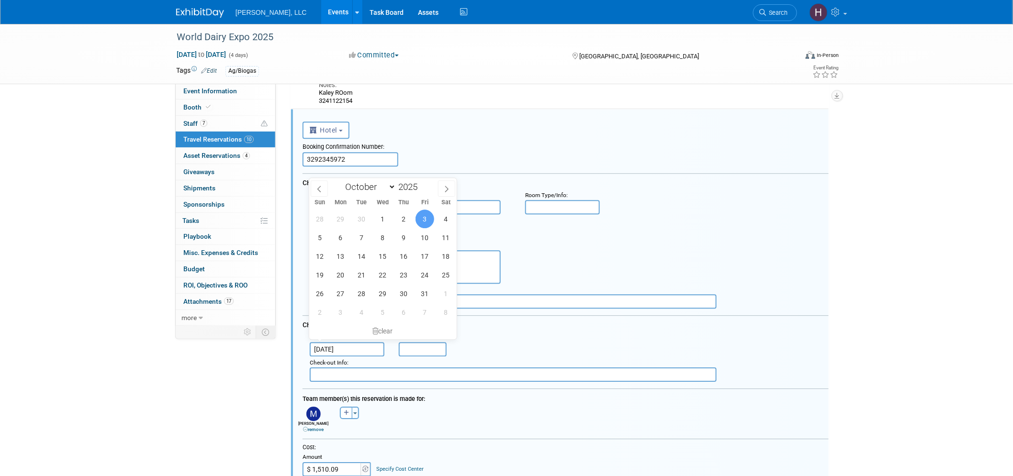
click at [350, 345] on input "[DATE]" at bounding box center [347, 349] width 75 height 14
click at [400, 213] on span "2" at bounding box center [403, 219] width 19 height 19
type input "[DATE]"
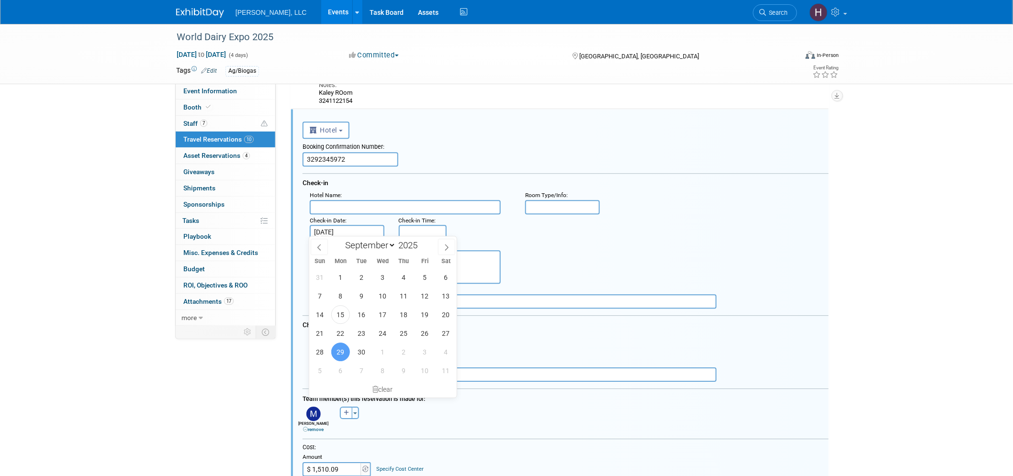
click at [350, 229] on input "[DATE]" at bounding box center [347, 232] width 75 height 14
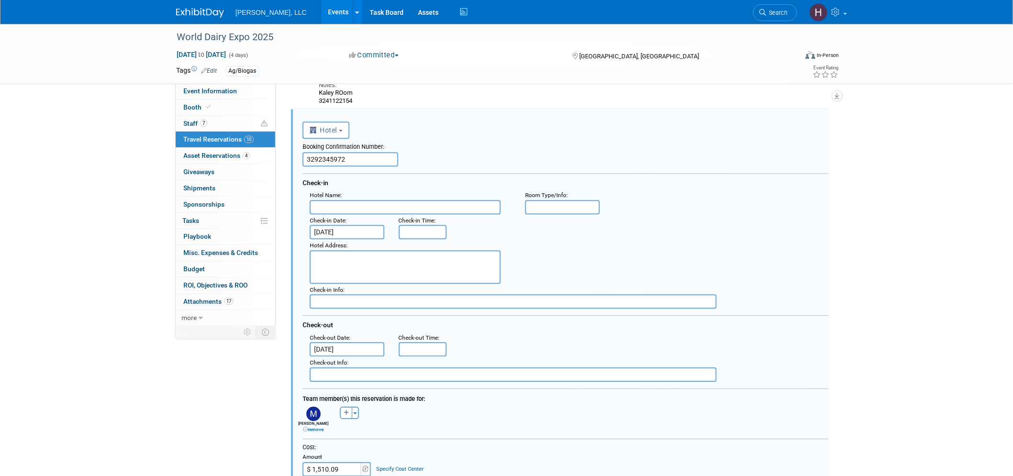
click at [746, 249] on div "Hotel Address :" at bounding box center [569, 261] width 533 height 45
click at [324, 462] on input "$ 1,510.09" at bounding box center [333, 469] width 60 height 14
paste input "439.13"
type input "$ 1,439.13"
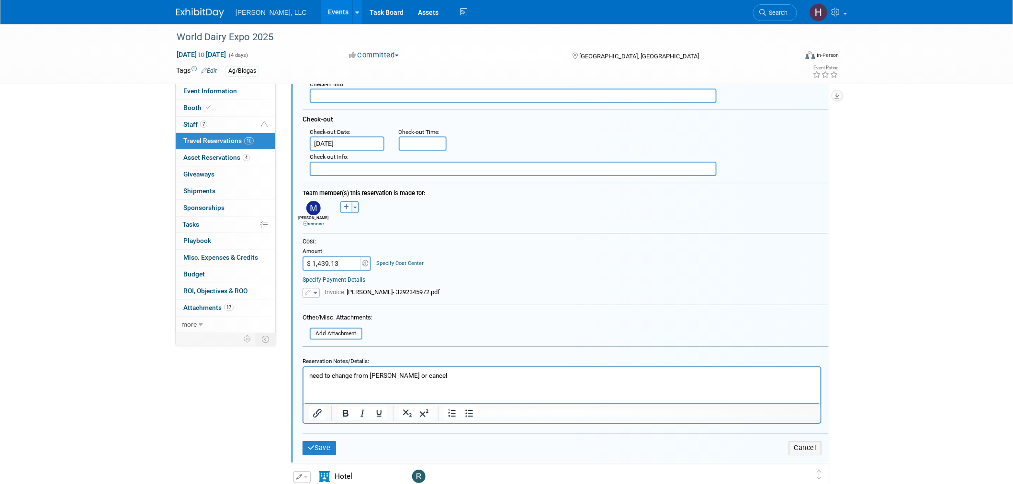
scroll to position [1186, 0]
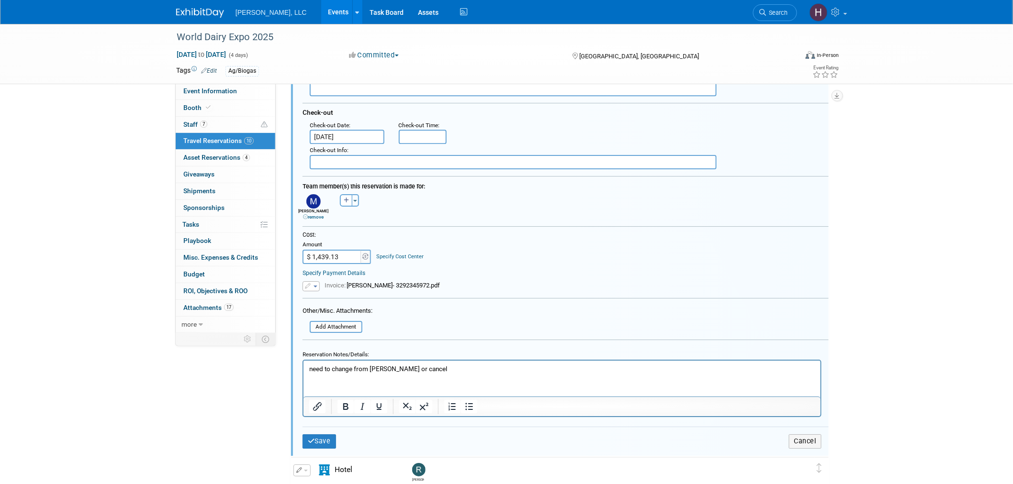
click at [309, 283] on icon "button" at bounding box center [308, 286] width 7 height 6
click at [313, 297] on icon at bounding box center [316, 300] width 7 height 7
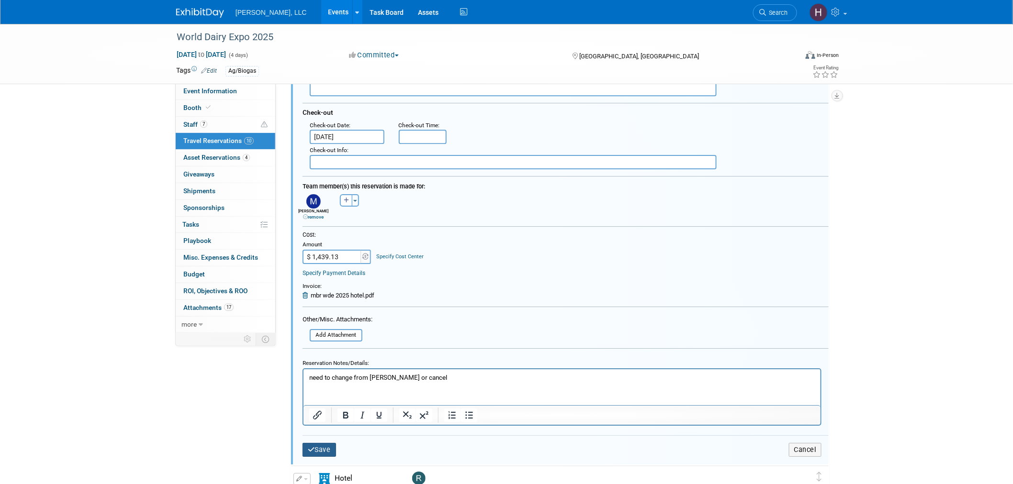
click at [310, 447] on icon "submit" at bounding box center [311, 450] width 7 height 7
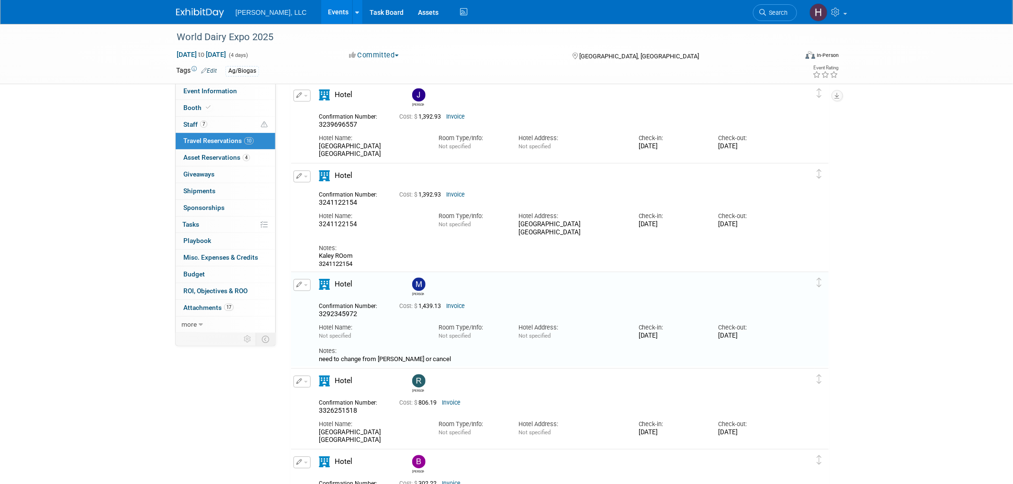
scroll to position [800, 0]
